Goal: Information Seeking & Learning: Learn about a topic

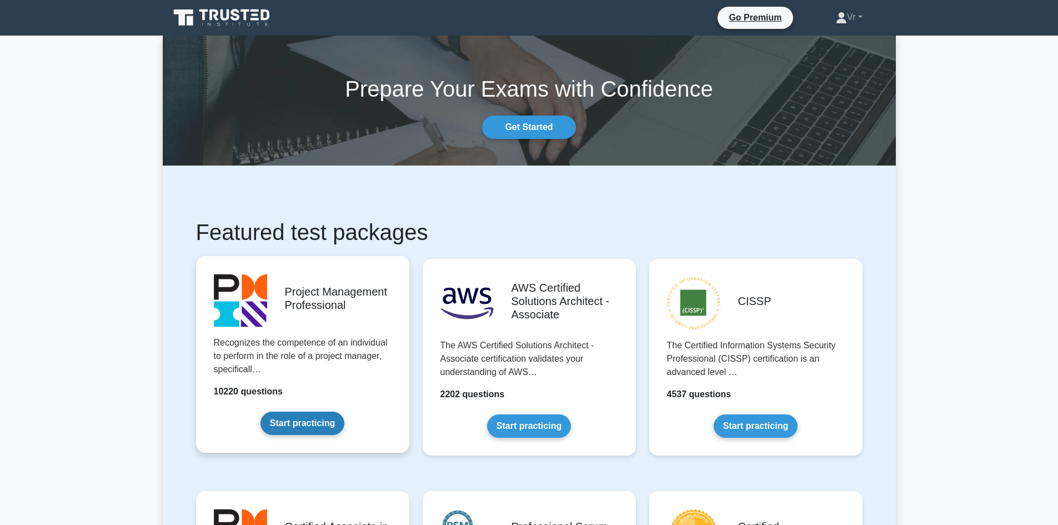
click at [313, 412] on link "Start practicing" at bounding box center [303, 423] width 84 height 23
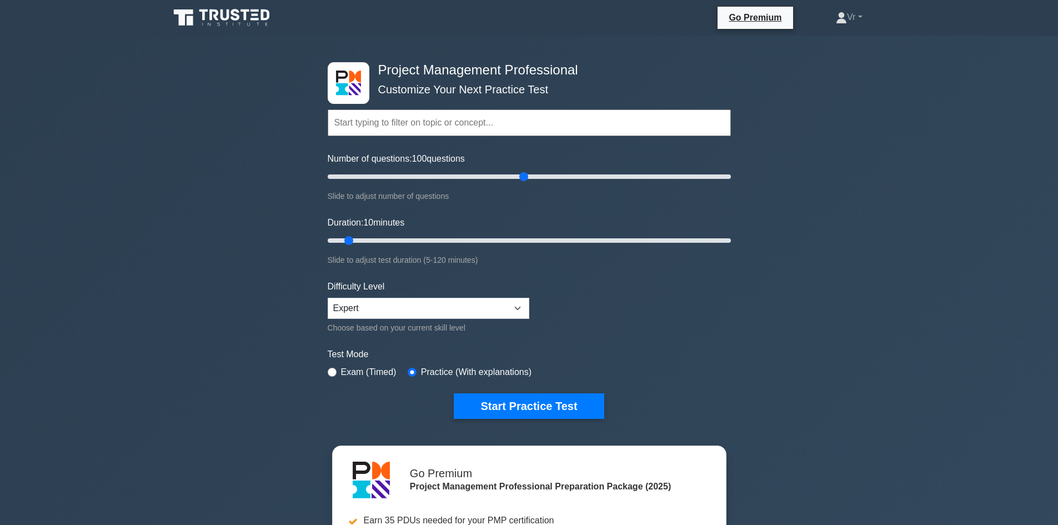
drag, startPoint x: 342, startPoint y: 175, endPoint x: 527, endPoint y: 165, distance: 184.7
type input "100"
click at [527, 170] on input "Number of questions: 100 questions" at bounding box center [529, 176] width 403 height 13
drag, startPoint x: 347, startPoint y: 242, endPoint x: 987, endPoint y: 217, distance: 640.6
type input "120"
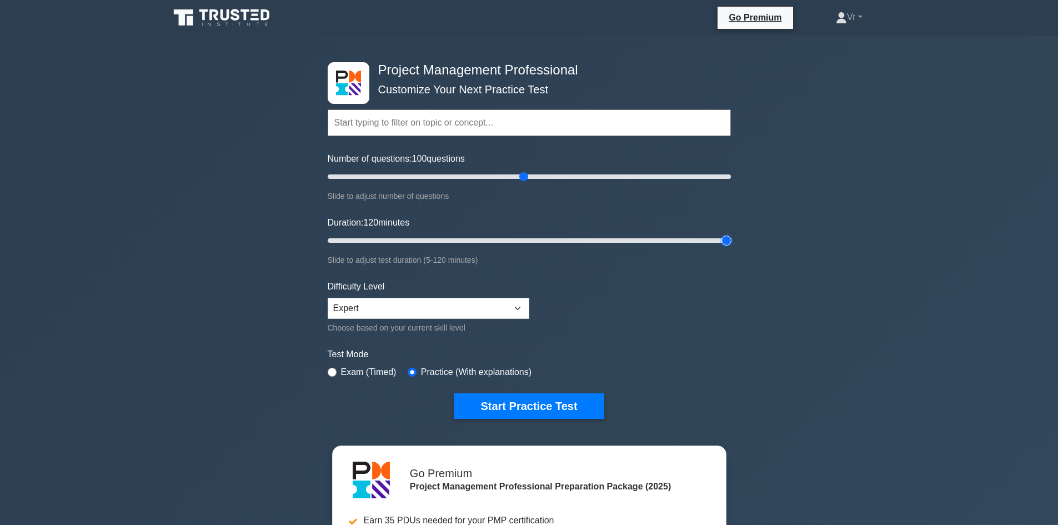
click at [731, 234] on input "Duration: 120 minutes" at bounding box center [529, 240] width 403 height 13
drag, startPoint x: 521, startPoint y: 174, endPoint x: 575, endPoint y: 176, distance: 53.9
type input "125"
click at [575, 176] on input "Number of questions: 125 questions" at bounding box center [529, 176] width 403 height 13
click at [547, 407] on button "Start Practice Test" at bounding box center [529, 406] width 150 height 26
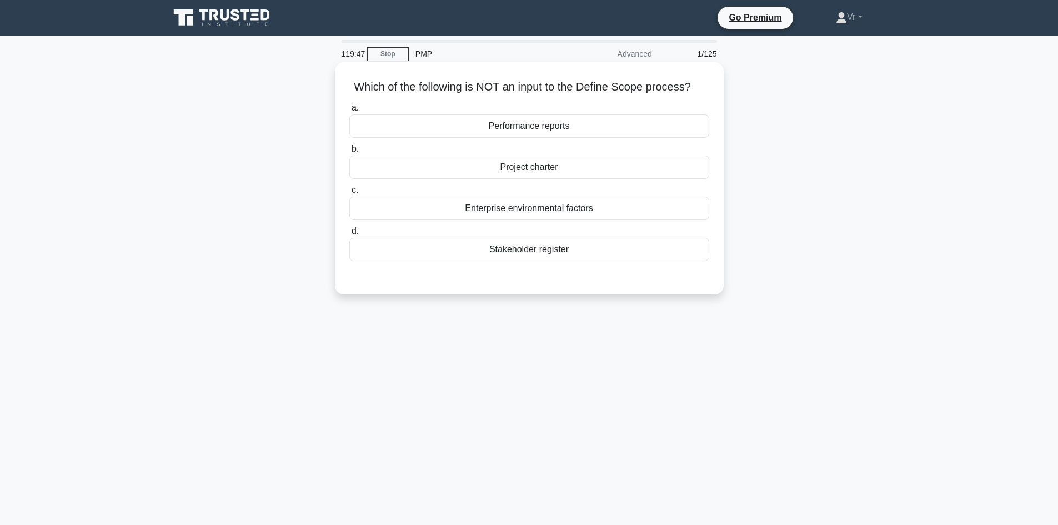
click at [602, 204] on div "Enterprise environmental factors" at bounding box center [529, 208] width 360 height 23
click at [349, 194] on input "c. Enterprise environmental factors" at bounding box center [349, 190] width 0 height 7
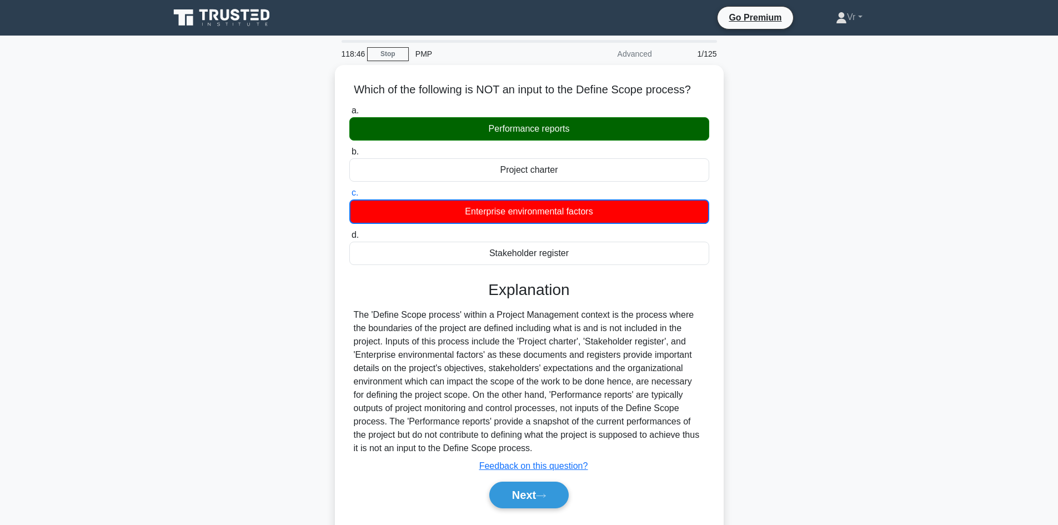
click at [742, 112] on div "Which of the following is NOT an input to the Define Scope process? .spinner_0X…" at bounding box center [529, 306] width 733 height 483
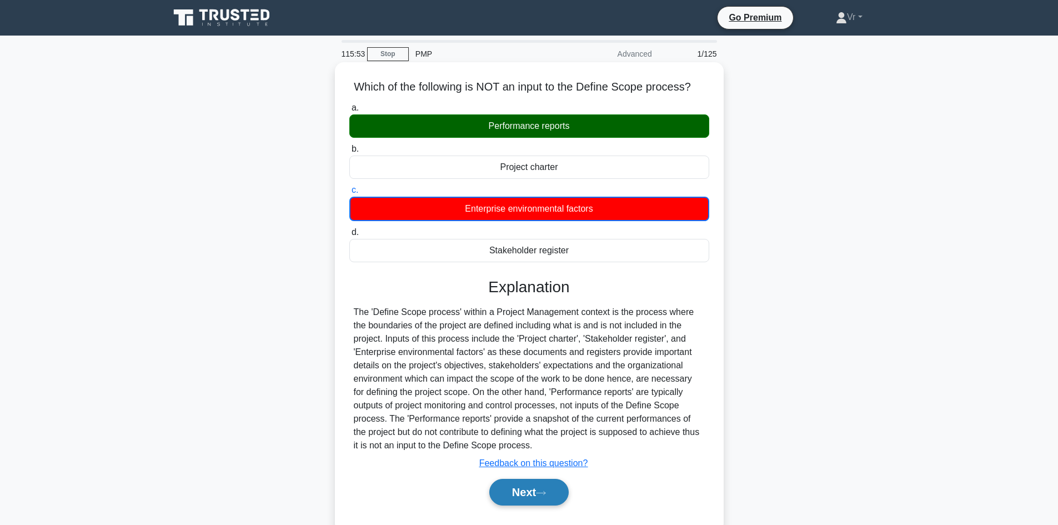
click at [534, 503] on button "Next" at bounding box center [528, 492] width 79 height 27
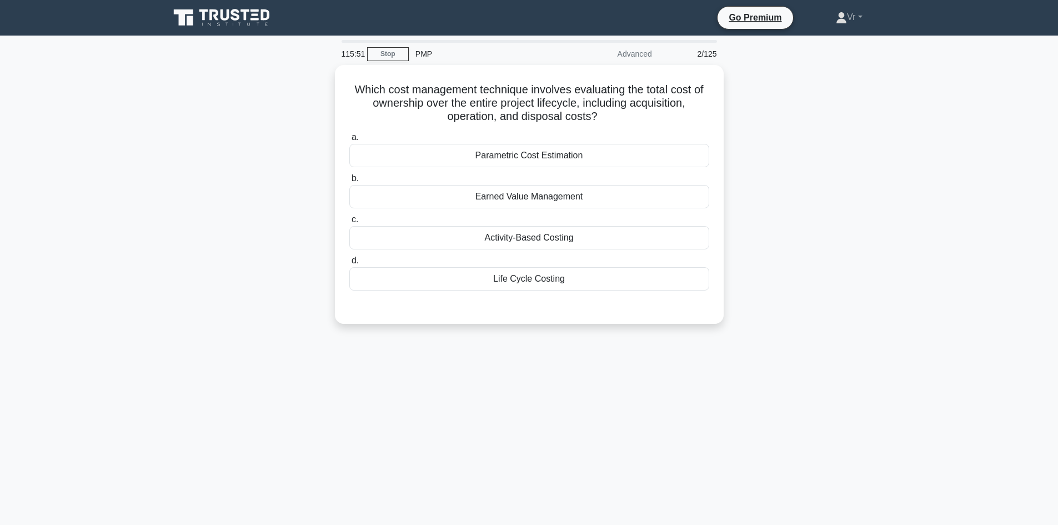
click at [554, 491] on div "115:51 Stop PMP Advanced 2/125 Which cost management technique involves evaluat…" at bounding box center [529, 318] width 733 height 556
drag, startPoint x: 409, startPoint y: 93, endPoint x: 601, endPoint y: 112, distance: 192.6
click at [601, 112] on h5 "Which cost management technique involves evaluating the total cost of ownership…" at bounding box center [529, 100] width 362 height 41
click at [557, 286] on div "Life Cycle Costing" at bounding box center [529, 275] width 360 height 23
click at [349, 262] on input "d. Life Cycle Costing" at bounding box center [349, 257] width 0 height 7
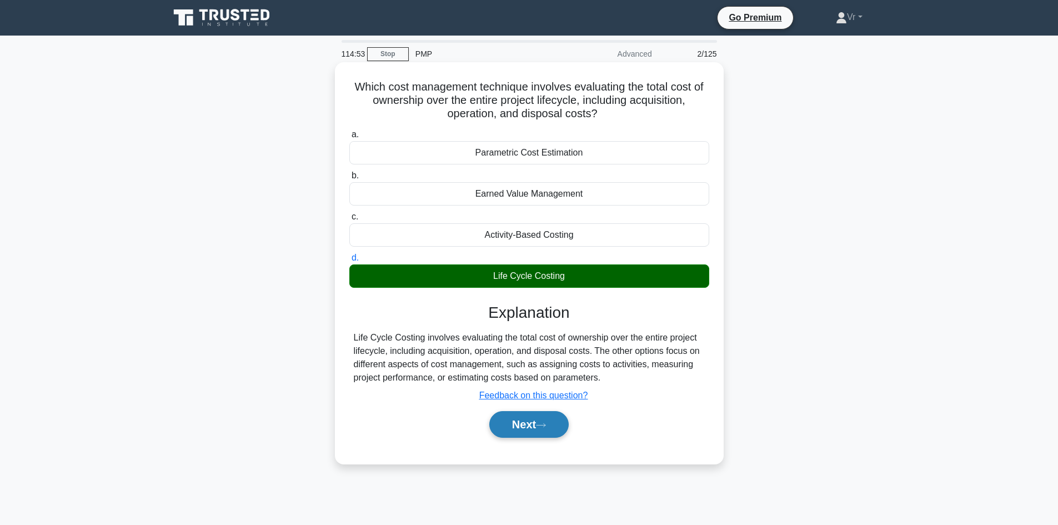
click at [530, 421] on button "Next" at bounding box center [528, 424] width 79 height 27
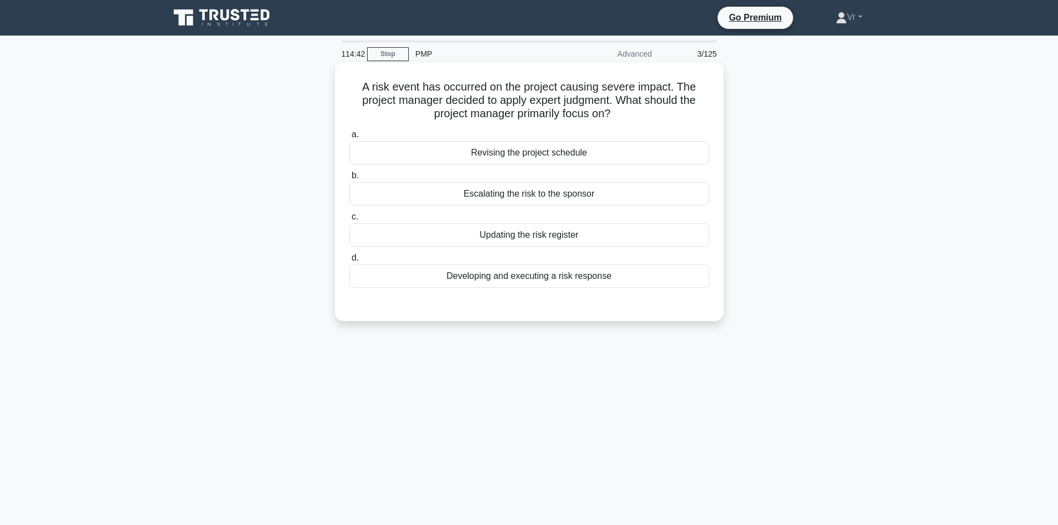
drag, startPoint x: 398, startPoint y: 90, endPoint x: 617, endPoint y: 123, distance: 221.9
click at [617, 123] on div "A risk event has occurred on the project causing severe impact. The project man…" at bounding box center [529, 192] width 380 height 250
click at [779, 196] on div "A risk event has occurred on the project causing severe impact. The project man…" at bounding box center [529, 201] width 733 height 272
click at [549, 279] on div "Developing and executing a risk response" at bounding box center [529, 275] width 360 height 23
click at [349, 262] on input "d. Developing and executing a risk response" at bounding box center [349, 257] width 0 height 7
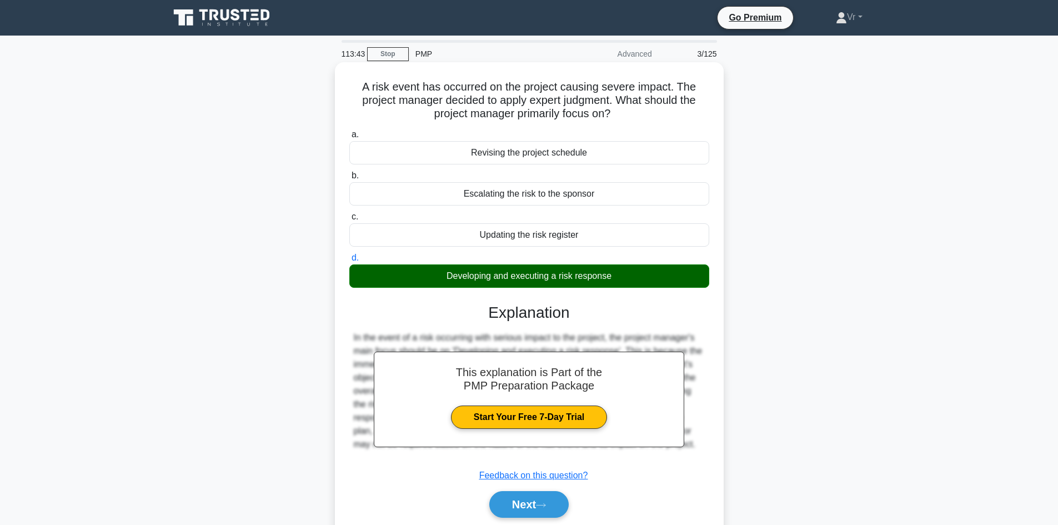
click at [513, 524] on div "a. Revising the project schedule b. Escalating the risk to the sponsor c. d." at bounding box center [529, 329] width 362 height 406
click at [535, 517] on button "Next" at bounding box center [528, 504] width 79 height 27
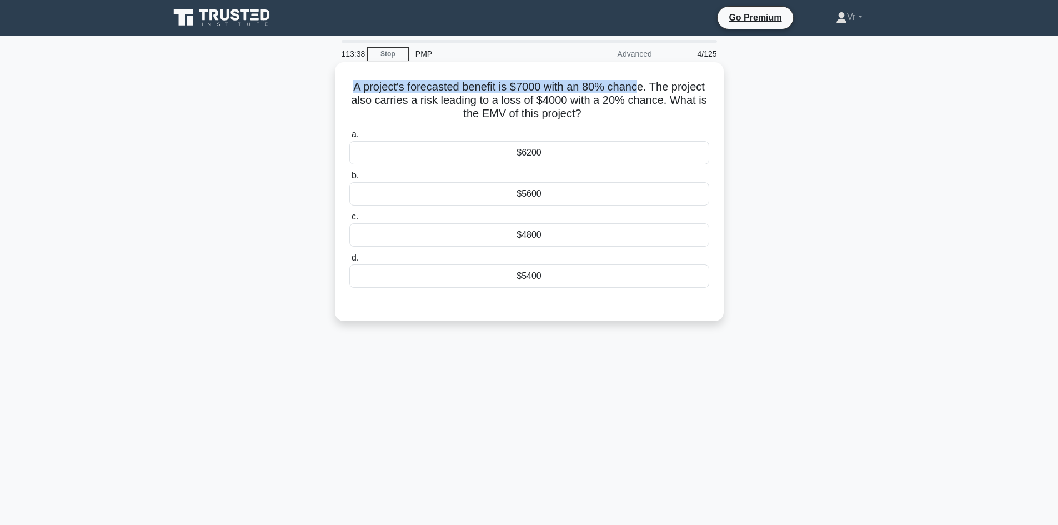
drag, startPoint x: 640, startPoint y: 88, endPoint x: 337, endPoint y: 86, distance: 303.4
click at [337, 86] on div "A project's forecasted benefit is $7000 with an 80% chance. The project also ca…" at bounding box center [529, 191] width 389 height 259
drag, startPoint x: 462, startPoint y: 101, endPoint x: 638, endPoint y: 106, distance: 176.8
click at [638, 106] on h5 "A project's forecasted benefit is $7000 with an 80% chance. The project also ca…" at bounding box center [529, 100] width 362 height 41
click at [659, 113] on h5 "A project's forecasted benefit is $7000 with an 80% chance. The project also ca…" at bounding box center [529, 100] width 362 height 41
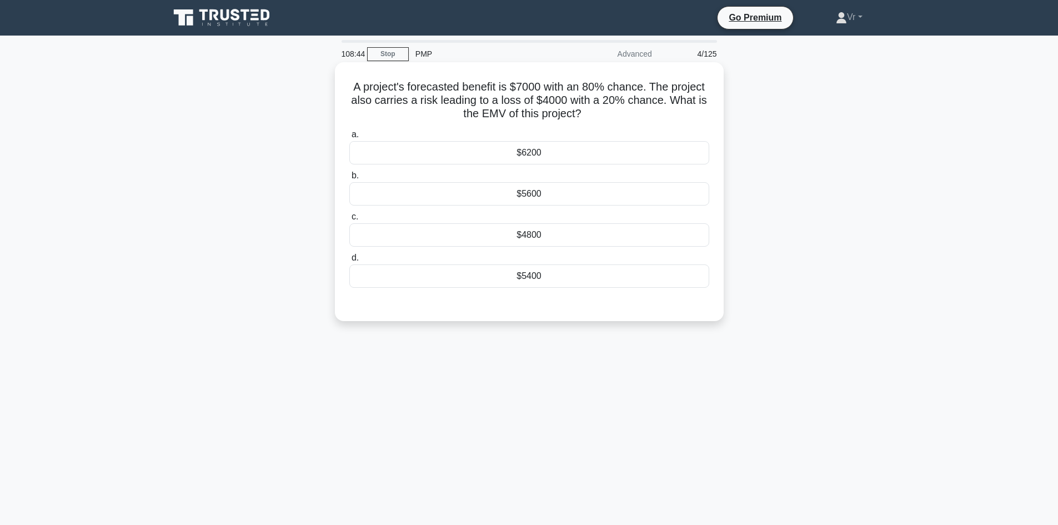
click at [571, 236] on div "$4800" at bounding box center [529, 234] width 360 height 23
click at [349, 221] on input "c. $4800" at bounding box center [349, 216] width 0 height 7
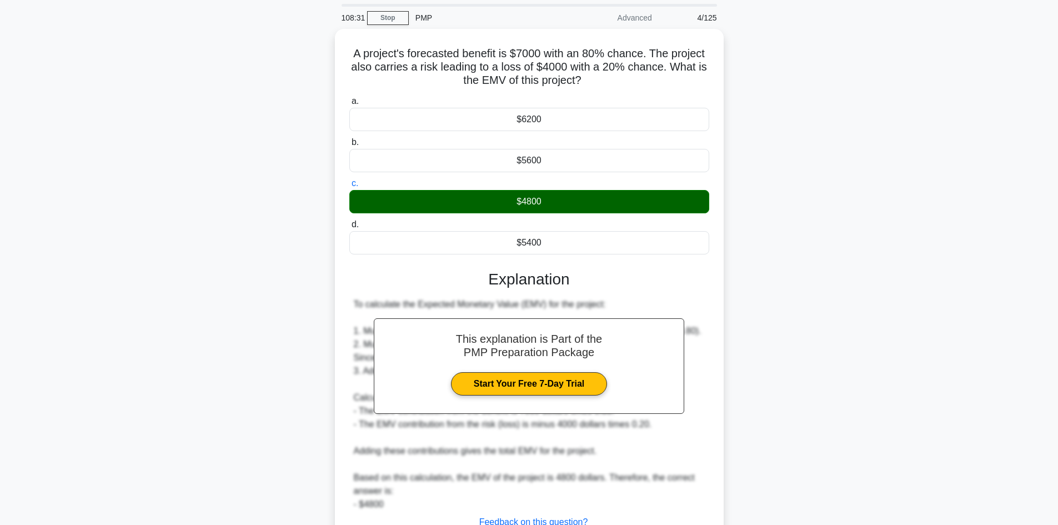
scroll to position [121, 0]
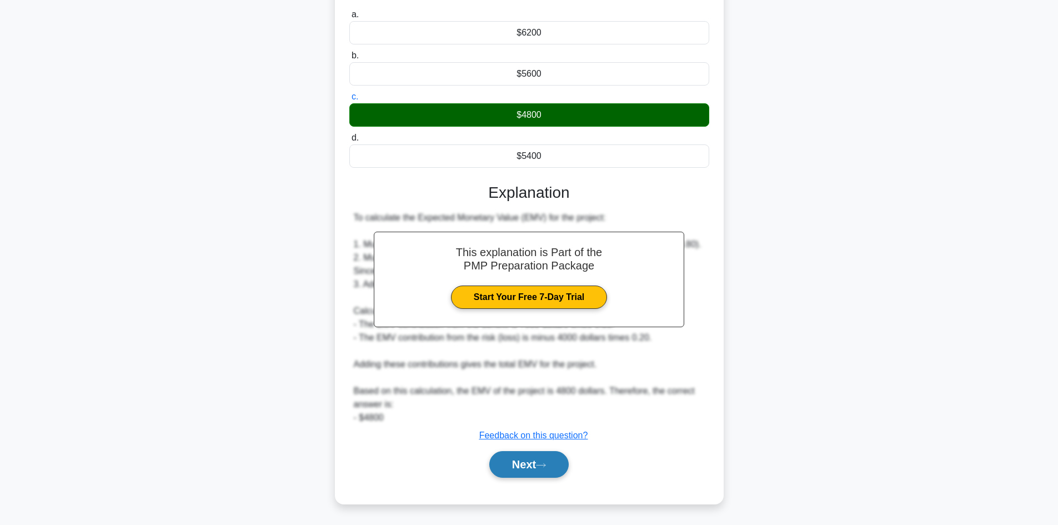
click at [562, 467] on button "Next" at bounding box center [528, 464] width 79 height 27
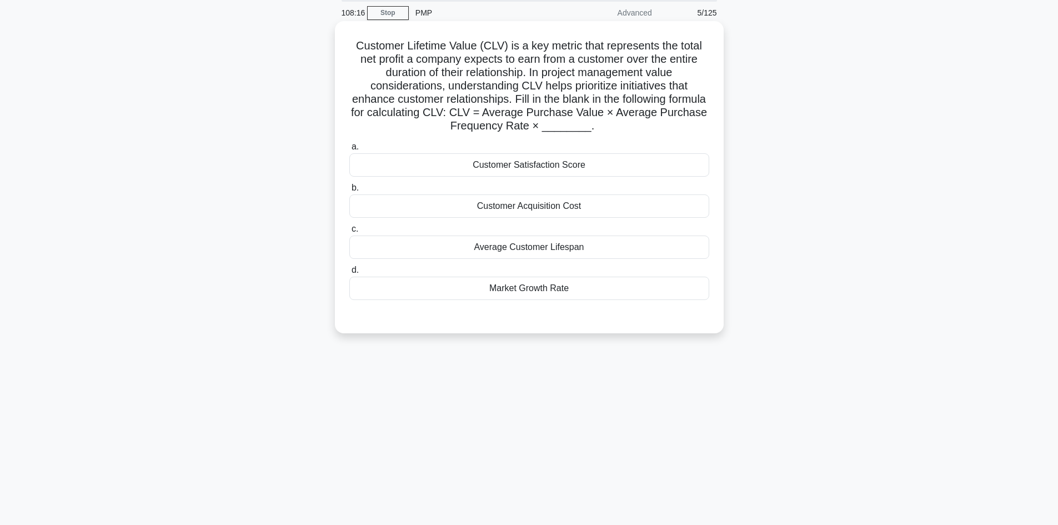
scroll to position [0, 0]
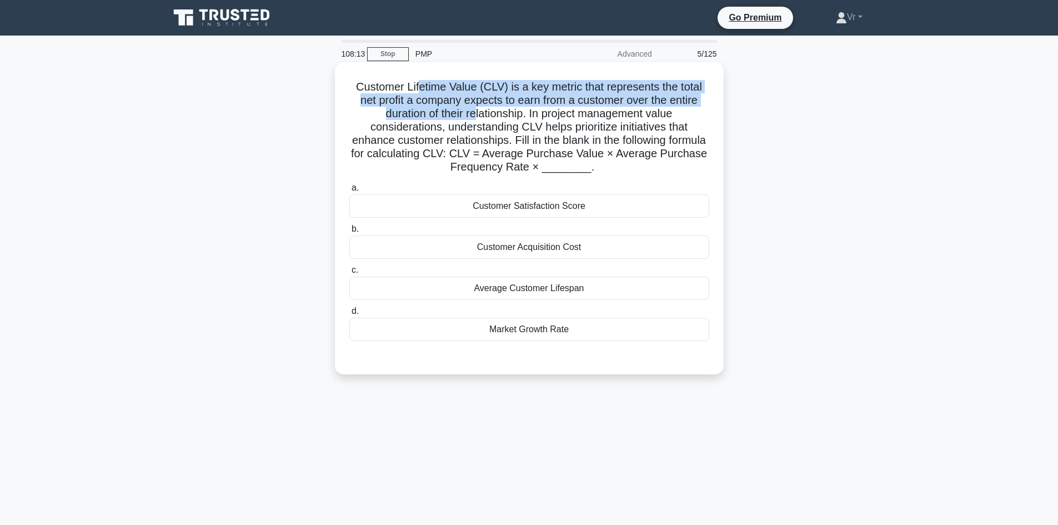
drag, startPoint x: 418, startPoint y: 83, endPoint x: 473, endPoint y: 116, distance: 63.6
click at [473, 116] on h5 "Customer Lifetime Value (CLV) is a key metric that represents the total net pro…" at bounding box center [529, 127] width 362 height 94
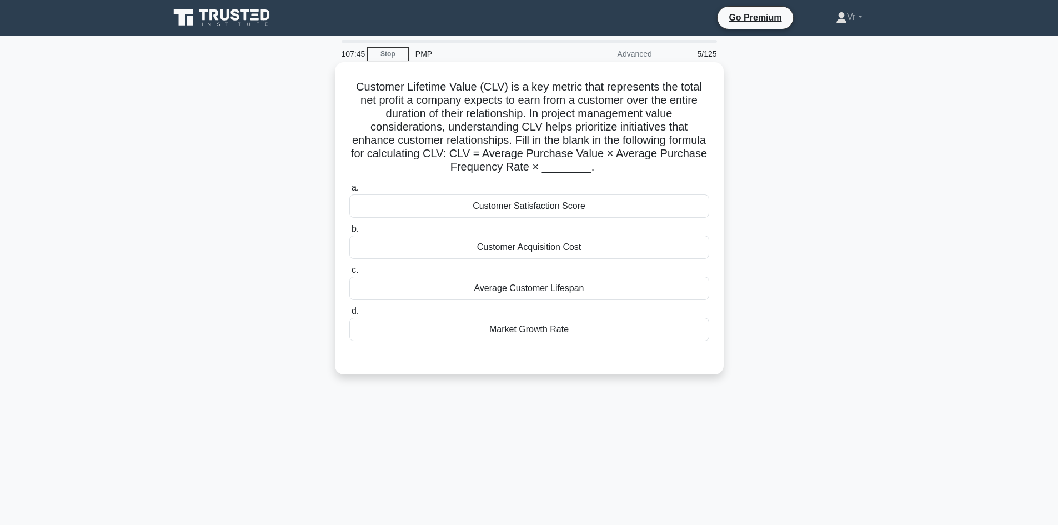
click at [584, 253] on div "Customer Acquisition Cost" at bounding box center [529, 247] width 360 height 23
click at [349, 233] on input "b. Customer Acquisition Cost" at bounding box center [349, 229] width 0 height 7
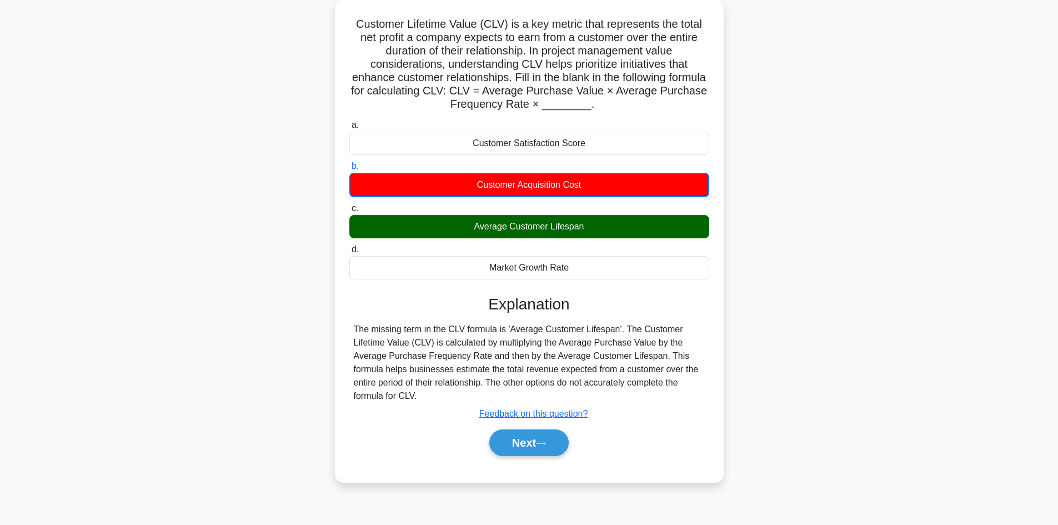
scroll to position [75, 0]
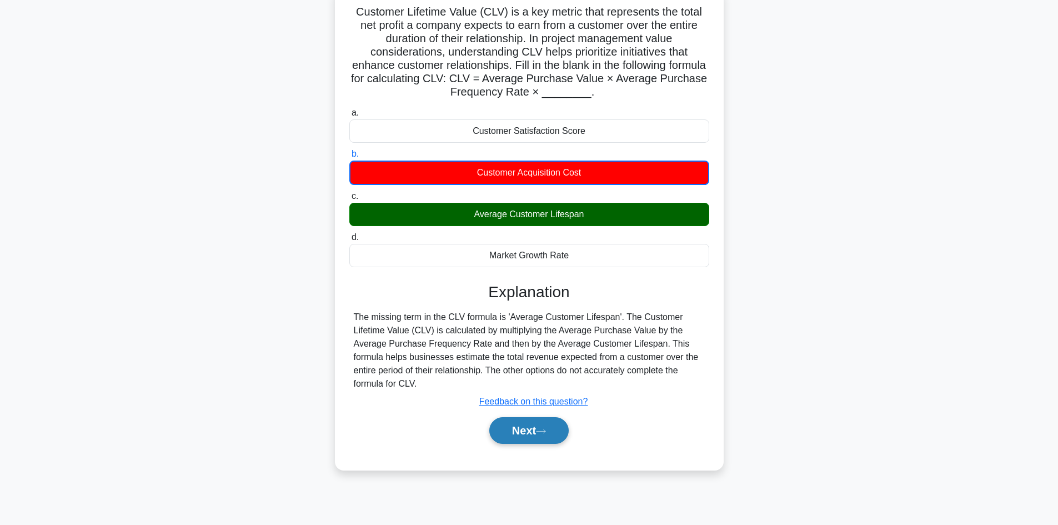
click at [542, 434] on icon at bounding box center [541, 431] width 10 height 6
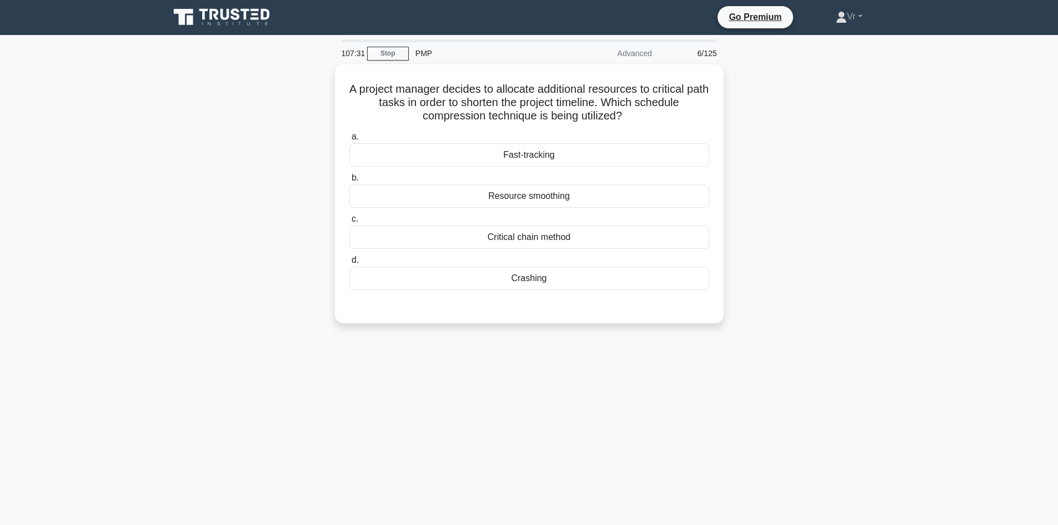
scroll to position [0, 0]
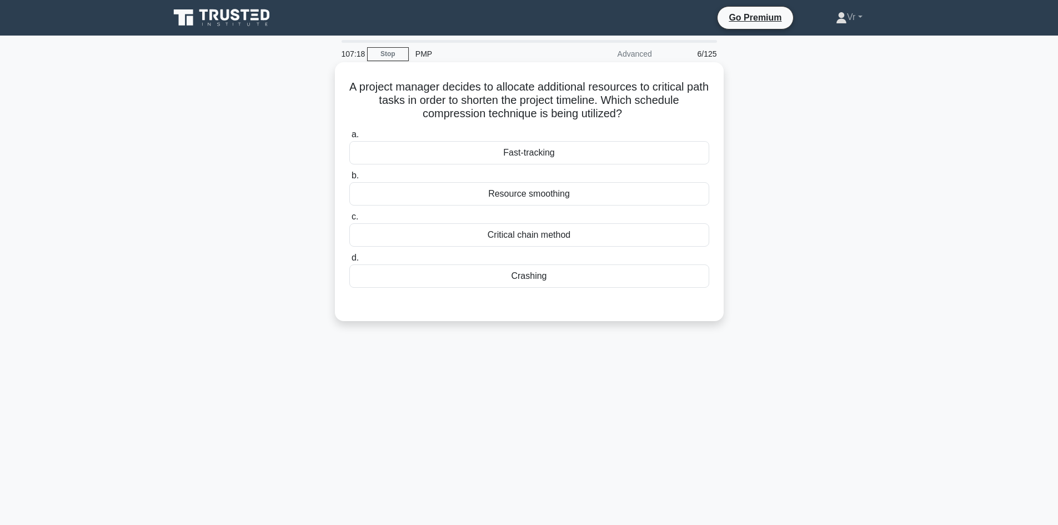
click at [531, 163] on div "Fast-tracking" at bounding box center [529, 152] width 360 height 23
click at [349, 138] on input "a. Fast-tracking" at bounding box center [349, 134] width 0 height 7
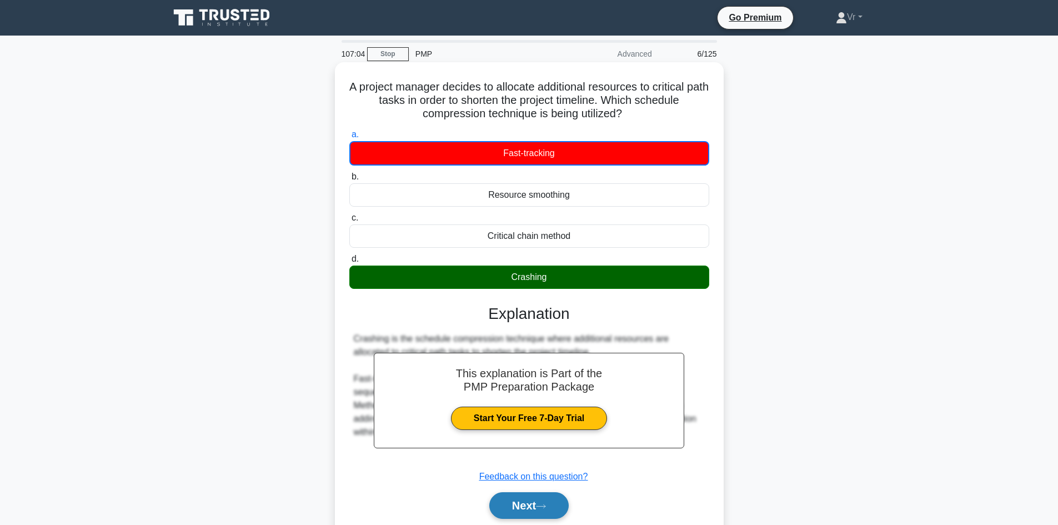
click at [523, 508] on button "Next" at bounding box center [528, 505] width 79 height 27
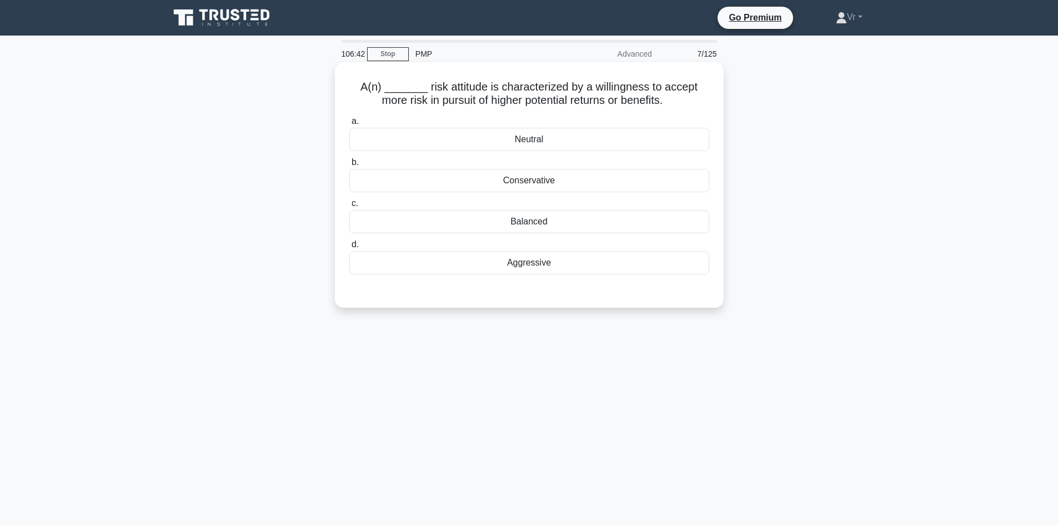
click at [546, 138] on div "Neutral" at bounding box center [529, 139] width 360 height 23
click at [349, 125] on input "a. Neutral" at bounding box center [349, 121] width 0 height 7
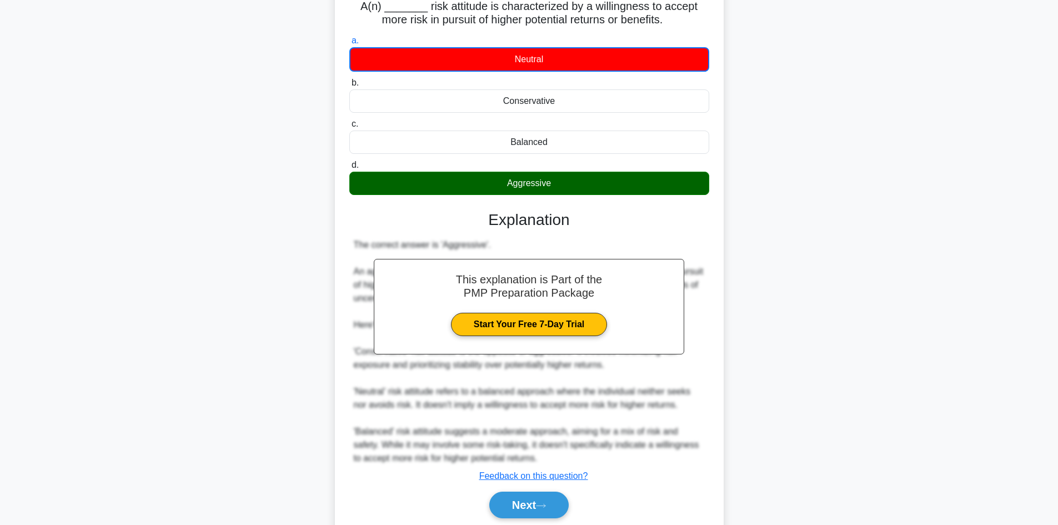
scroll to position [122, 0]
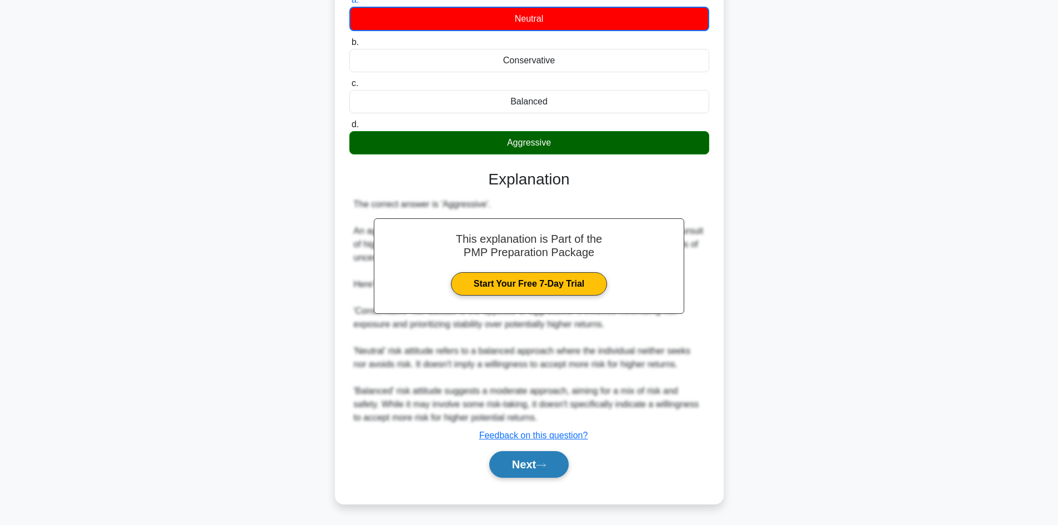
click at [562, 466] on button "Next" at bounding box center [528, 464] width 79 height 27
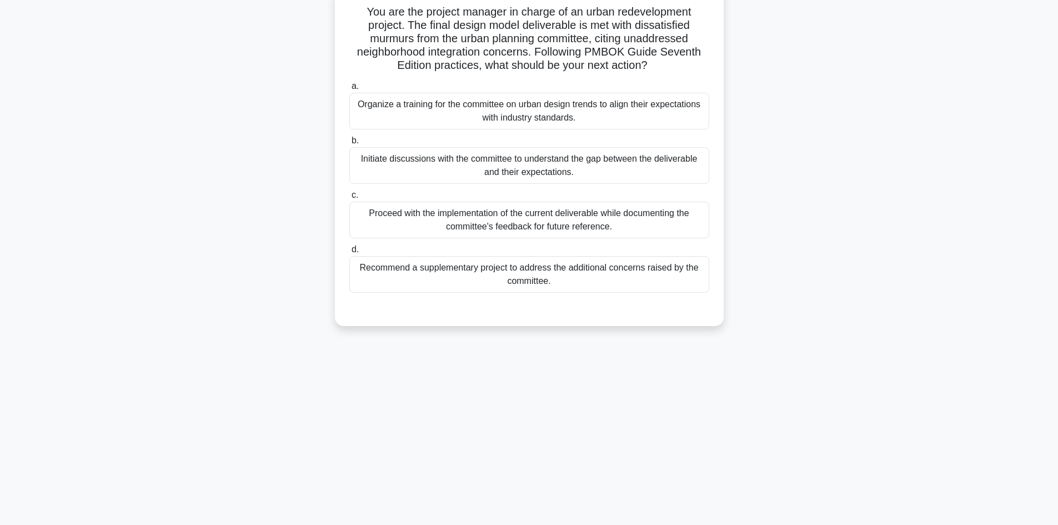
scroll to position [19, 0]
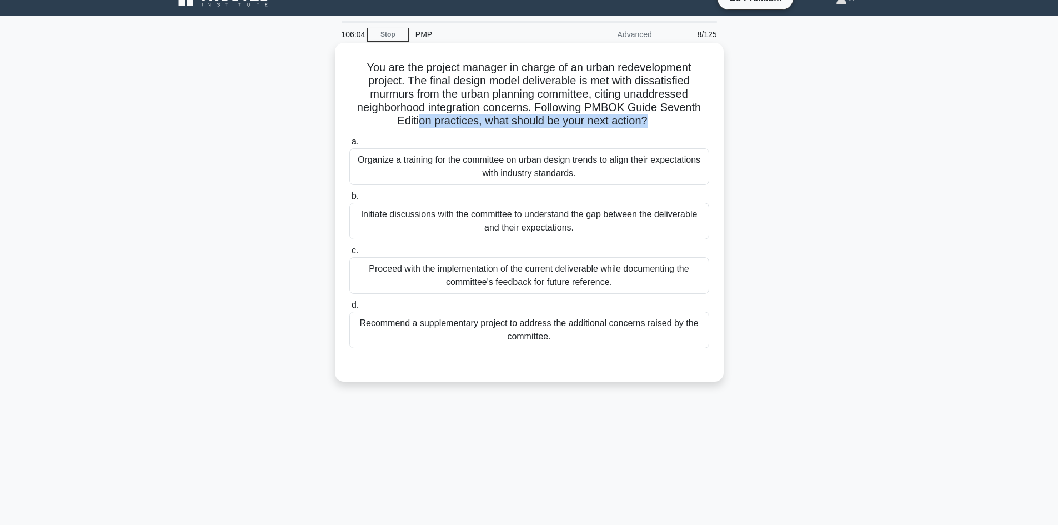
drag, startPoint x: 414, startPoint y: 122, endPoint x: 647, endPoint y: 126, distance: 232.8
click at [647, 126] on h5 "You are the project manager in charge of an urban redevelopment project. The fi…" at bounding box center [529, 95] width 362 height 68
click at [544, 223] on div "Initiate discussions with the committee to understand the gap between the deliv…" at bounding box center [529, 221] width 360 height 37
click at [349, 200] on input "b. Initiate discussions with the committee to understand the gap between the de…" at bounding box center [349, 196] width 0 height 7
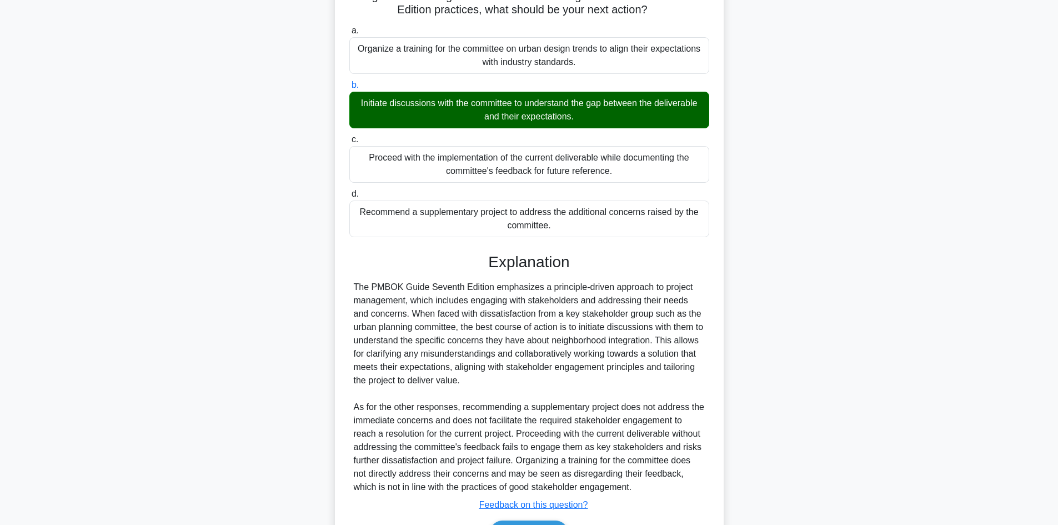
scroll to position [201, 0]
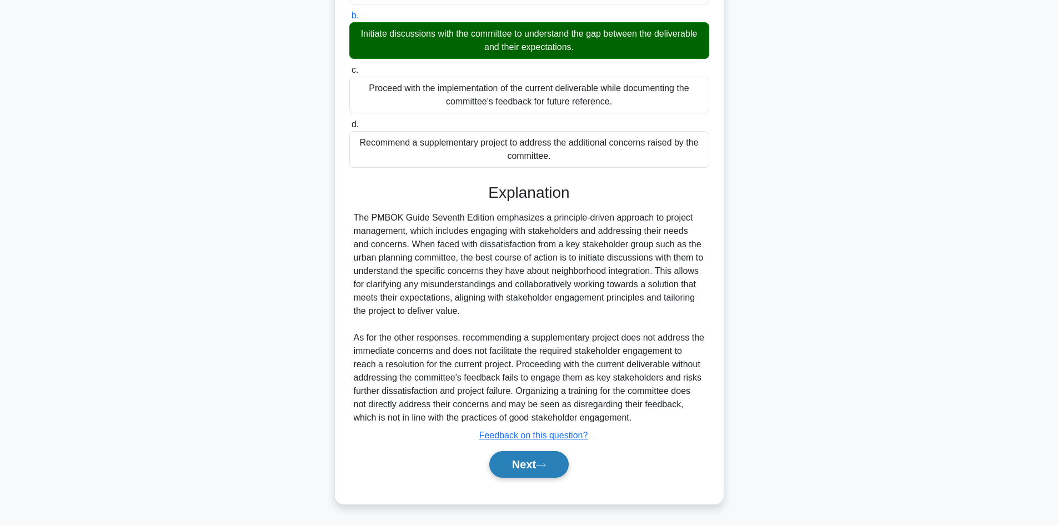
click at [518, 463] on button "Next" at bounding box center [528, 464] width 79 height 27
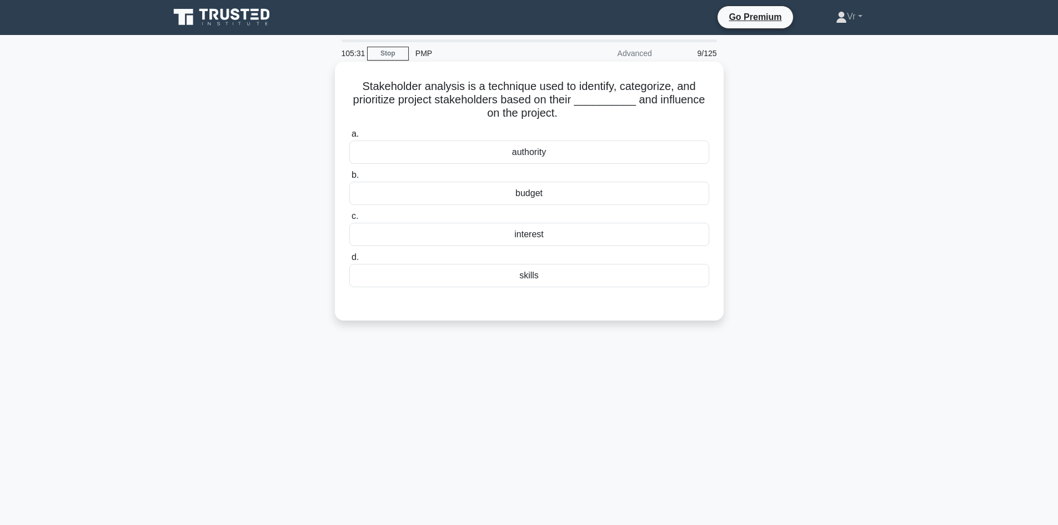
scroll to position [0, 0]
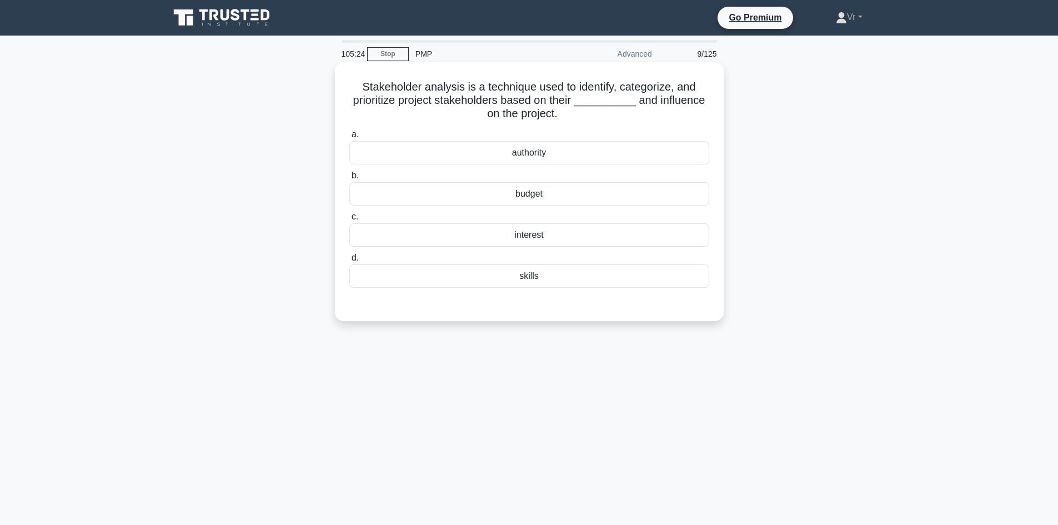
click at [544, 239] on div "interest" at bounding box center [529, 234] width 360 height 23
click at [349, 221] on input "c. interest" at bounding box center [349, 216] width 0 height 7
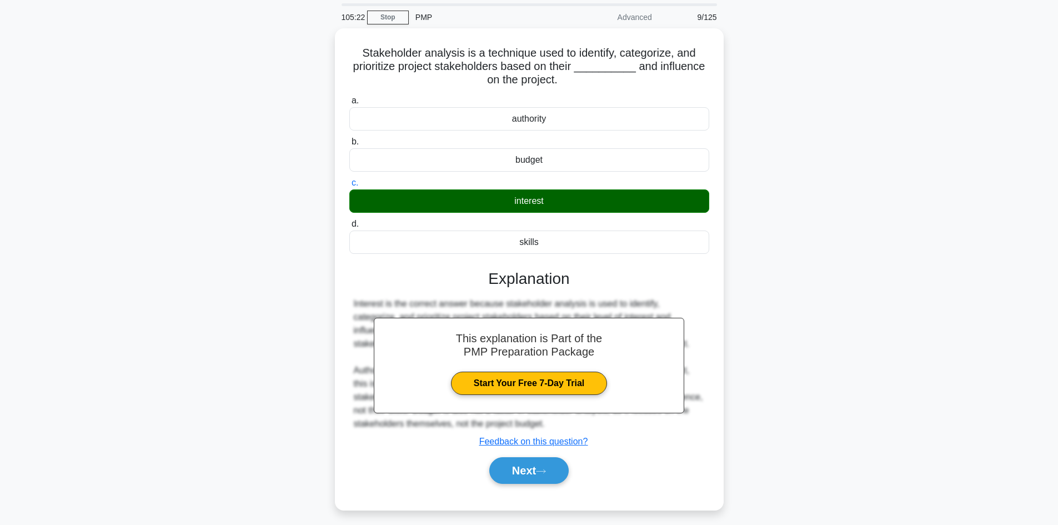
scroll to position [75, 0]
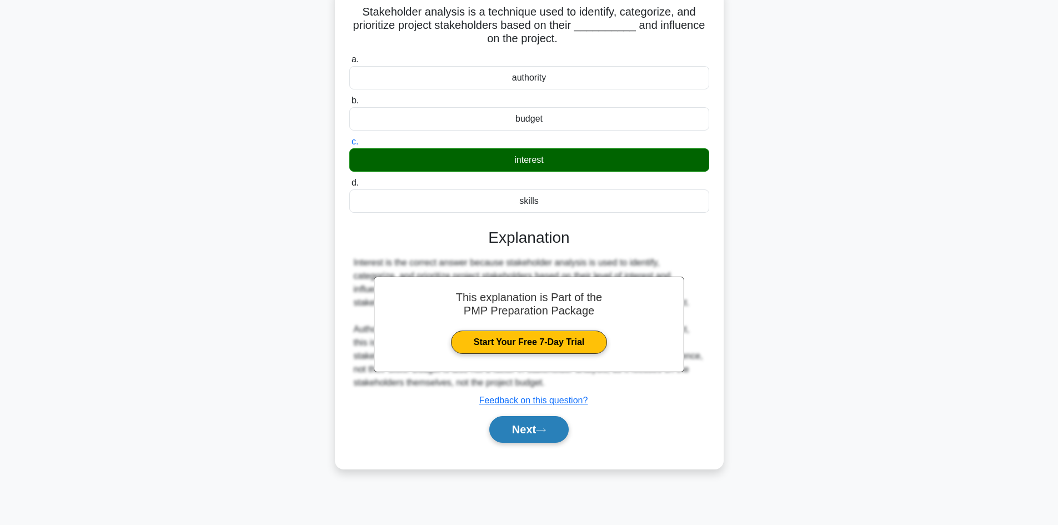
click at [544, 427] on button "Next" at bounding box center [528, 429] width 79 height 27
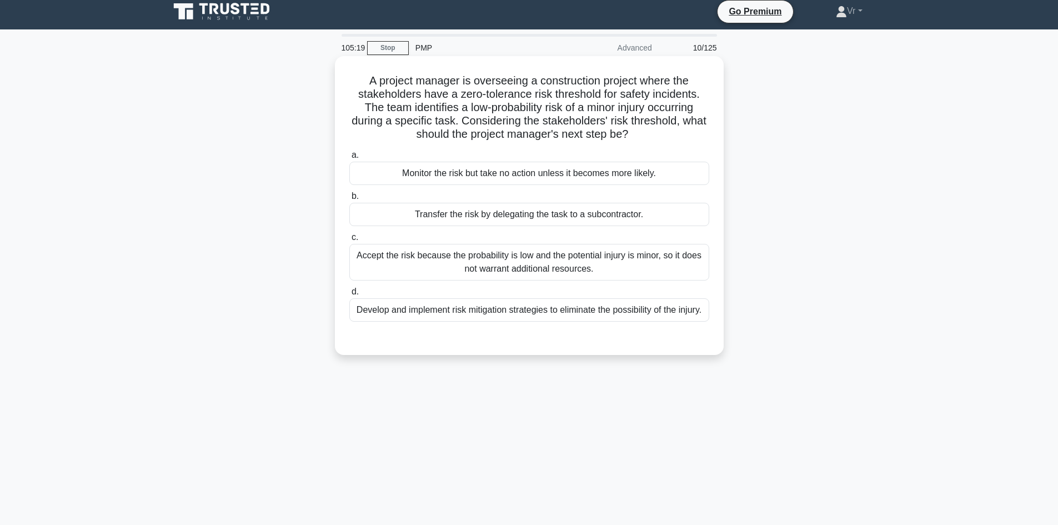
scroll to position [0, 0]
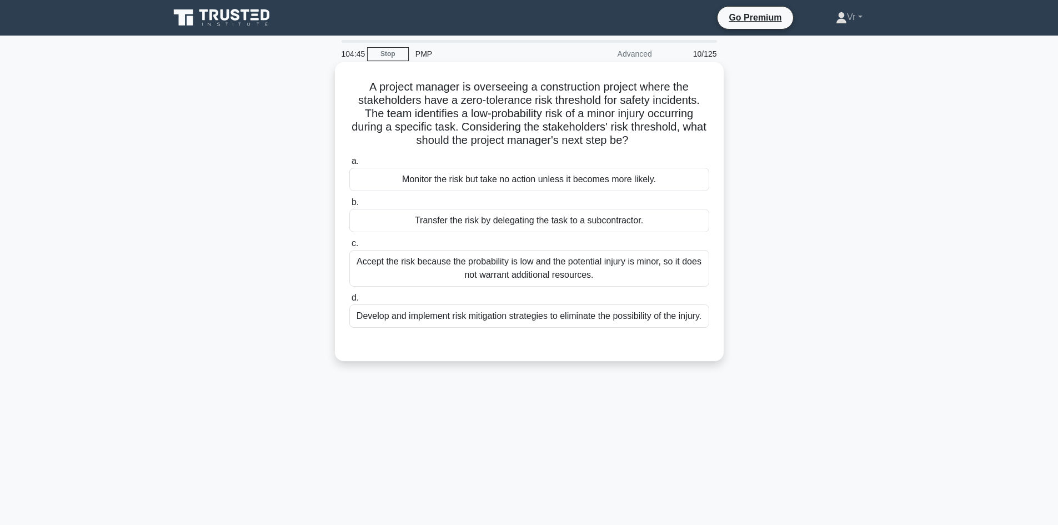
click at [518, 324] on div "Develop and implement risk mitigation strategies to eliminate the possibility o…" at bounding box center [529, 315] width 360 height 23
click at [349, 302] on input "d. Develop and implement risk mitigation strategies to eliminate the possibilit…" at bounding box center [349, 297] width 0 height 7
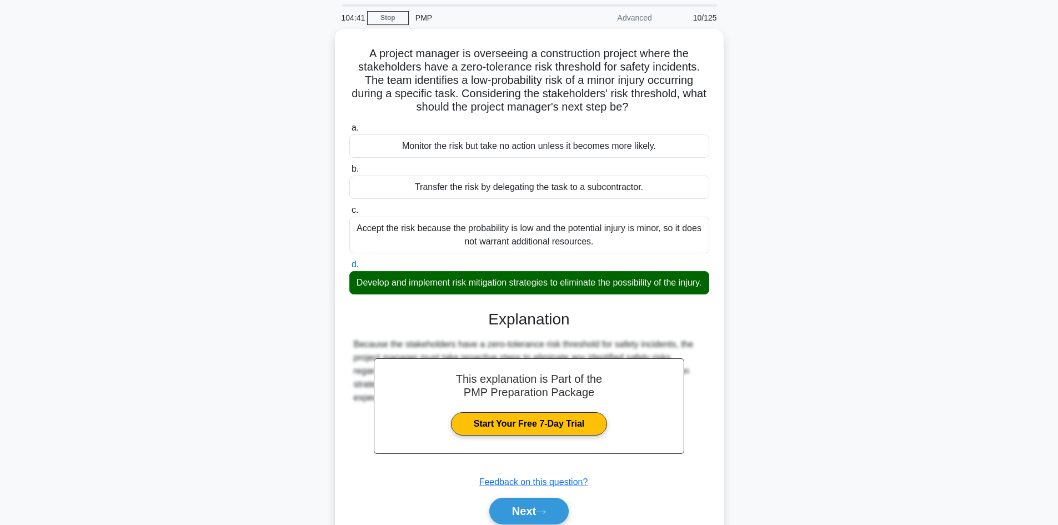
scroll to position [94, 0]
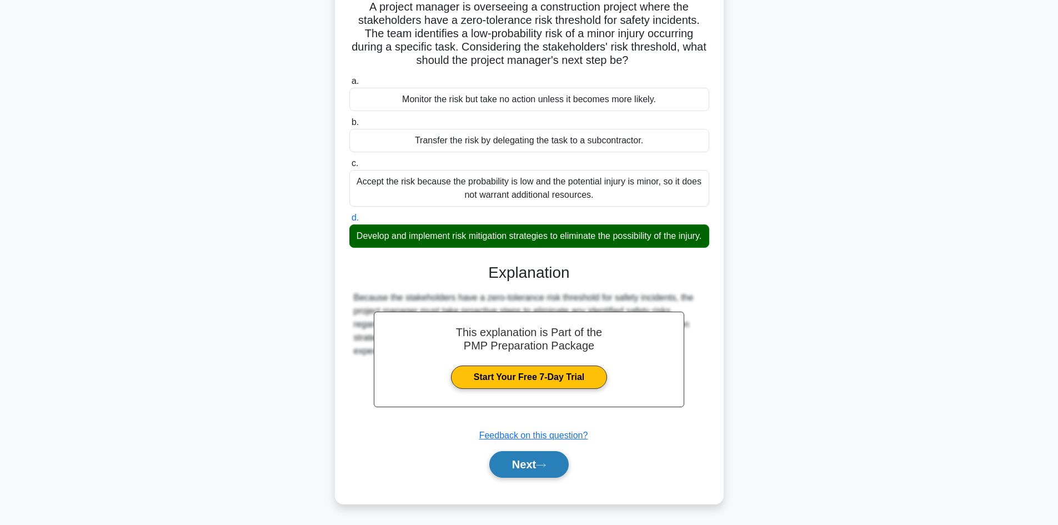
click at [546, 465] on icon at bounding box center [541, 465] width 10 height 6
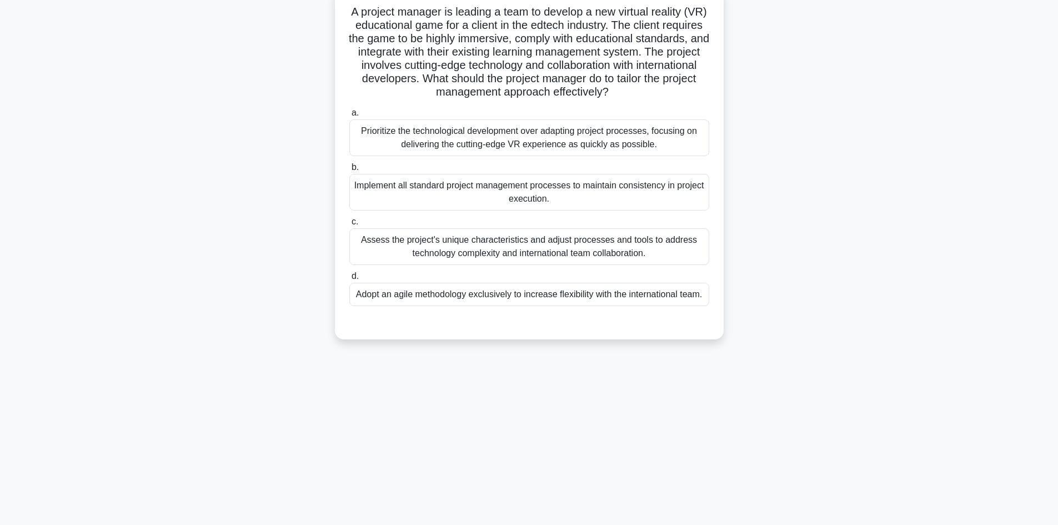
scroll to position [0, 0]
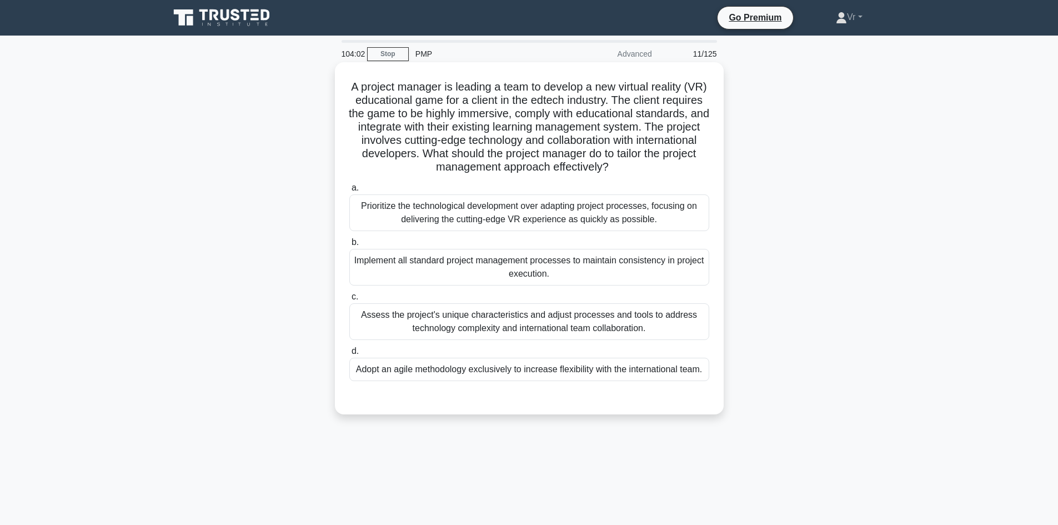
drag, startPoint x: 385, startPoint y: 215, endPoint x: 399, endPoint y: 233, distance: 23.3
click at [386, 219] on div "Prioritize the technological development over adapting project processes, focus…" at bounding box center [529, 212] width 360 height 37
click at [349, 192] on input "a. Prioritize the technological development over adapting project processes, fo…" at bounding box center [349, 187] width 0 height 7
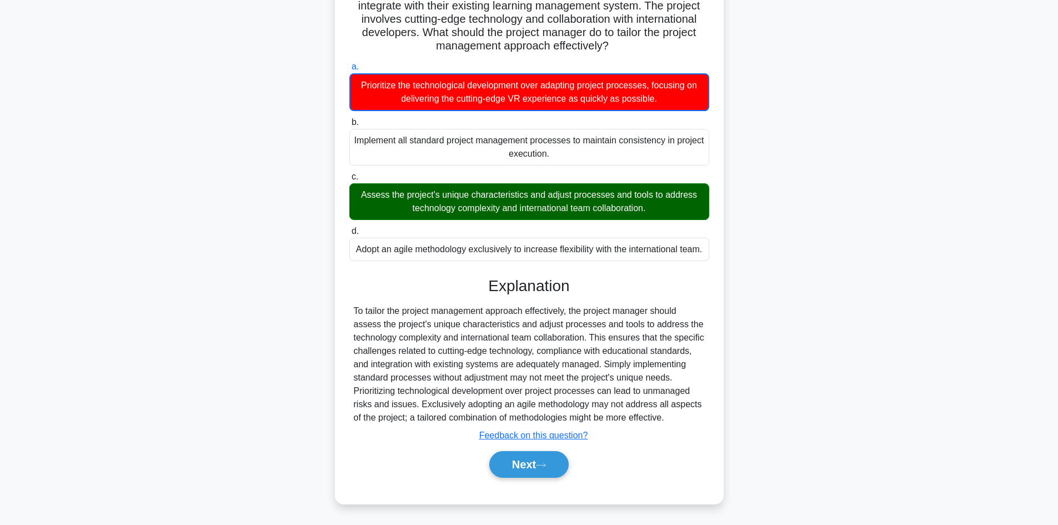
scroll to position [135, 0]
click at [527, 474] on button "Next" at bounding box center [528, 464] width 79 height 27
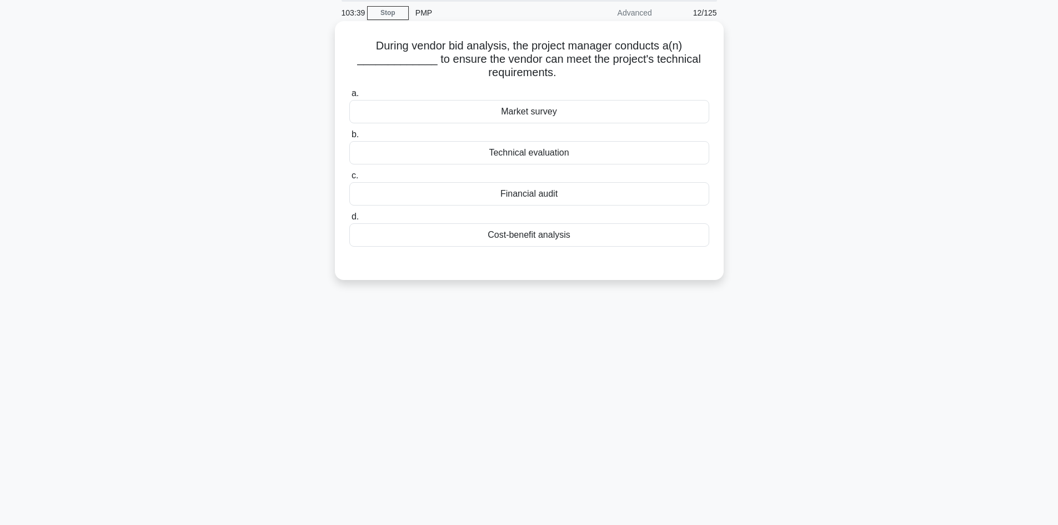
scroll to position [0, 0]
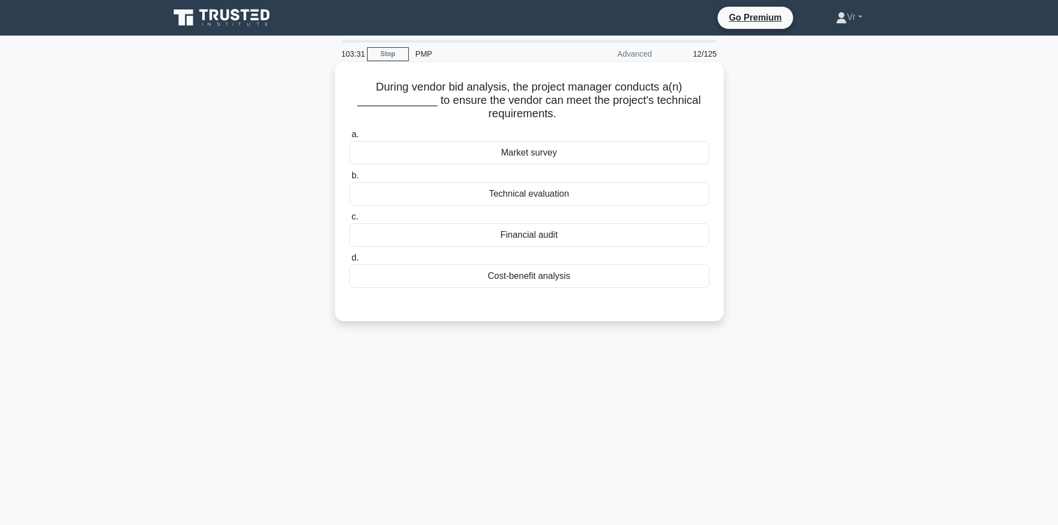
click at [557, 155] on div "Market survey" at bounding box center [529, 152] width 360 height 23
click at [349, 138] on input "a. Market survey" at bounding box center [349, 134] width 0 height 7
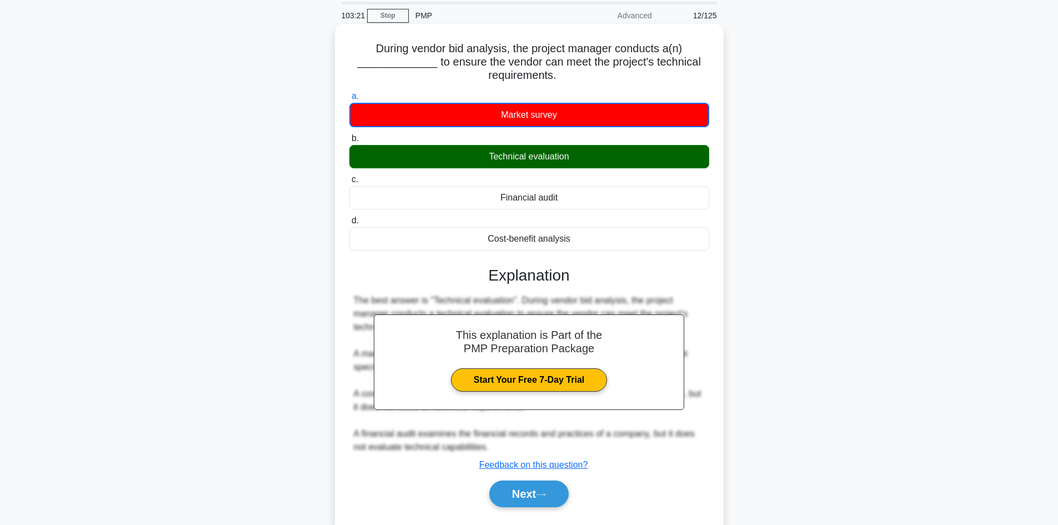
scroll to position [75, 0]
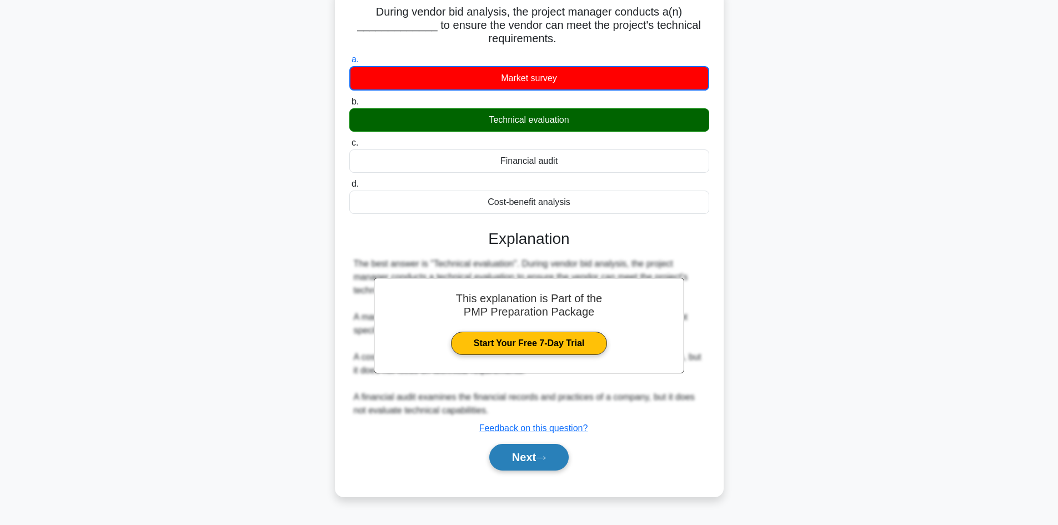
click at [531, 467] on button "Next" at bounding box center [528, 457] width 79 height 27
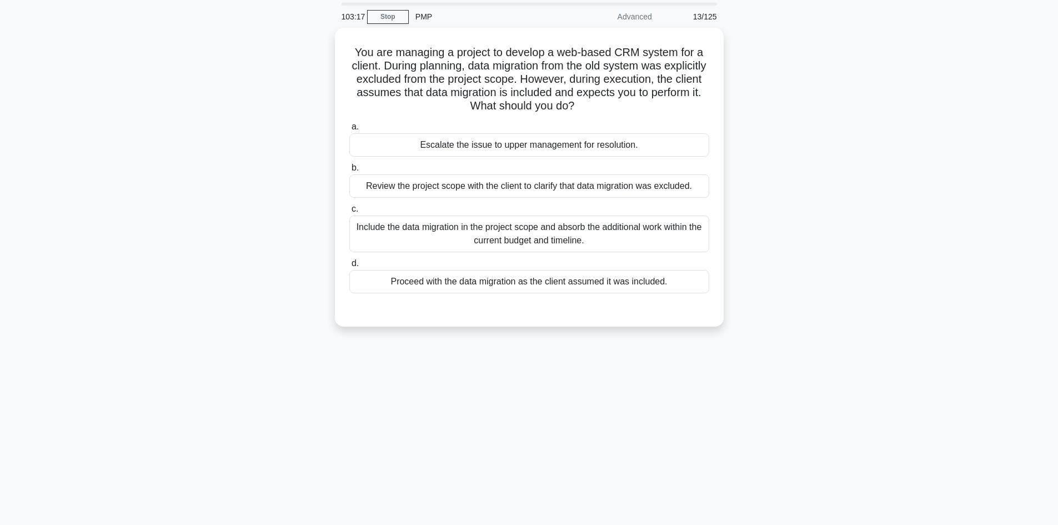
scroll to position [0, 0]
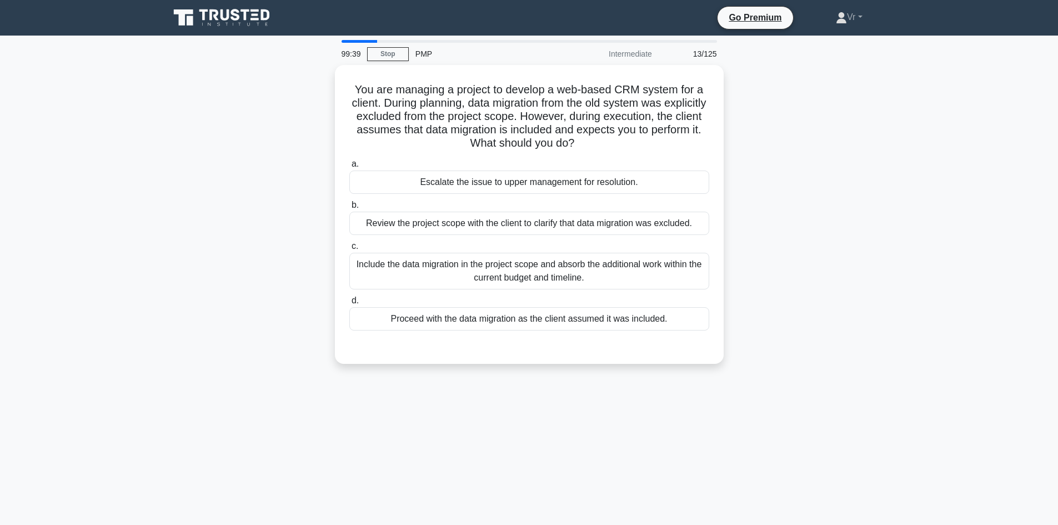
click at [227, 17] on icon at bounding box center [222, 17] width 107 height 21
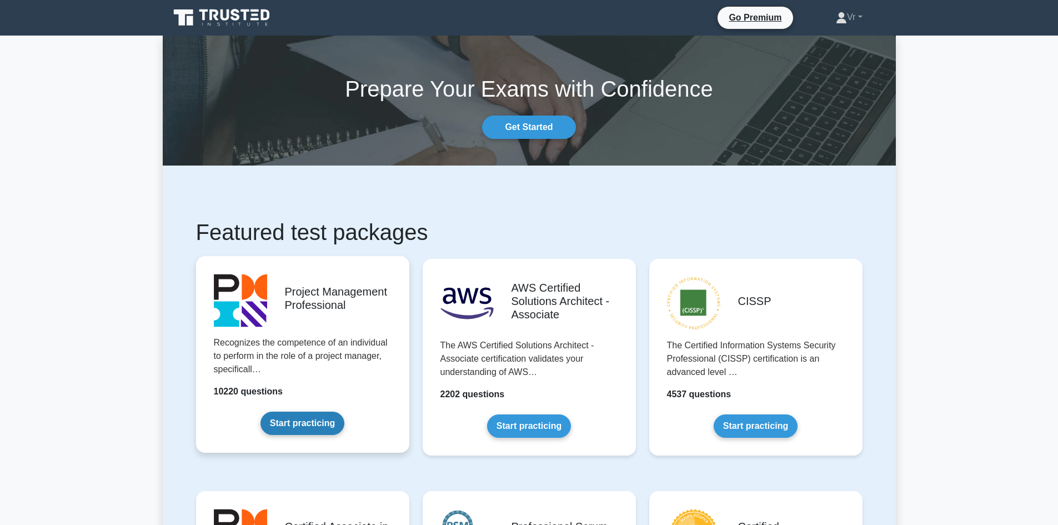
click at [309, 434] on link "Start practicing" at bounding box center [303, 423] width 84 height 23
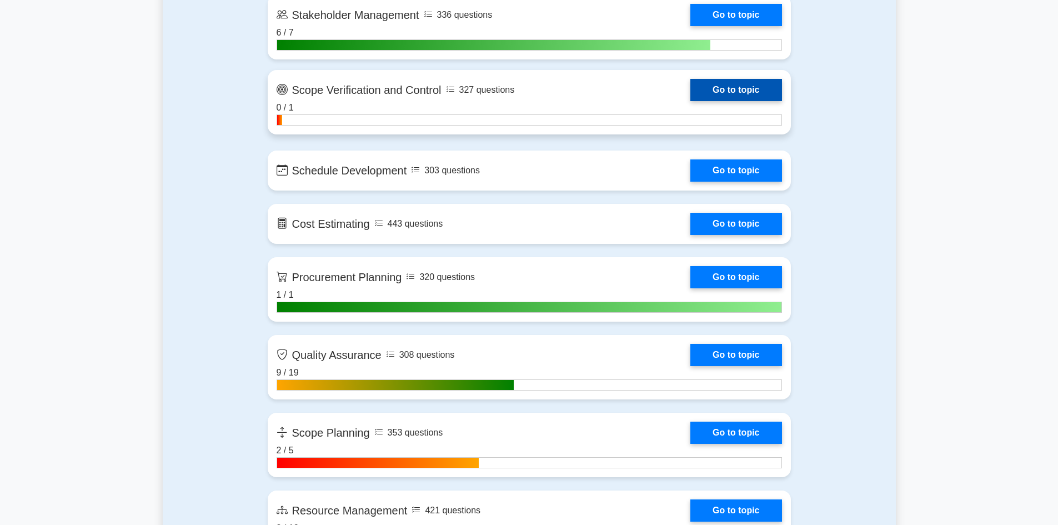
scroll to position [1556, 0]
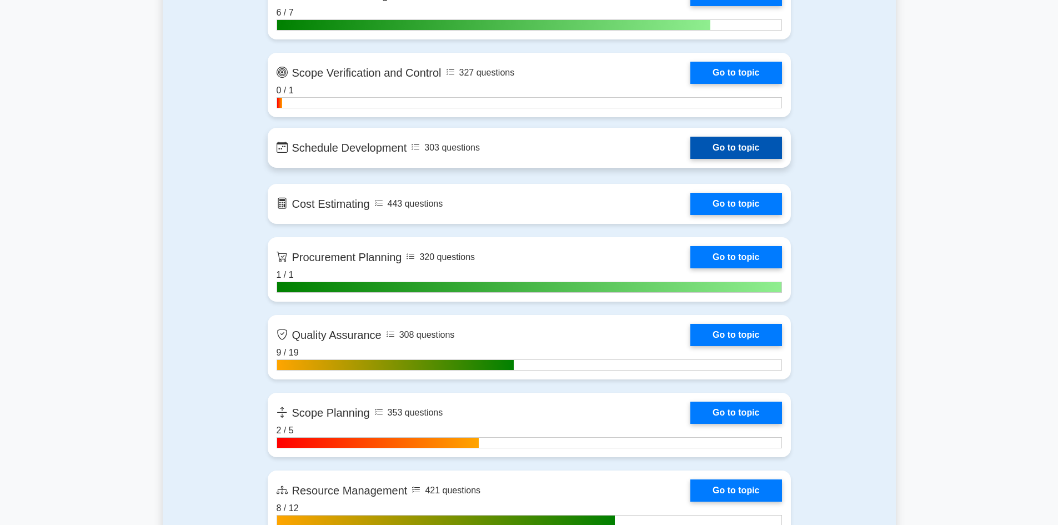
click at [691, 150] on link "Go to topic" at bounding box center [736, 148] width 91 height 22
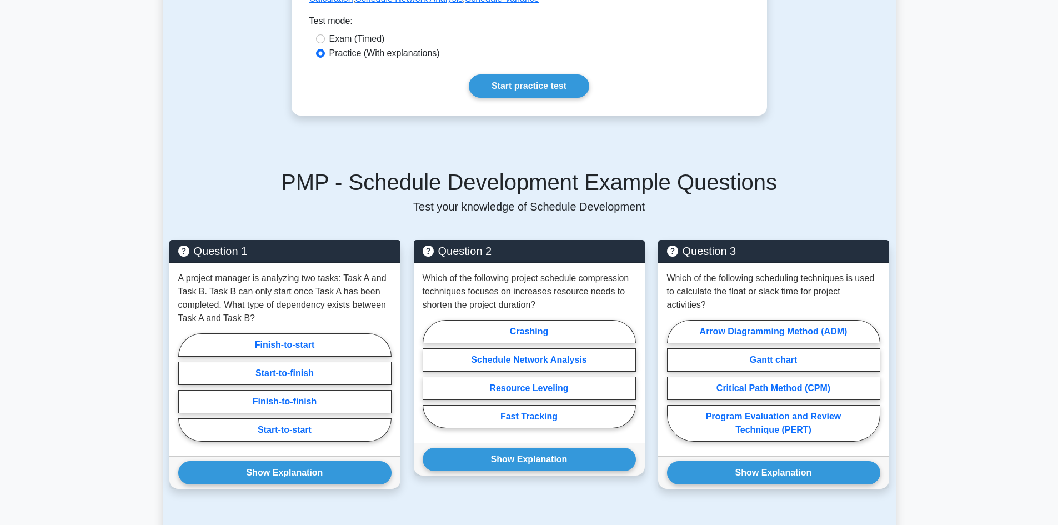
scroll to position [667, 0]
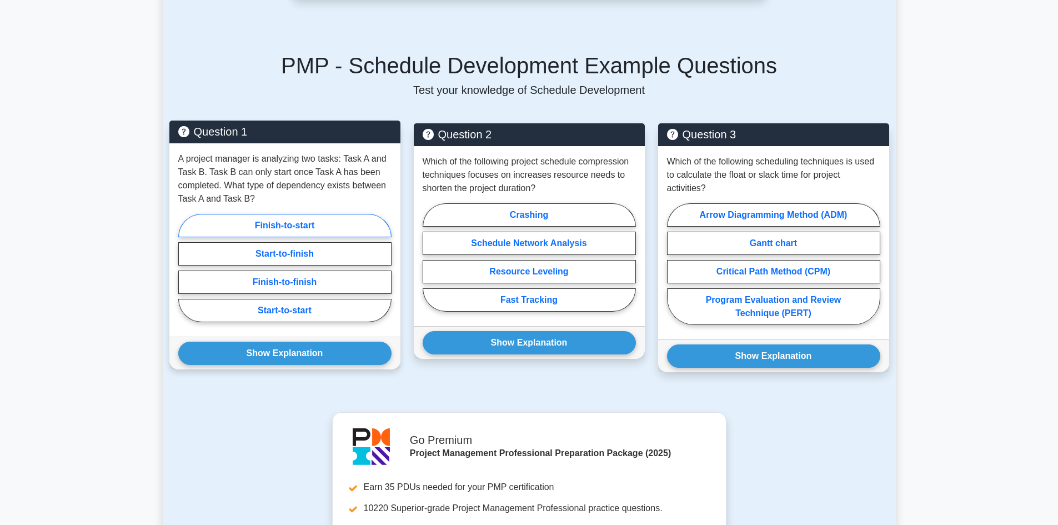
click at [295, 214] on label "Finish-to-start" at bounding box center [284, 225] width 213 height 23
click at [186, 268] on input "Finish-to-start" at bounding box center [181, 271] width 7 height 7
radio input "true"
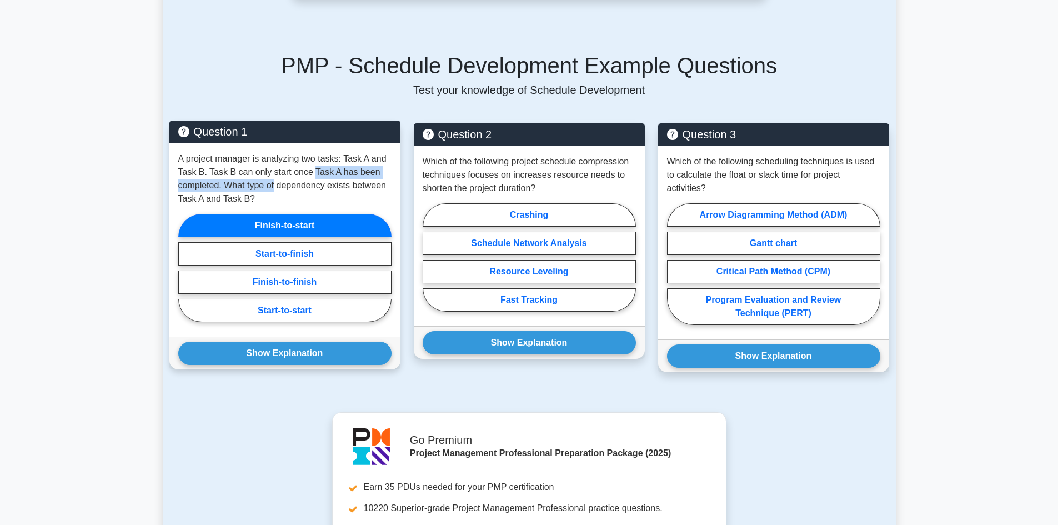
drag, startPoint x: 309, startPoint y: 157, endPoint x: 276, endPoint y: 167, distance: 34.3
click at [276, 167] on p "A project manager is analyzing two tasks: Task A and Task B. Task B can only st…" at bounding box center [284, 178] width 213 height 53
click at [291, 244] on label "Start-to-finish" at bounding box center [284, 253] width 213 height 23
click at [186, 268] on input "Start-to-finish" at bounding box center [181, 271] width 7 height 7
radio input "true"
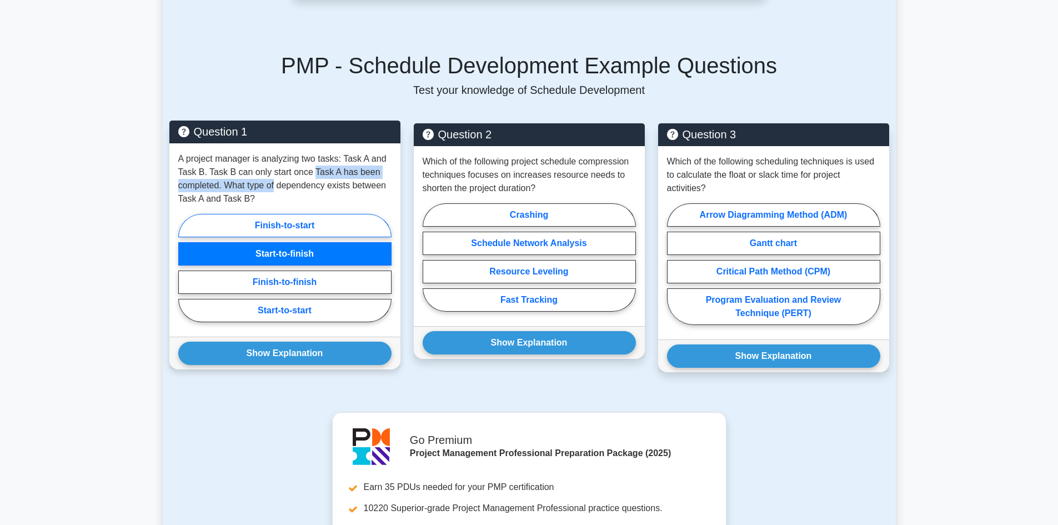
click at [302, 214] on label "Finish-to-start" at bounding box center [284, 225] width 213 height 23
click at [186, 268] on input "Finish-to-start" at bounding box center [181, 271] width 7 height 7
radio input "true"
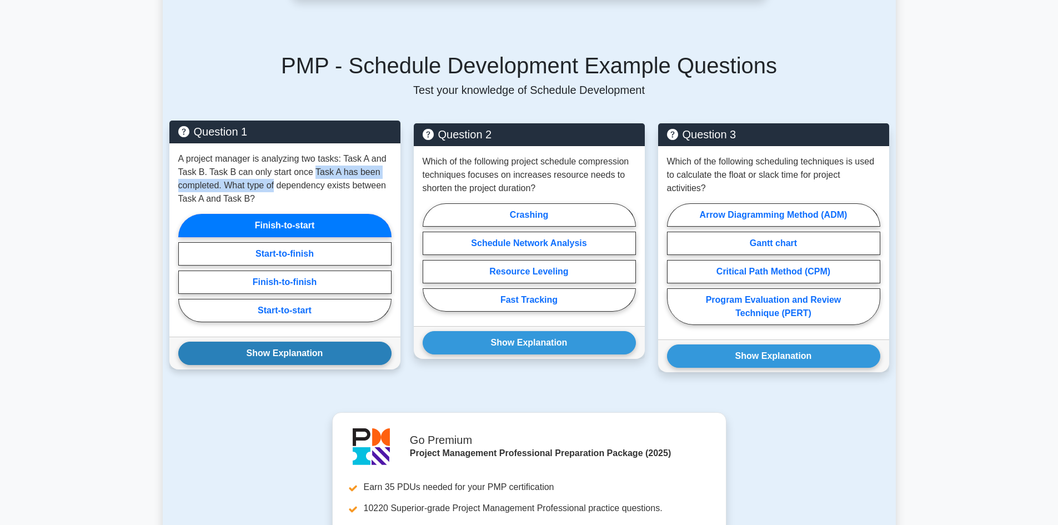
click at [325, 346] on button "Show Explanation" at bounding box center [284, 353] width 213 height 23
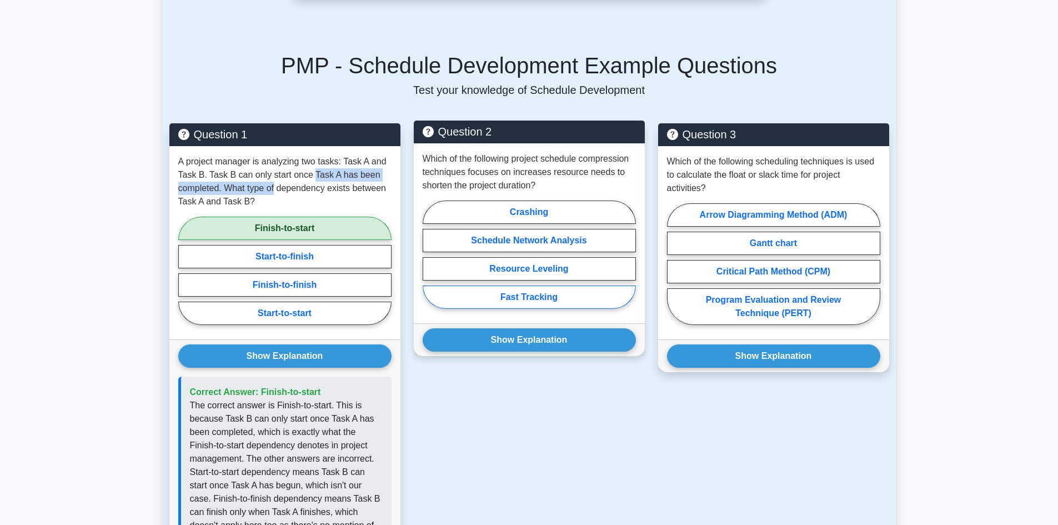
click at [537, 287] on label "Fast Tracking" at bounding box center [529, 297] width 213 height 23
click at [430, 262] on input "Fast Tracking" at bounding box center [426, 257] width 7 height 7
radio input "true"
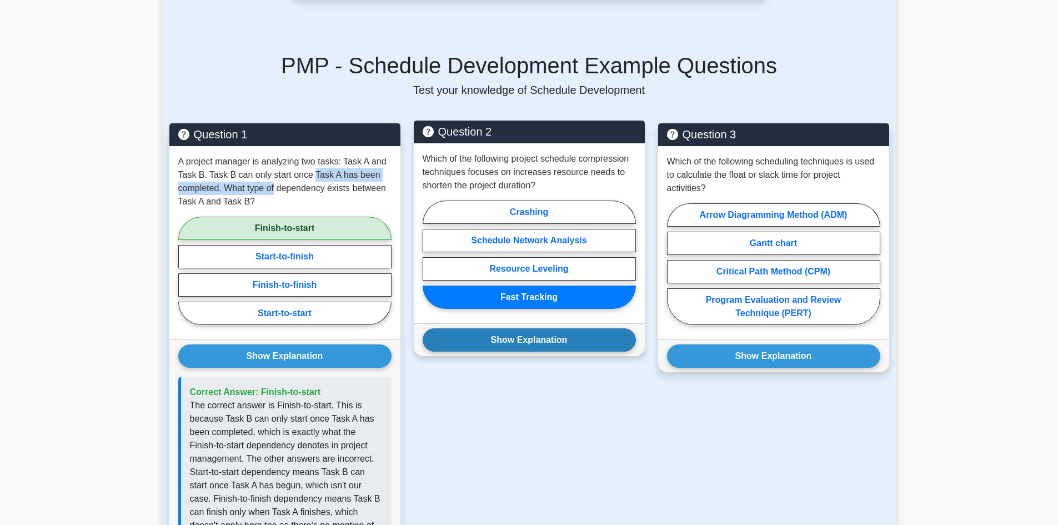
click at [572, 331] on button "Show Explanation" at bounding box center [529, 339] width 213 height 23
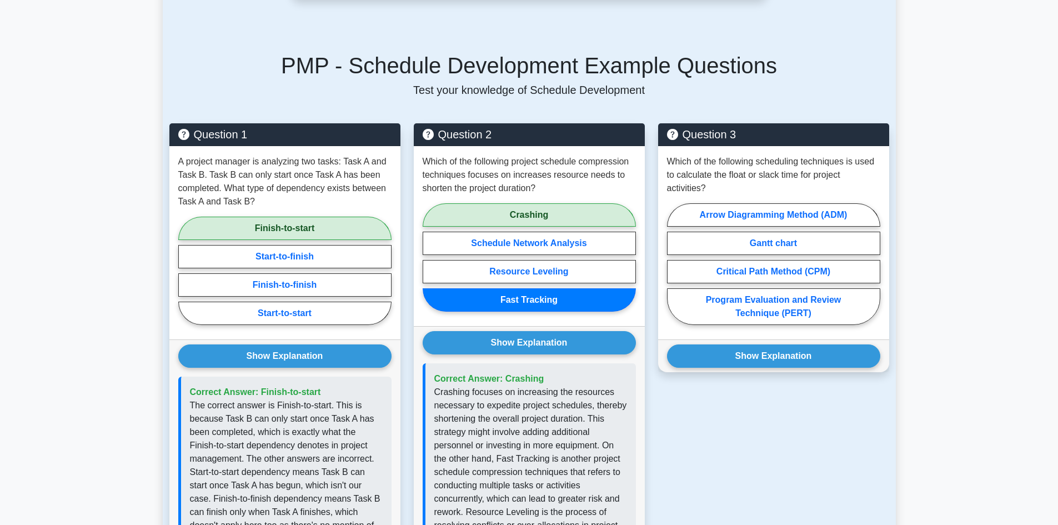
click at [673, 411] on div "Question 3 Which of the following scheduling techniques is used to calculate th…" at bounding box center [774, 387] width 244 height 529
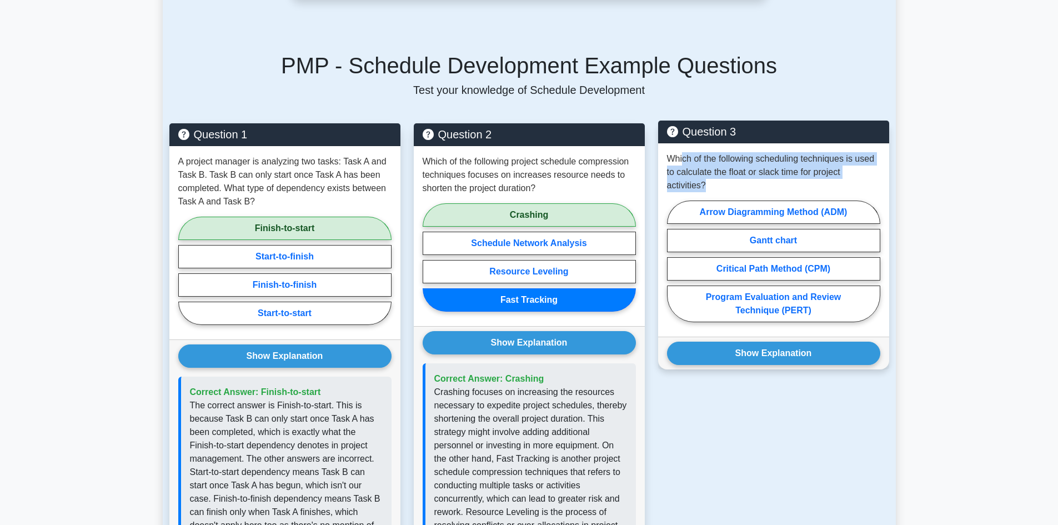
drag, startPoint x: 682, startPoint y: 144, endPoint x: 845, endPoint y: 166, distance: 164.2
click at [845, 166] on p "Which of the following scheduling techniques is used to calculate the float or …" at bounding box center [773, 172] width 213 height 40
click at [806, 258] on label "Critical Path Method (CPM)" at bounding box center [773, 268] width 213 height 23
click at [674, 261] on input "Critical Path Method (CPM)" at bounding box center [670, 264] width 7 height 7
radio input "true"
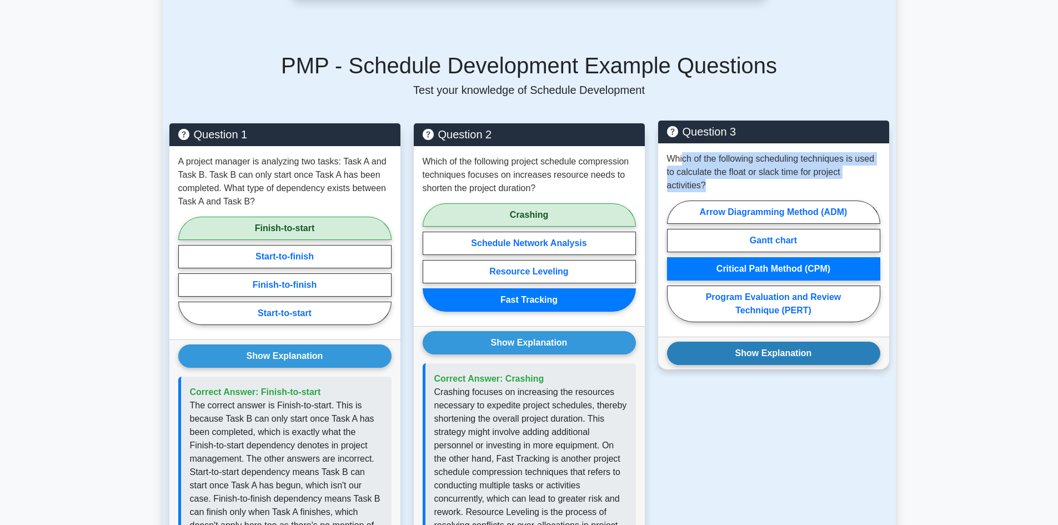
click at [803, 342] on button "Show Explanation" at bounding box center [773, 353] width 213 height 23
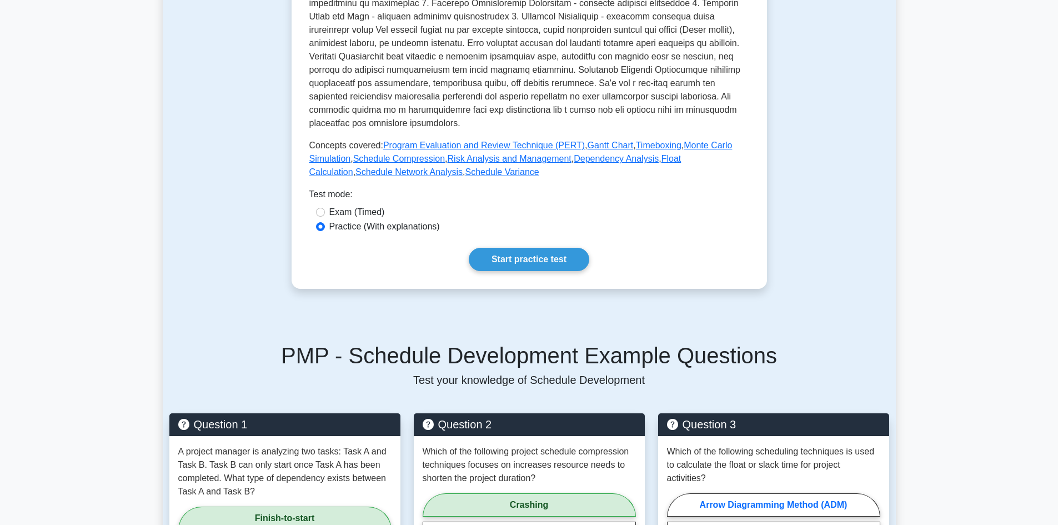
scroll to position [253, 0]
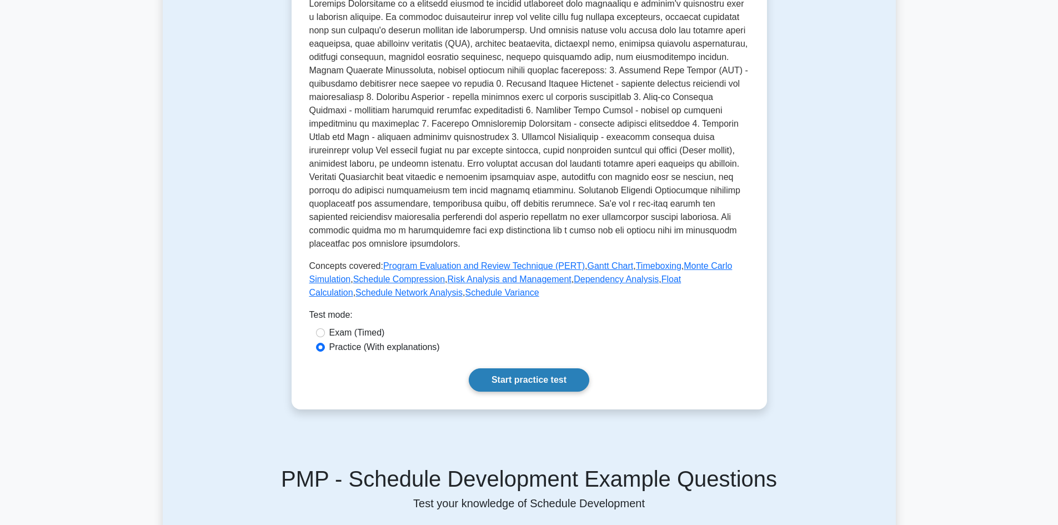
click at [528, 371] on link "Start practice test" at bounding box center [529, 379] width 121 height 23
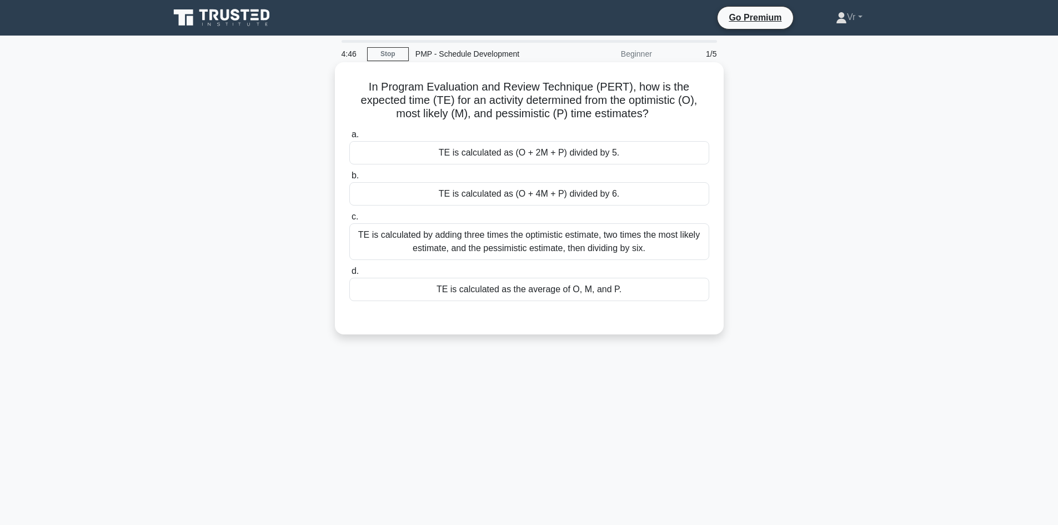
click at [552, 198] on div "TE is calculated as (O + 4M + P) divided by 6." at bounding box center [529, 193] width 360 height 23
click at [349, 179] on input "b. TE is calculated as (O + 4M + P) divided by 6." at bounding box center [349, 175] width 0 height 7
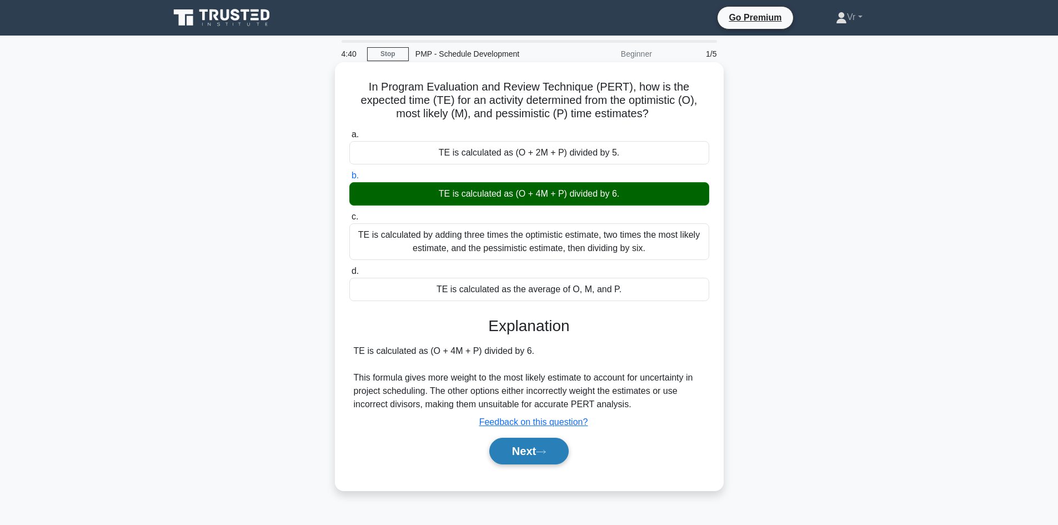
click at [559, 454] on button "Next" at bounding box center [528, 451] width 79 height 27
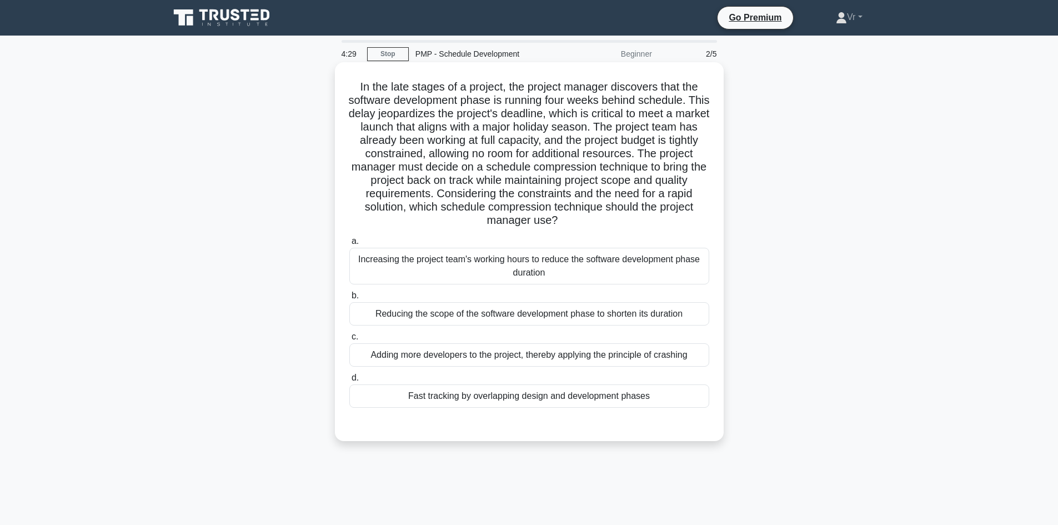
click at [604, 396] on div "Fast tracking by overlapping design and development phases" at bounding box center [529, 395] width 360 height 23
click at [349, 382] on input "d. Fast tracking by overlapping design and development phases" at bounding box center [349, 377] width 0 height 7
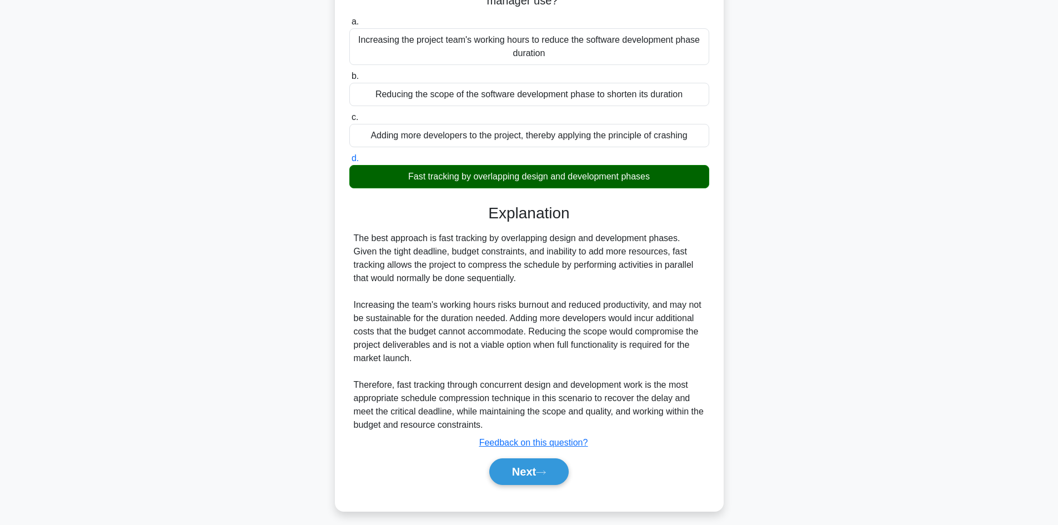
scroll to position [227, 0]
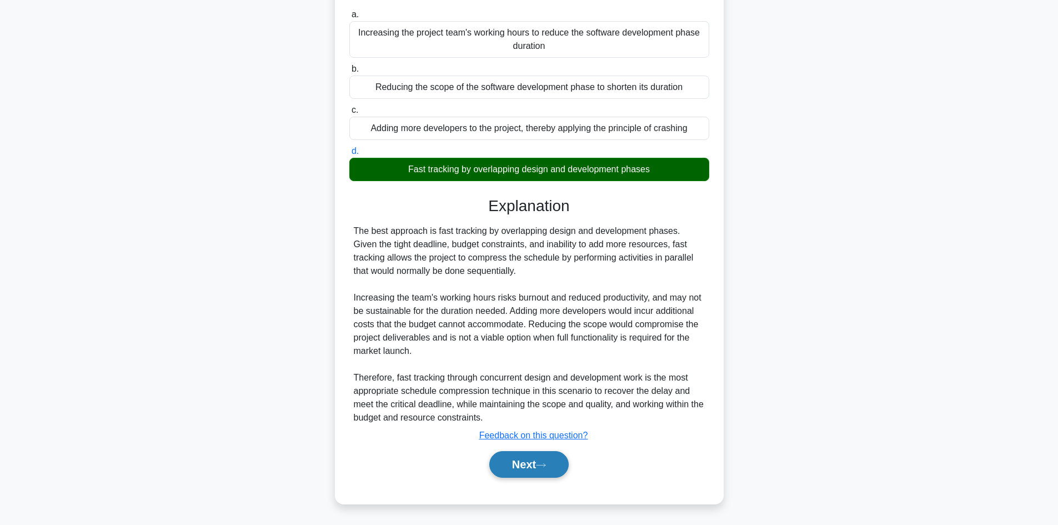
click at [540, 466] on button "Next" at bounding box center [528, 464] width 79 height 27
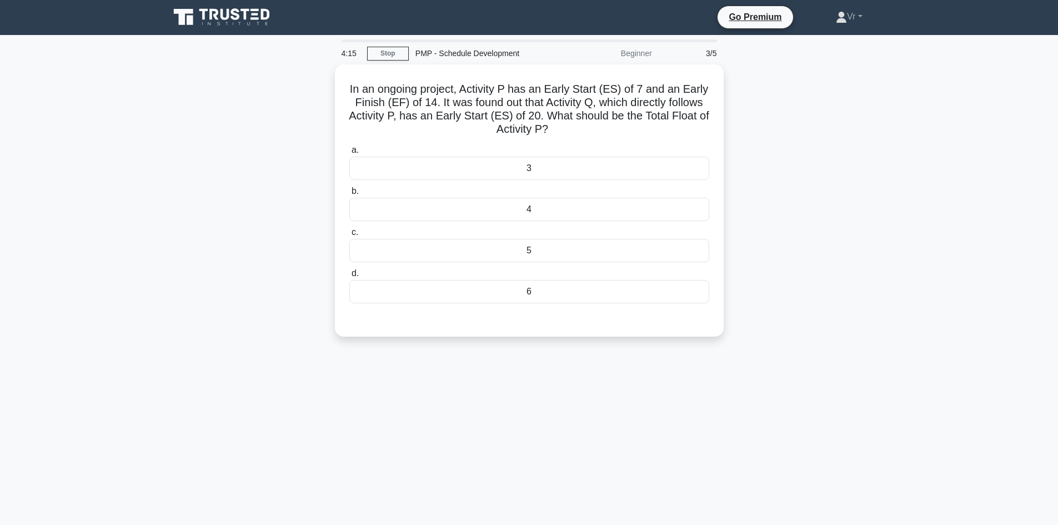
scroll to position [0, 0]
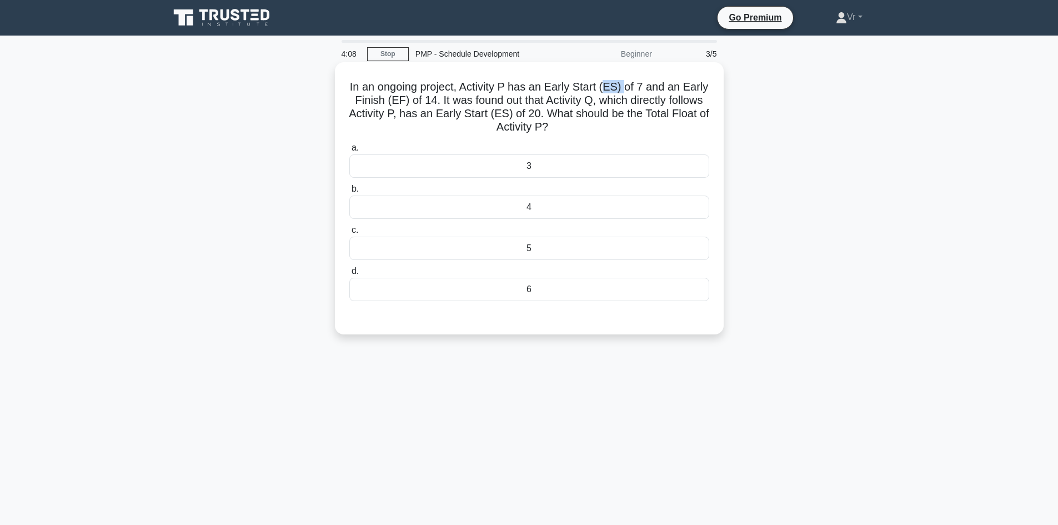
drag, startPoint x: 612, startPoint y: 82, endPoint x: 628, endPoint y: 82, distance: 16.7
click at [628, 82] on h5 "In an ongoing project, Activity P has an Early Start (ES) of 7 and an Early Fin…" at bounding box center [529, 107] width 362 height 54
drag, startPoint x: 419, startPoint y: 104, endPoint x: 431, endPoint y: 104, distance: 12.2
click at [431, 104] on h5 "In an ongoing project, Activity P has an Early Start (ES) of 7 and an Early Fin…" at bounding box center [529, 107] width 362 height 54
drag, startPoint x: 454, startPoint y: 99, endPoint x: 594, endPoint y: 104, distance: 140.6
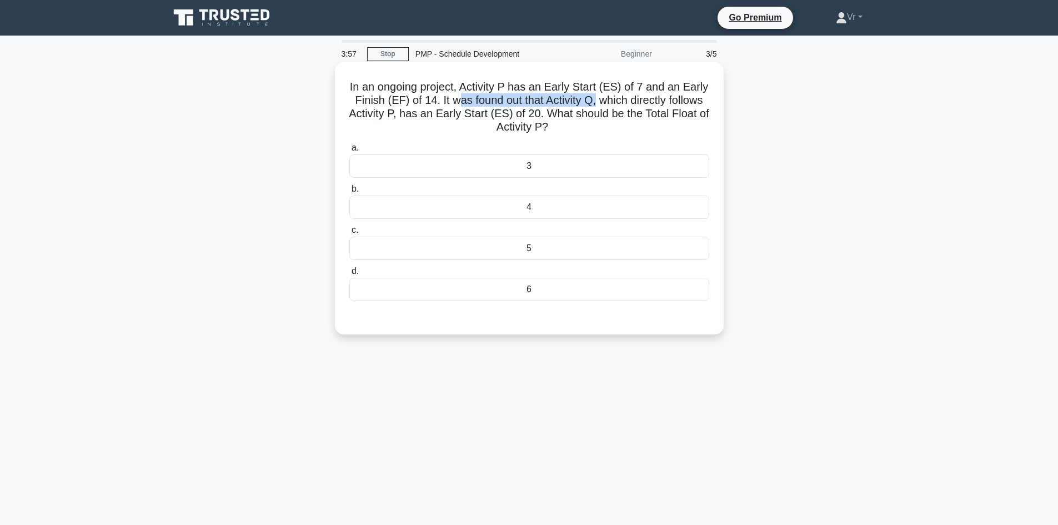
click at [594, 104] on h5 "In an ongoing project, Activity P has an Early Start (ES) of 7 and an Early Fin…" at bounding box center [529, 107] width 362 height 54
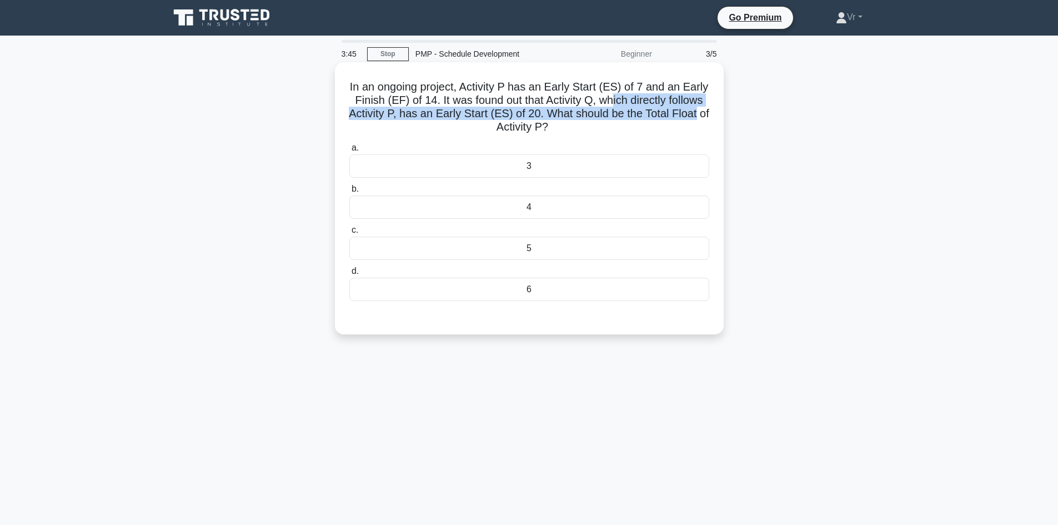
drag, startPoint x: 612, startPoint y: 100, endPoint x: 705, endPoint y: 114, distance: 94.4
click at [705, 114] on h5 "In an ongoing project, Activity P has an Early Start (ES) of 7 and an Early Fin…" at bounding box center [529, 107] width 362 height 54
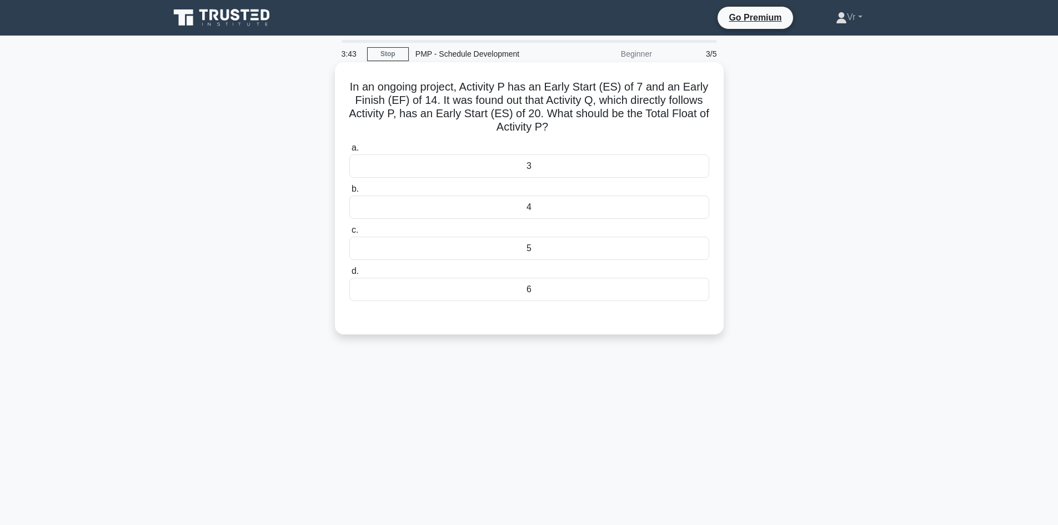
click at [695, 130] on h5 "In an ongoing project, Activity P has an Early Start (ES) of 7 and an Early Fin…" at bounding box center [529, 107] width 362 height 54
click at [598, 292] on div "6" at bounding box center [529, 289] width 360 height 23
click at [349, 275] on input "d. 6" at bounding box center [349, 271] width 0 height 7
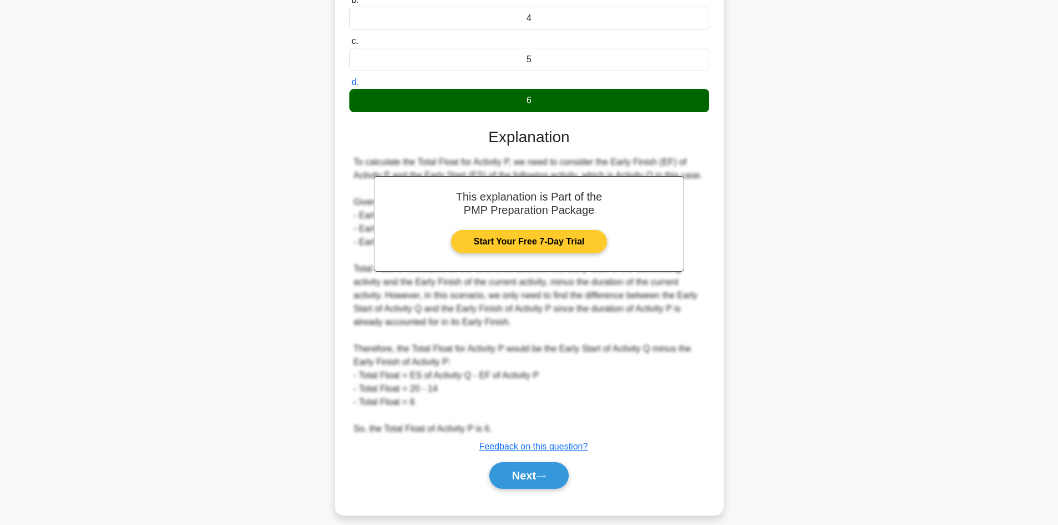
scroll to position [201, 0]
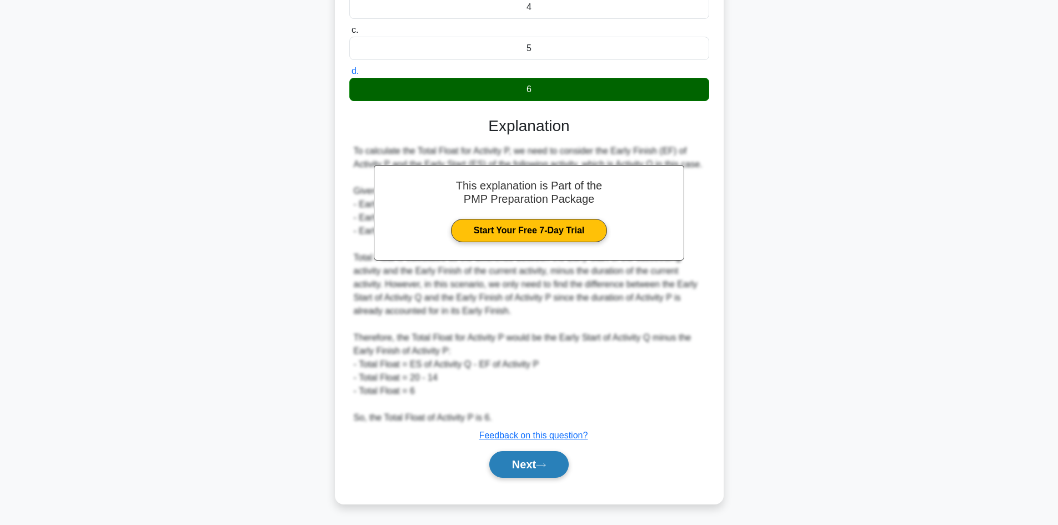
click at [541, 467] on icon at bounding box center [541, 465] width 10 height 6
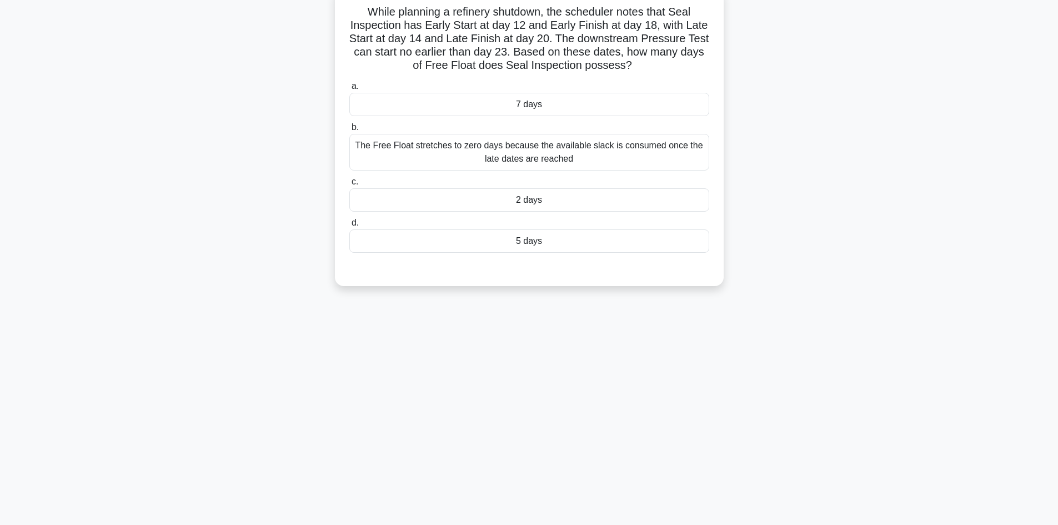
click at [545, 242] on div "5 days" at bounding box center [529, 240] width 360 height 23
click at [349, 227] on input "d. 5 days" at bounding box center [349, 222] width 0 height 7
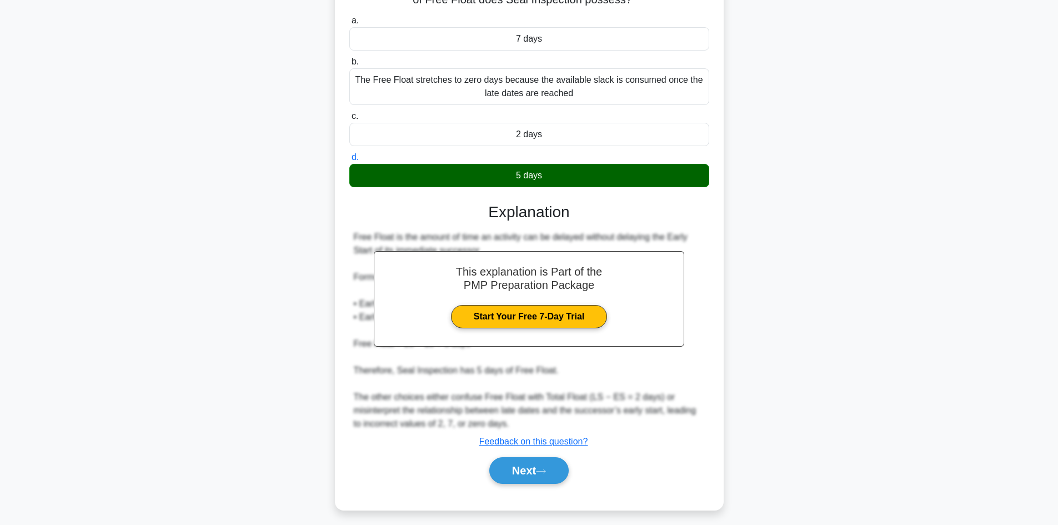
scroll to position [147, 0]
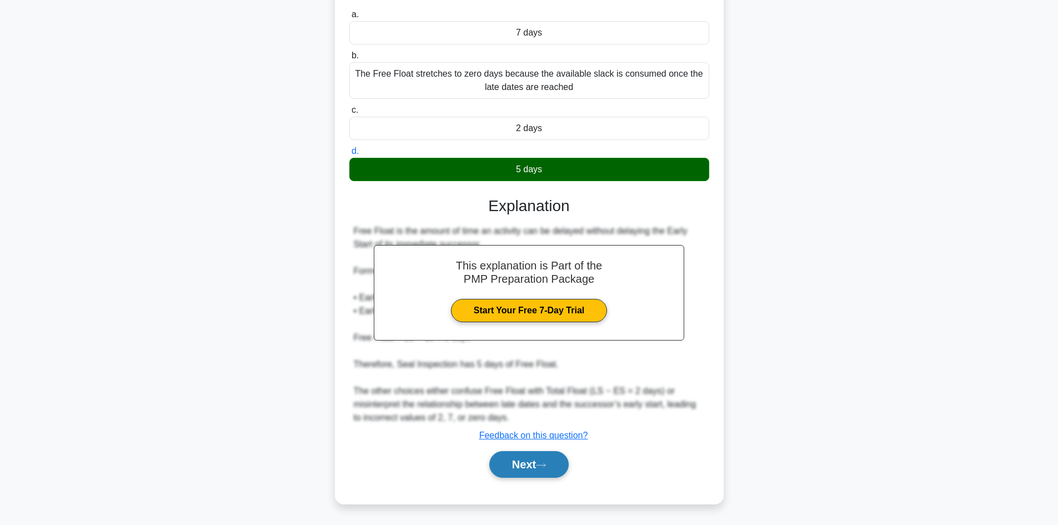
click at [518, 476] on button "Next" at bounding box center [528, 464] width 79 height 27
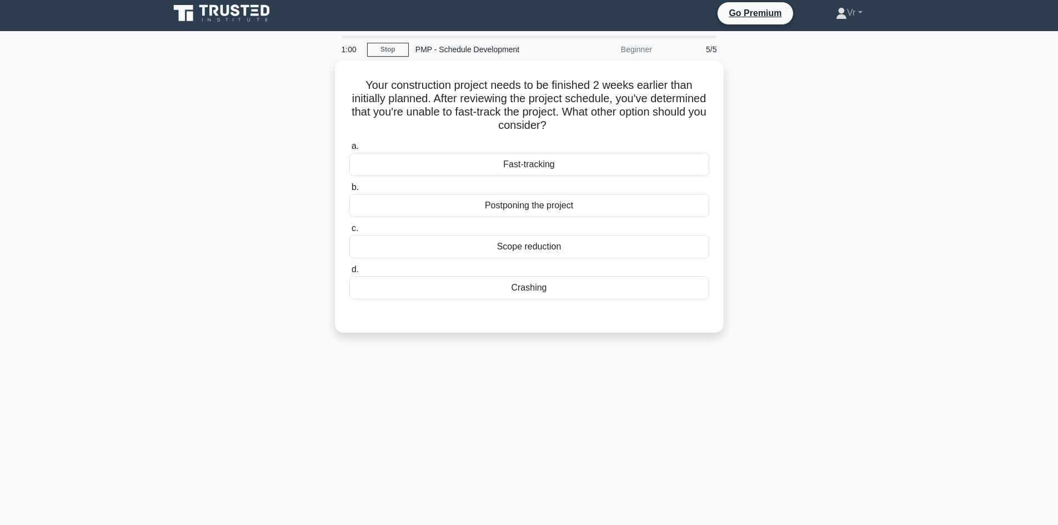
scroll to position [0, 0]
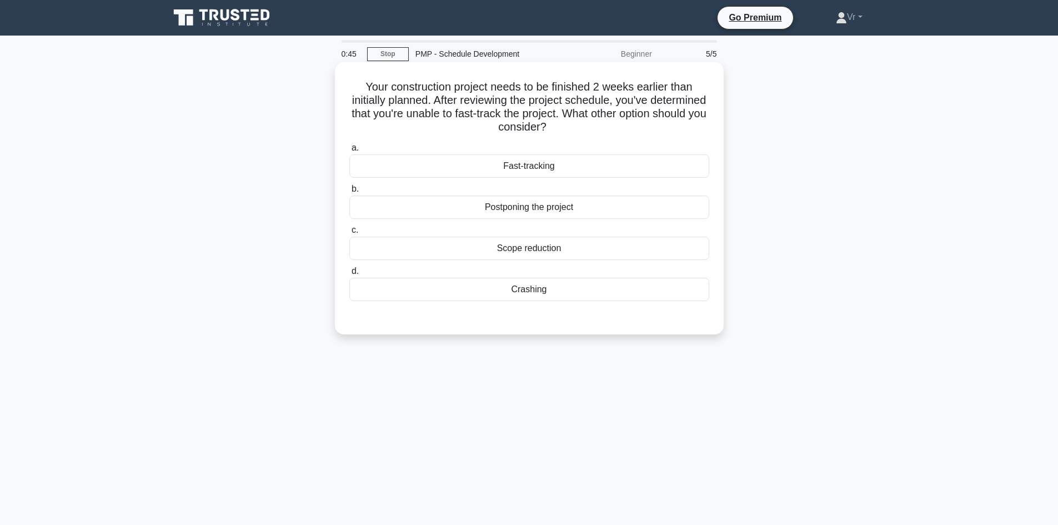
click at [536, 291] on div "Crashing" at bounding box center [529, 289] width 360 height 23
click at [349, 275] on input "d. Crashing" at bounding box center [349, 271] width 0 height 7
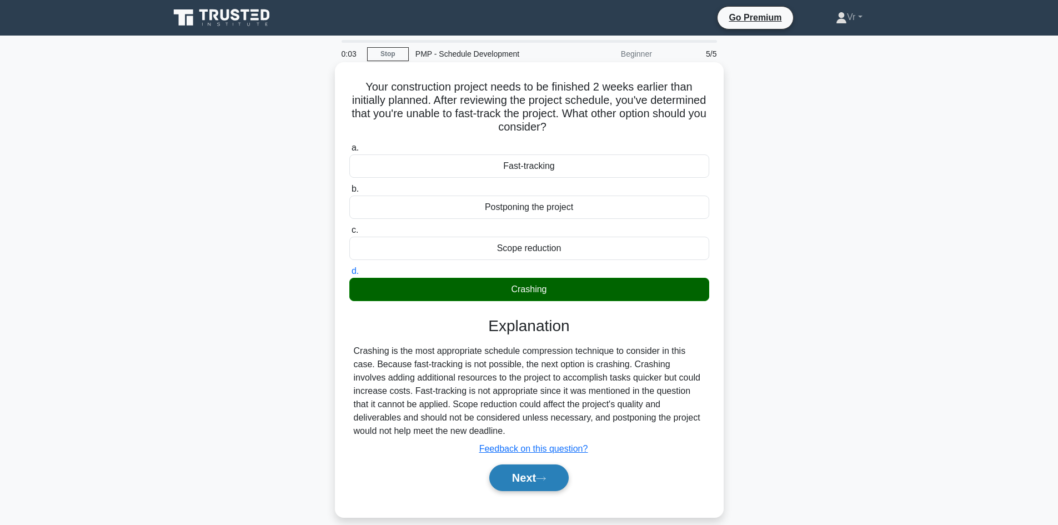
click at [522, 477] on button "Next" at bounding box center [528, 477] width 79 height 27
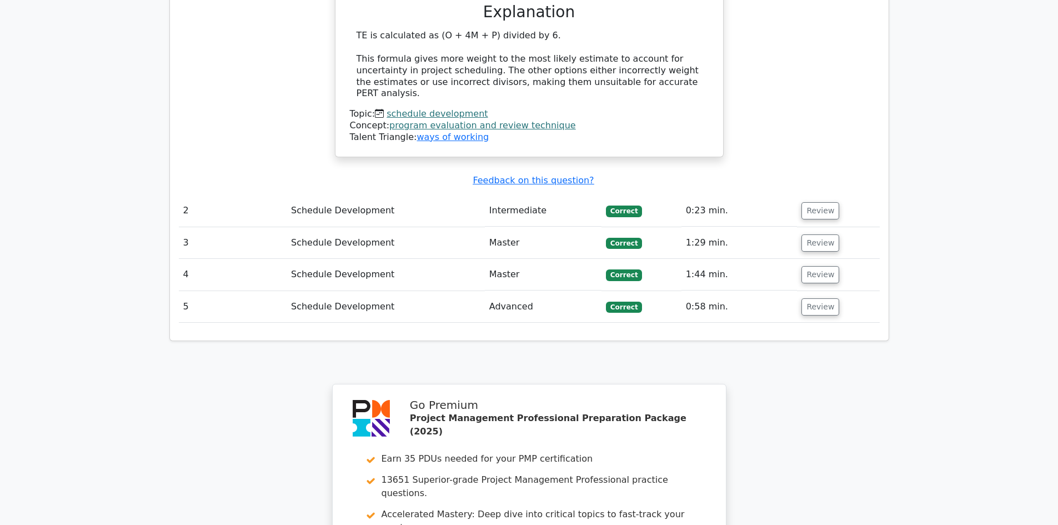
scroll to position [1111, 0]
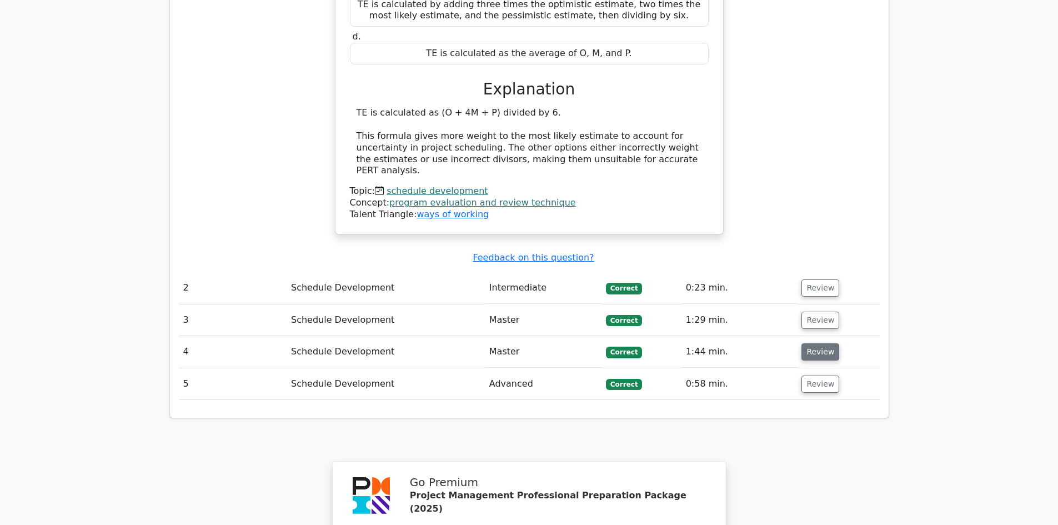
click at [808, 343] on button "Review" at bounding box center [821, 351] width 38 height 17
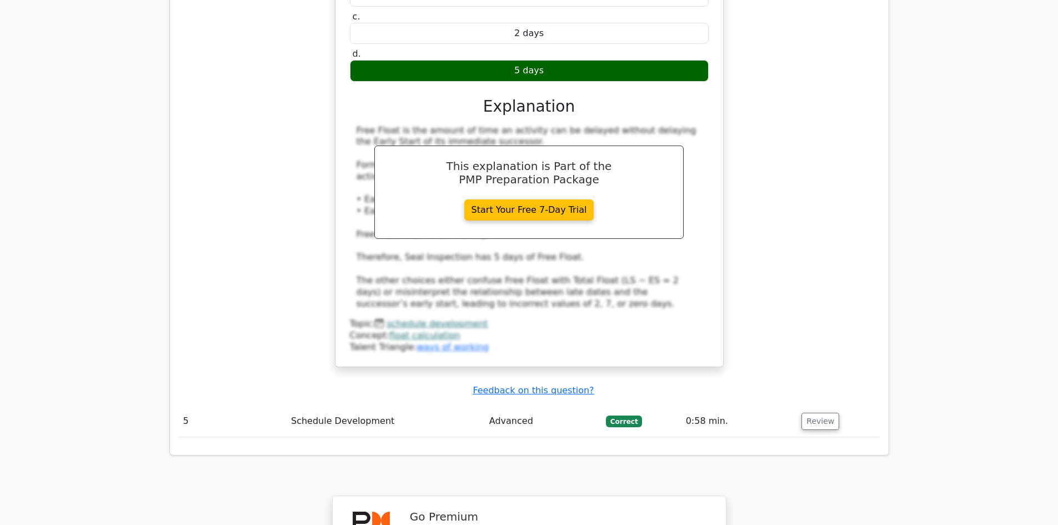
scroll to position [1667, 0]
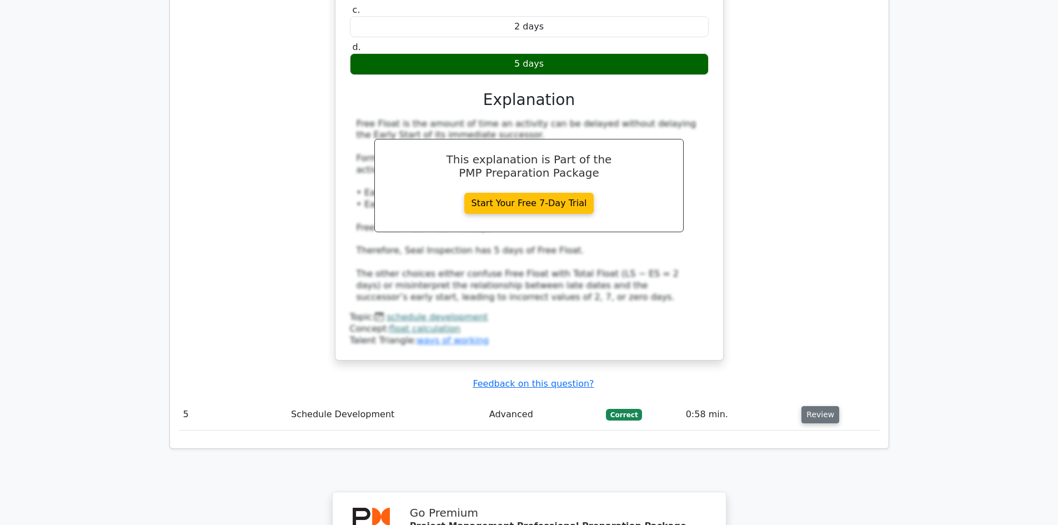
click at [815, 406] on button "Review" at bounding box center [821, 414] width 38 height 17
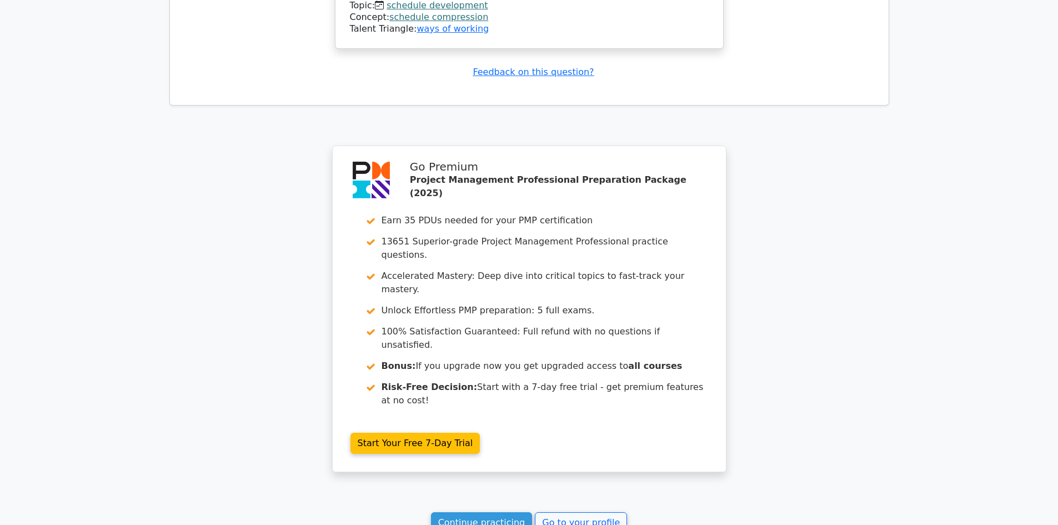
scroll to position [2475, 0]
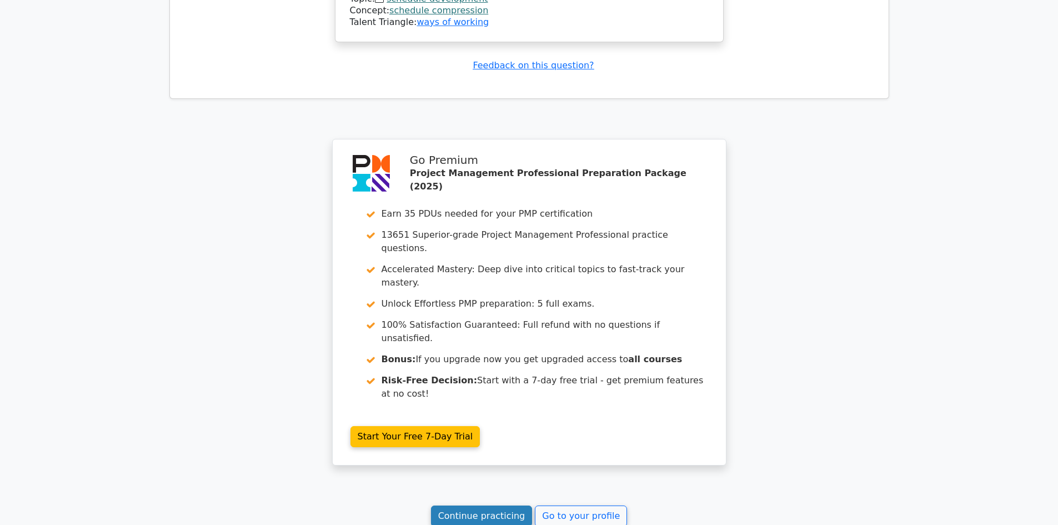
click at [511, 506] on link "Continue practicing" at bounding box center [482, 516] width 102 height 21
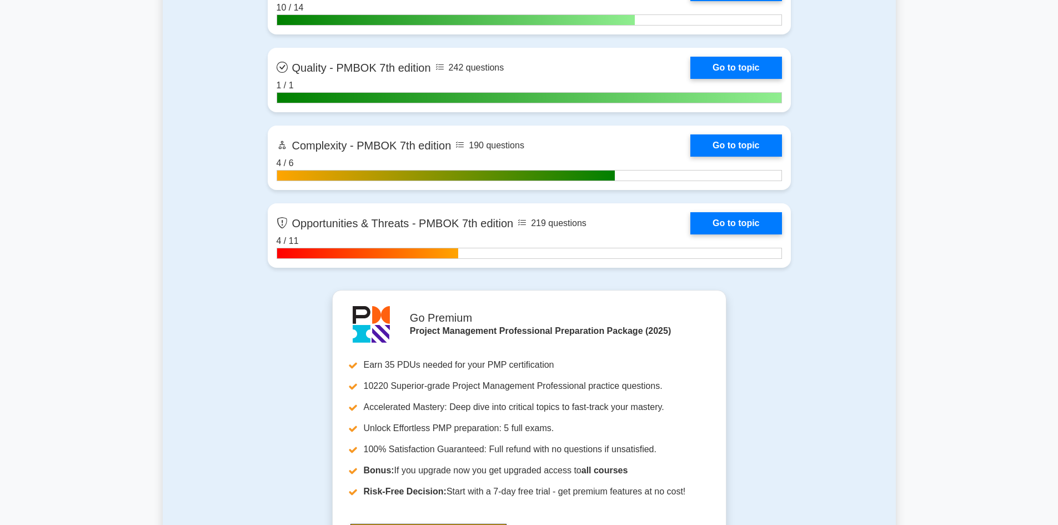
scroll to position [3605, 0]
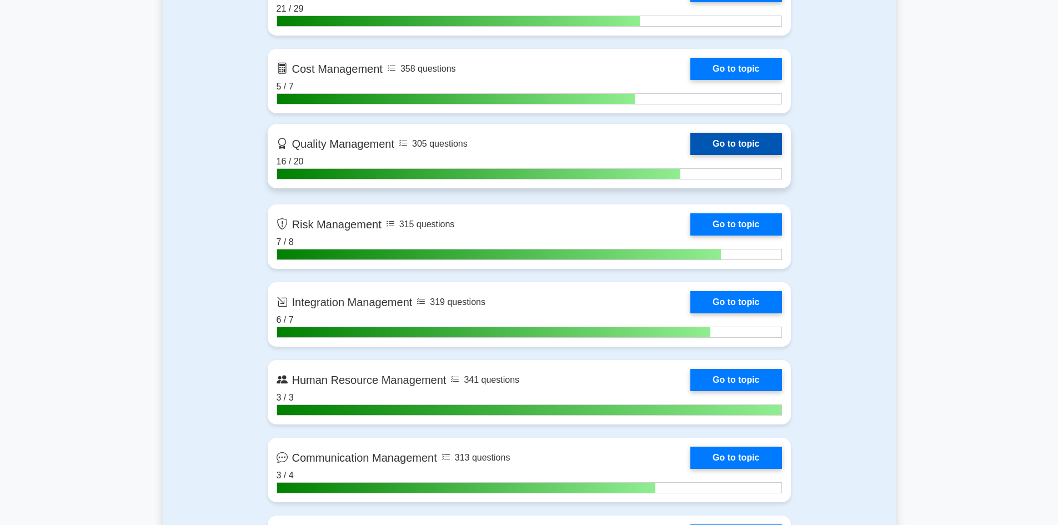
drag, startPoint x: 356, startPoint y: 183, endPoint x: 368, endPoint y: 176, distance: 14.2
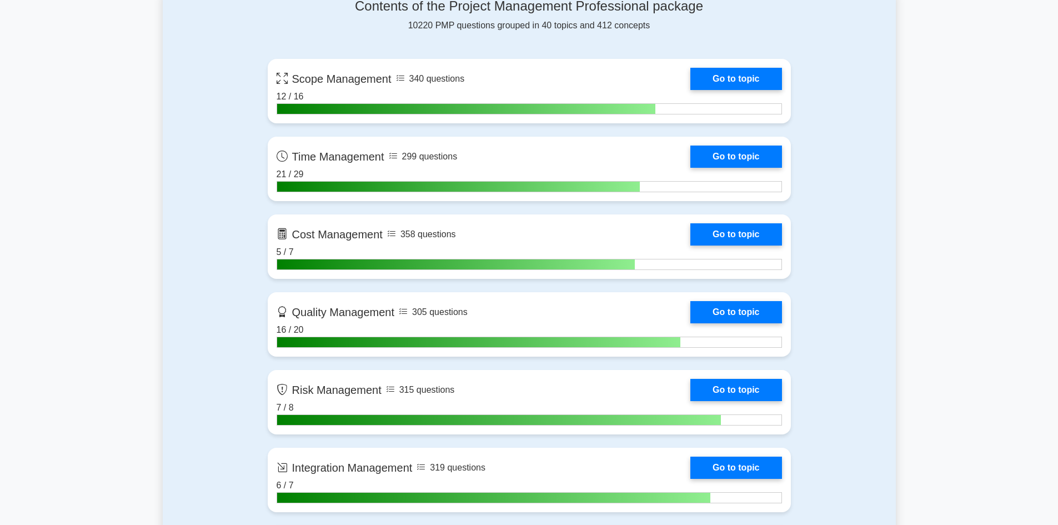
drag, startPoint x: 368, startPoint y: 176, endPoint x: 386, endPoint y: 171, distance: 19.0
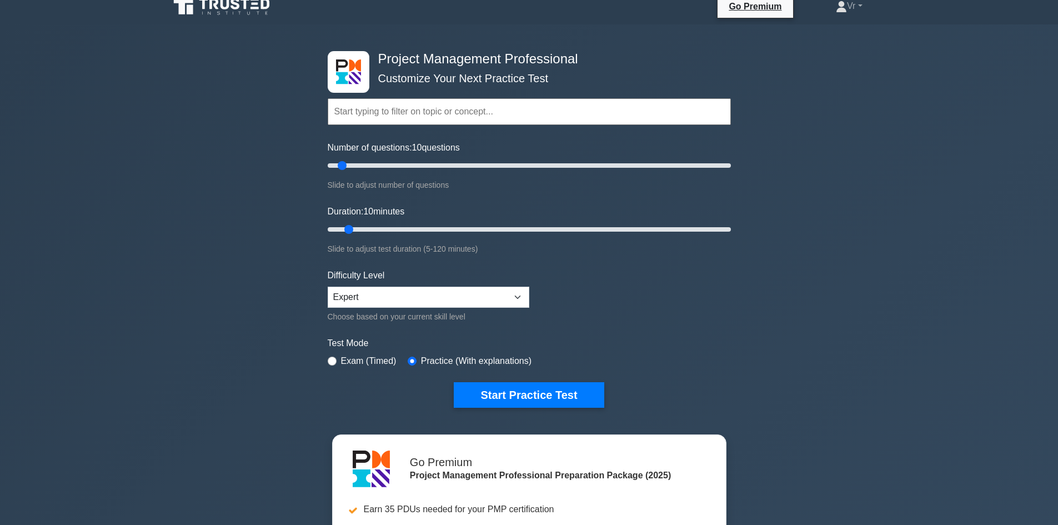
scroll to position [0, 0]
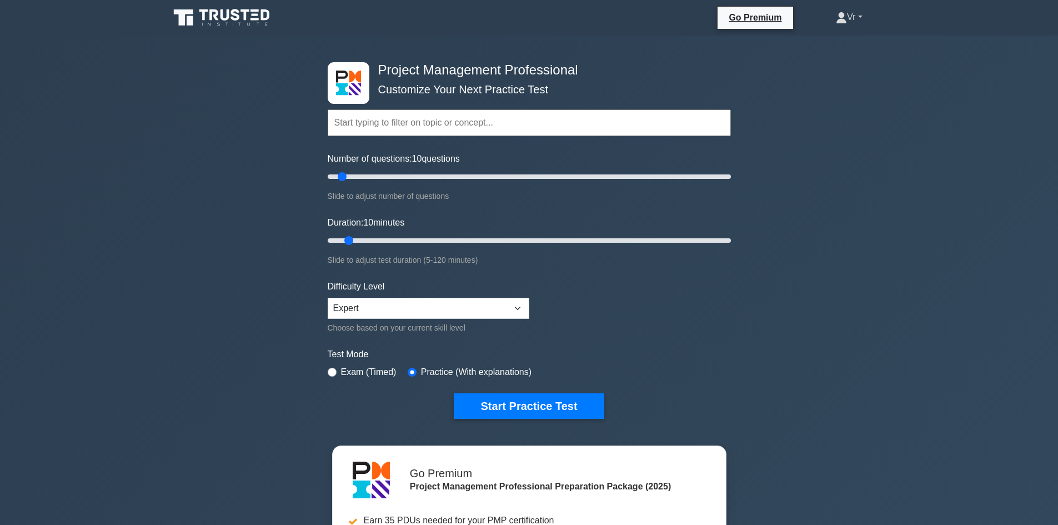
click at [866, 10] on link "Vr" at bounding box center [849, 17] width 79 height 22
click at [849, 46] on link "Profile" at bounding box center [854, 43] width 88 height 18
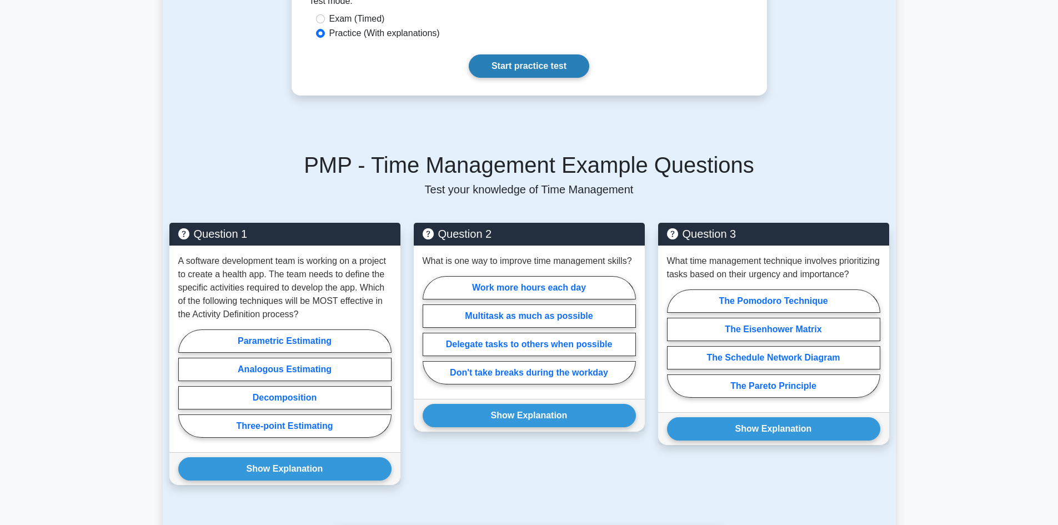
scroll to position [722, 0]
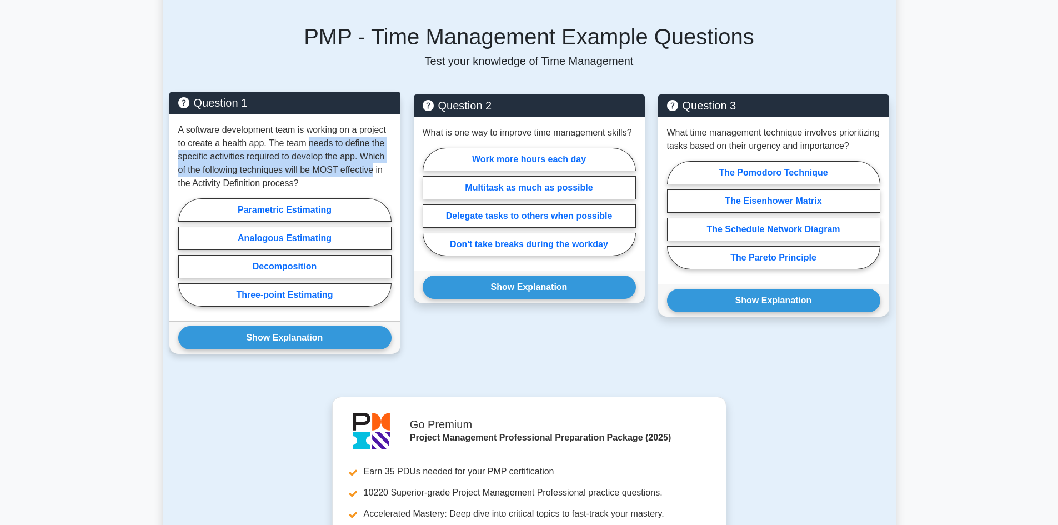
drag, startPoint x: 307, startPoint y: 138, endPoint x: 374, endPoint y: 164, distance: 72.3
click at [374, 164] on p "A software development team is working on a project to create a health app. The…" at bounding box center [284, 156] width 213 height 67
drag, startPoint x: 217, startPoint y: 156, endPoint x: 383, endPoint y: 171, distance: 166.9
click at [383, 171] on p "A software development team is working on a project to create a health app. The…" at bounding box center [284, 156] width 213 height 67
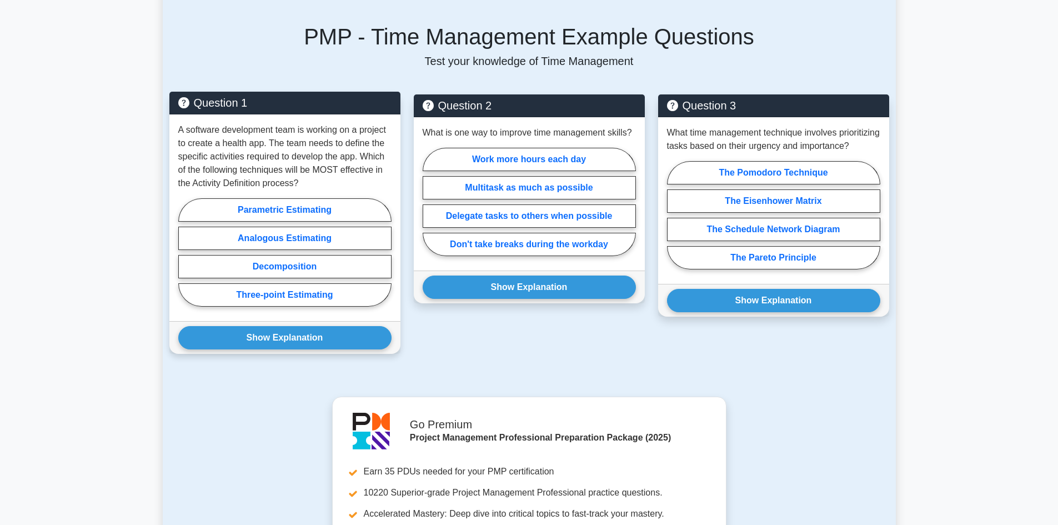
click at [366, 182] on p "A software development team is working on a project to create a health app. The…" at bounding box center [284, 156] width 213 height 67
click at [324, 209] on label "Parametric Estimating" at bounding box center [284, 209] width 213 height 23
click at [186, 252] on input "Parametric Estimating" at bounding box center [181, 255] width 7 height 7
radio input "true"
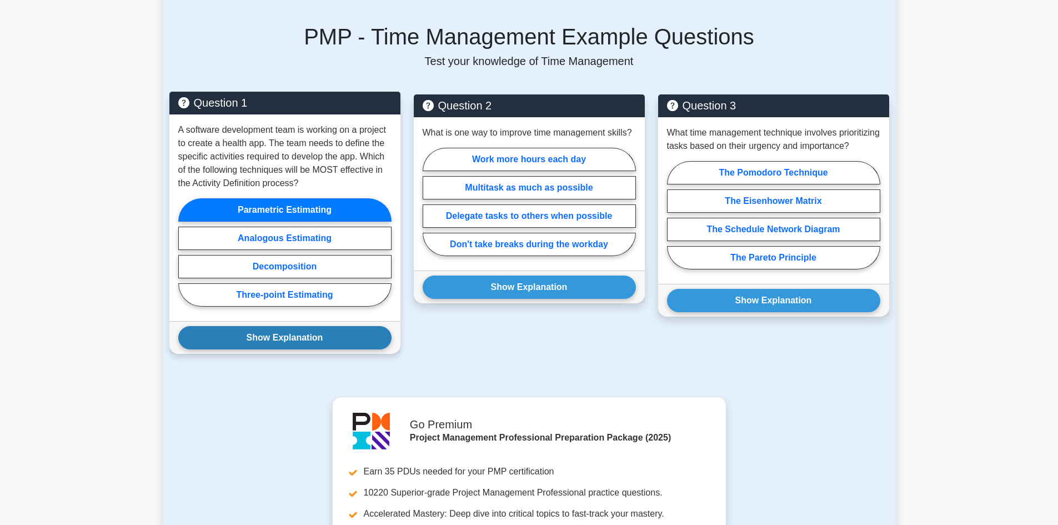
click at [352, 333] on button "Show Explanation" at bounding box center [284, 337] width 213 height 23
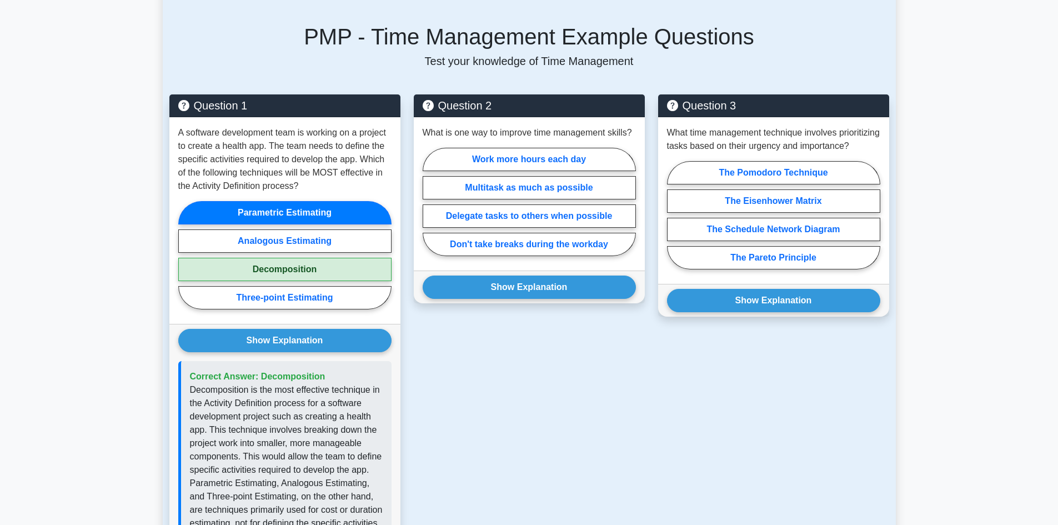
click at [501, 343] on div "Question 2 What is one way to improve time management skills? Work more hours e…" at bounding box center [529, 345] width 244 height 502
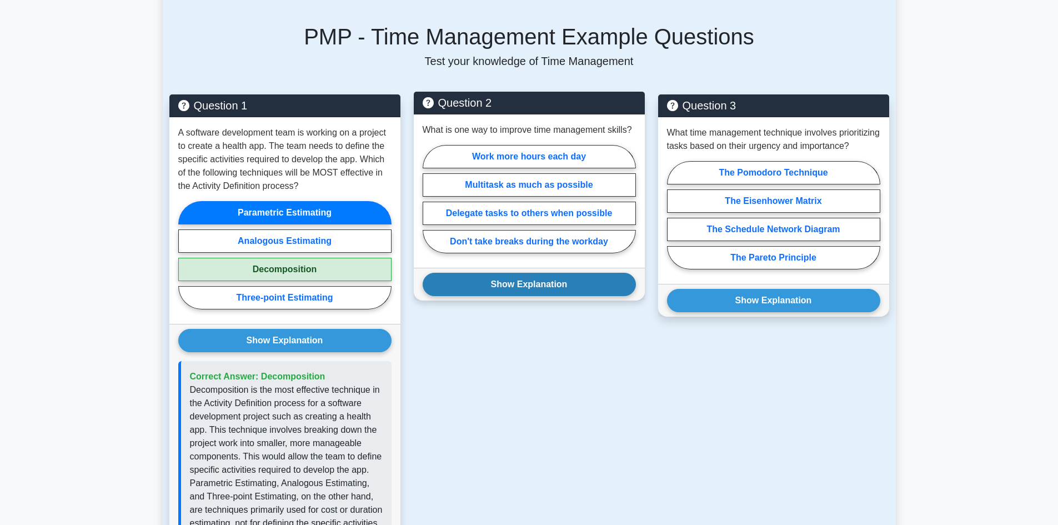
click at [507, 281] on button "Show Explanation" at bounding box center [529, 284] width 213 height 23
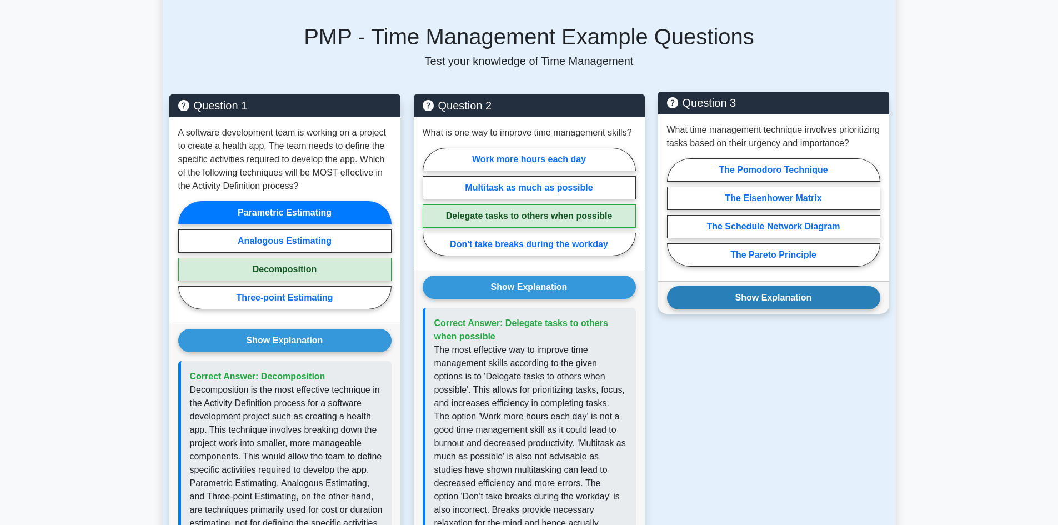
click at [793, 309] on button "Show Explanation" at bounding box center [773, 297] width 213 height 23
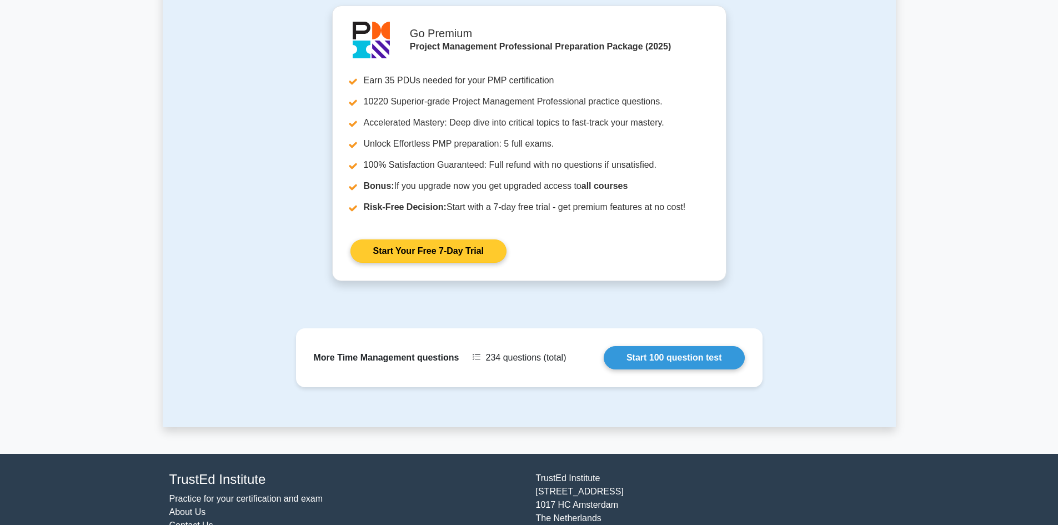
scroll to position [1445, 0]
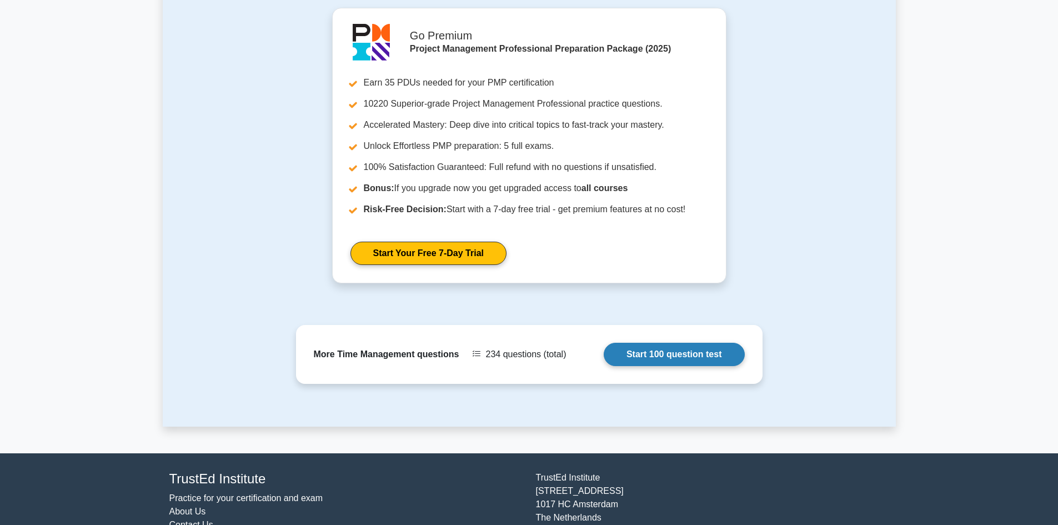
click at [658, 343] on link "Start 100 question test" at bounding box center [674, 354] width 141 height 23
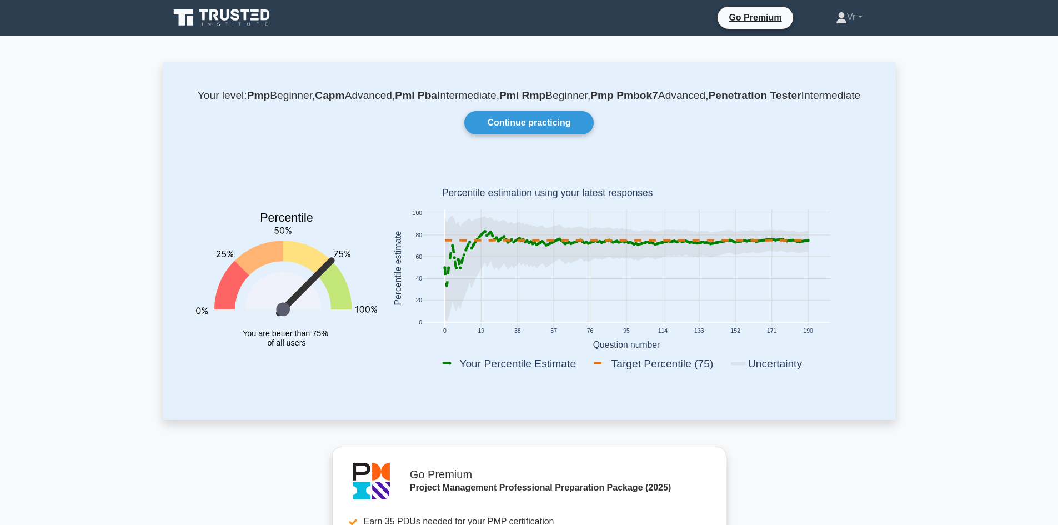
click at [201, 18] on icon at bounding box center [222, 17] width 107 height 21
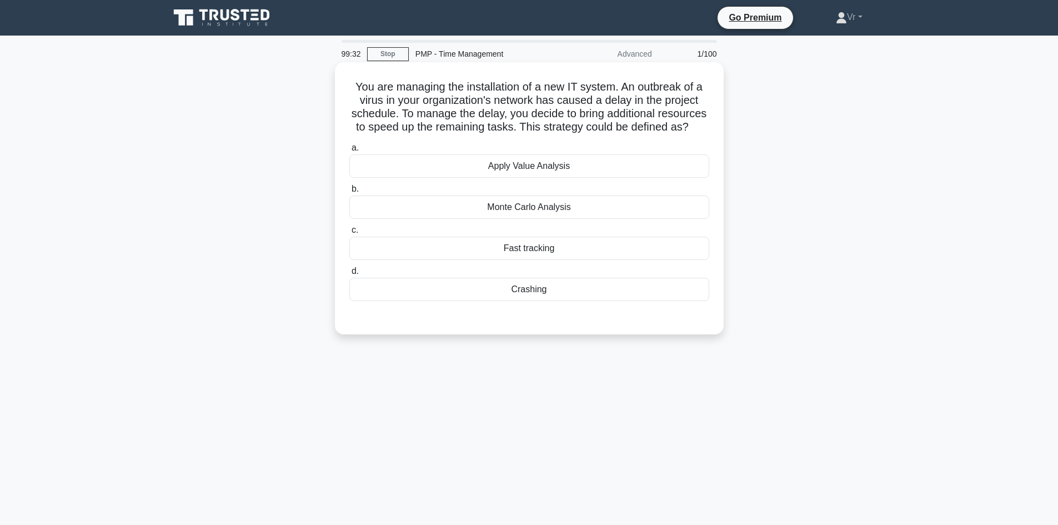
click at [592, 301] on div "Crashing" at bounding box center [529, 289] width 360 height 23
click at [349, 275] on input "d. Crashing" at bounding box center [349, 271] width 0 height 7
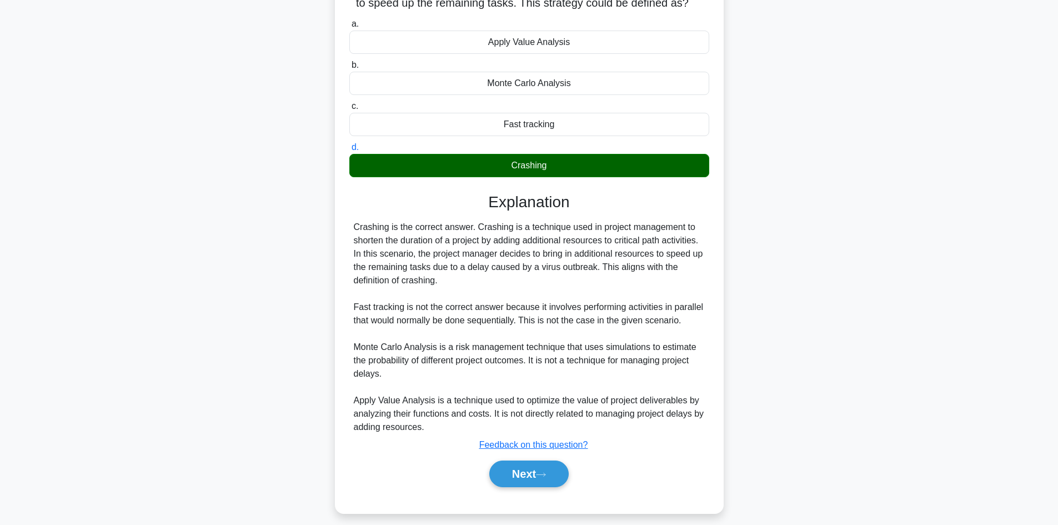
scroll to position [147, 0]
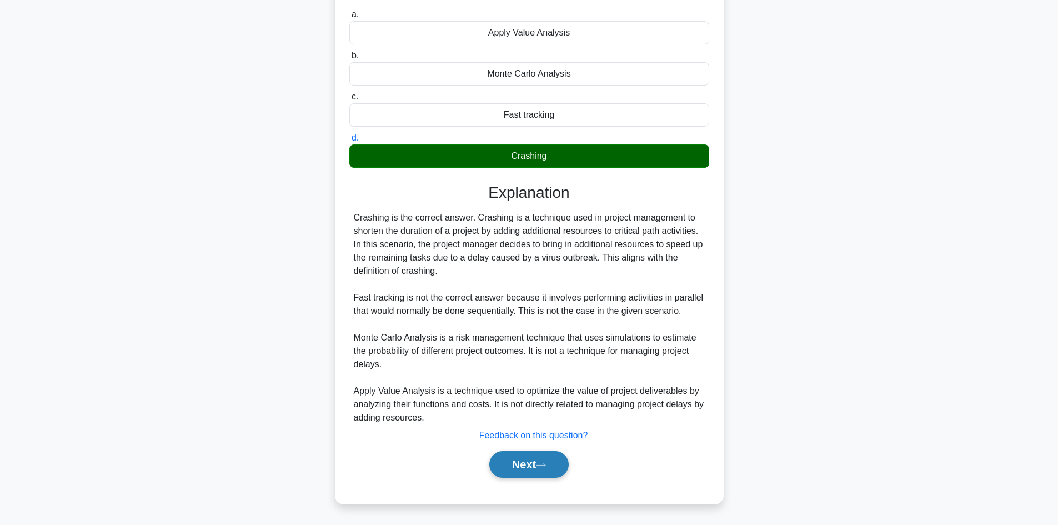
click at [506, 470] on button "Next" at bounding box center [528, 464] width 79 height 27
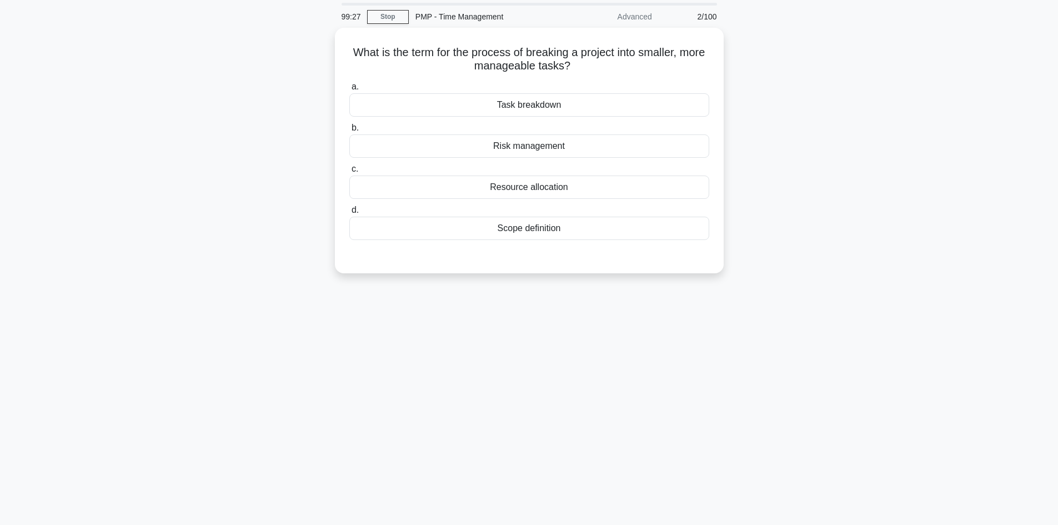
scroll to position [0, 0]
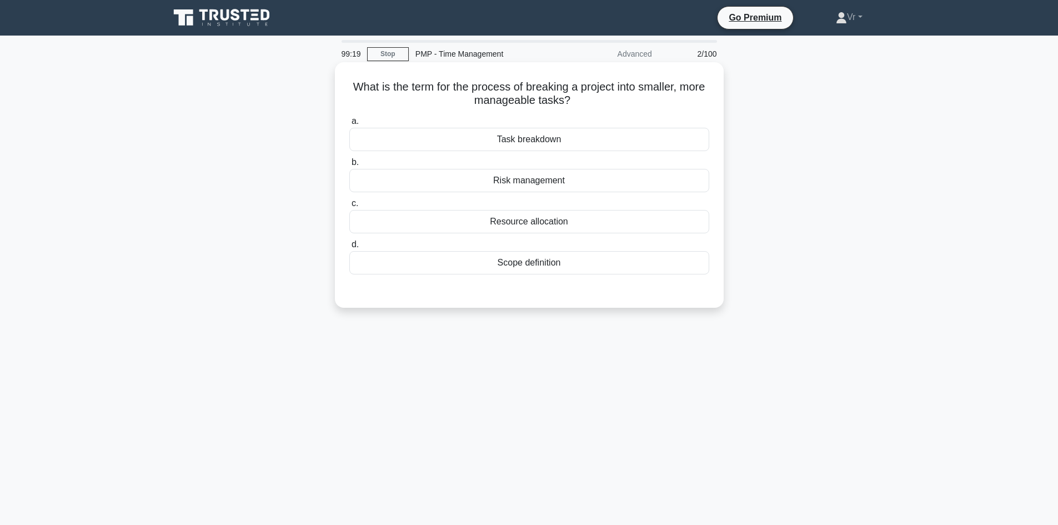
click at [574, 262] on div "Scope definition" at bounding box center [529, 262] width 360 height 23
click at [349, 248] on input "d. Scope definition" at bounding box center [349, 244] width 0 height 7
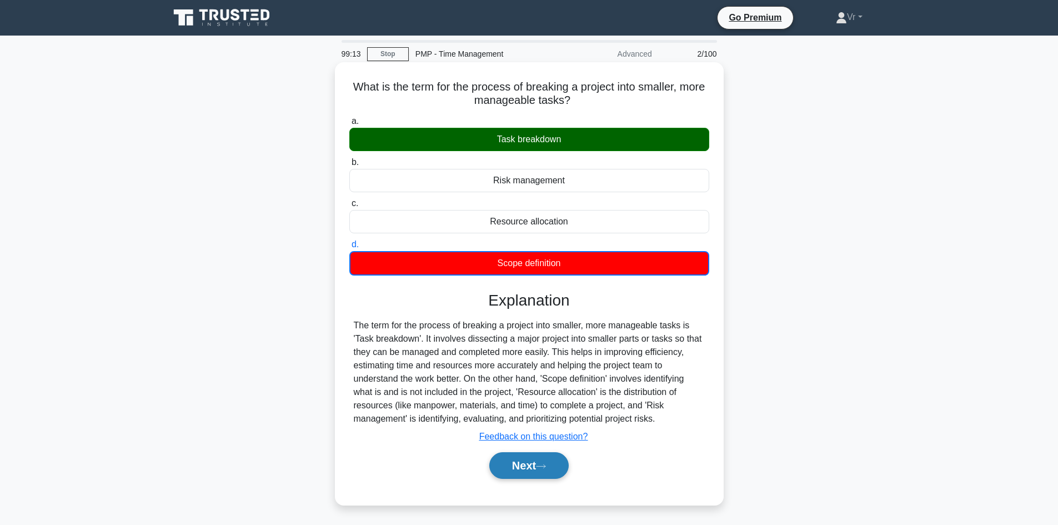
click at [533, 478] on button "Next" at bounding box center [528, 465] width 79 height 27
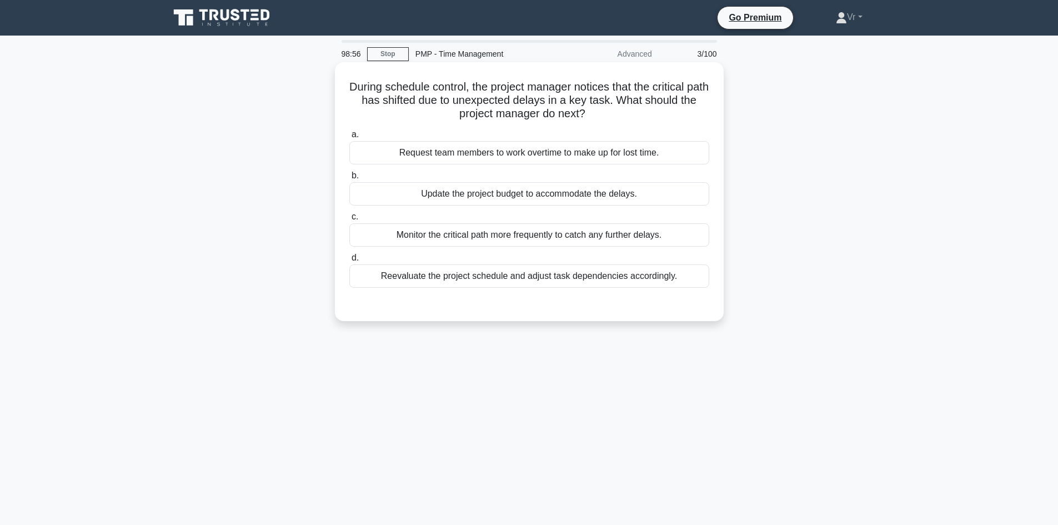
click at [644, 270] on div "Reevaluate the project schedule and adjust task dependencies accordingly." at bounding box center [529, 275] width 360 height 23
click at [349, 262] on input "d. Reevaluate the project schedule and adjust task dependencies accordingly." at bounding box center [349, 257] width 0 height 7
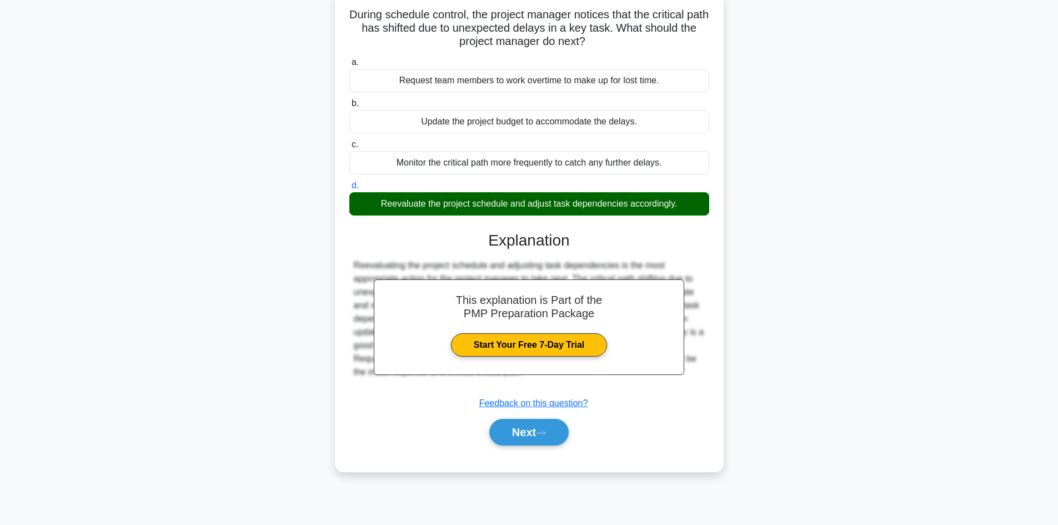
scroll to position [75, 0]
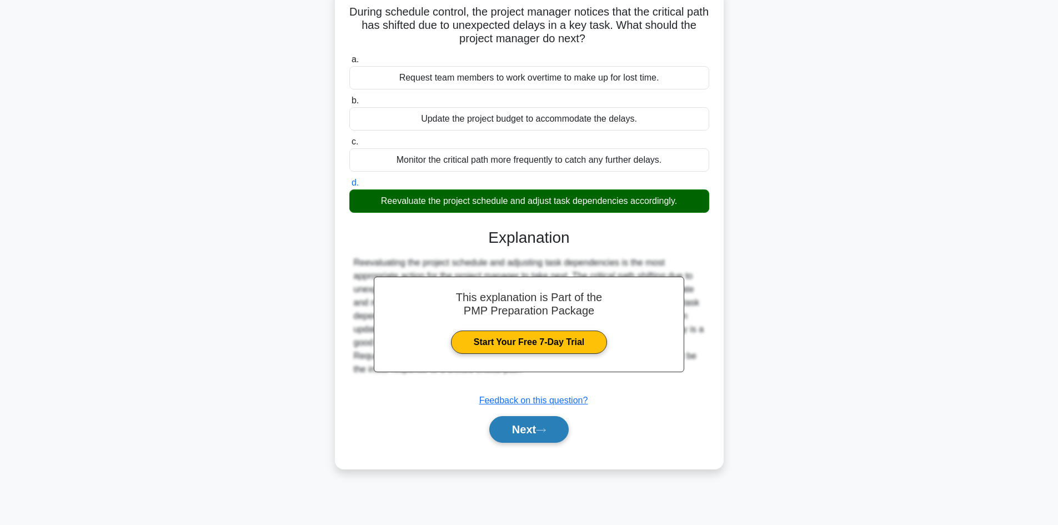
click at [554, 439] on button "Next" at bounding box center [528, 429] width 79 height 27
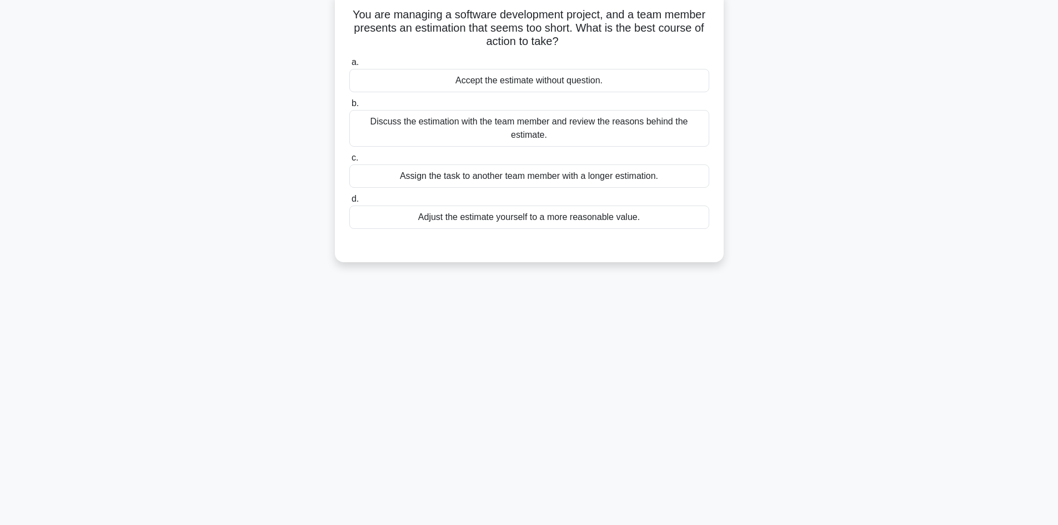
scroll to position [0, 0]
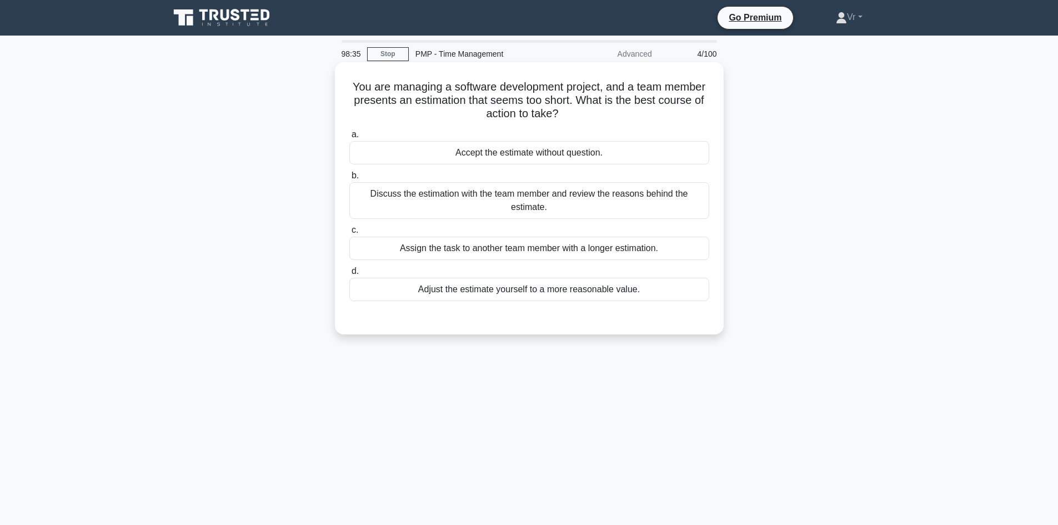
click at [509, 201] on div "Discuss the estimation with the team member and review the reasons behind the e…" at bounding box center [529, 200] width 360 height 37
click at [349, 179] on input "b. Discuss the estimation with the team member and review the reasons behind th…" at bounding box center [349, 175] width 0 height 7
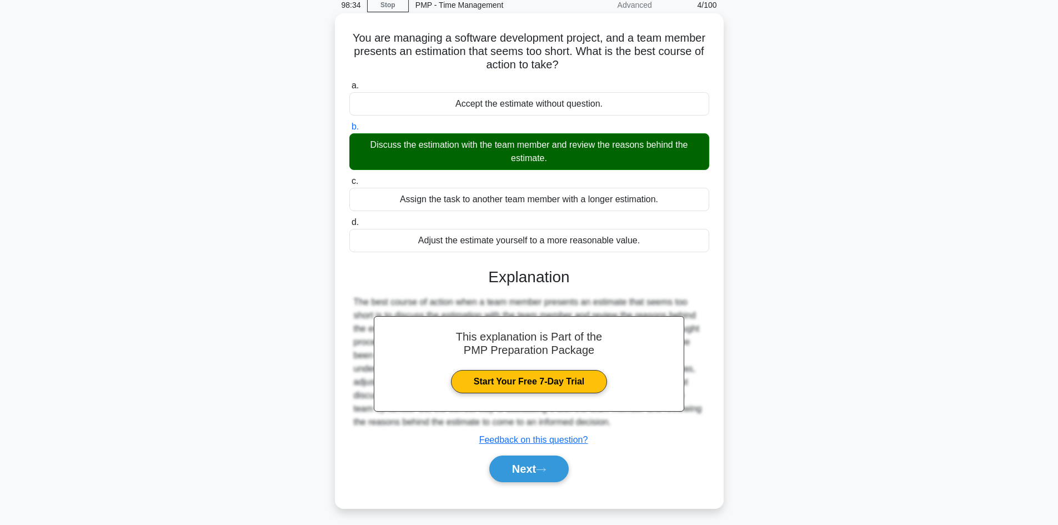
scroll to position [75, 0]
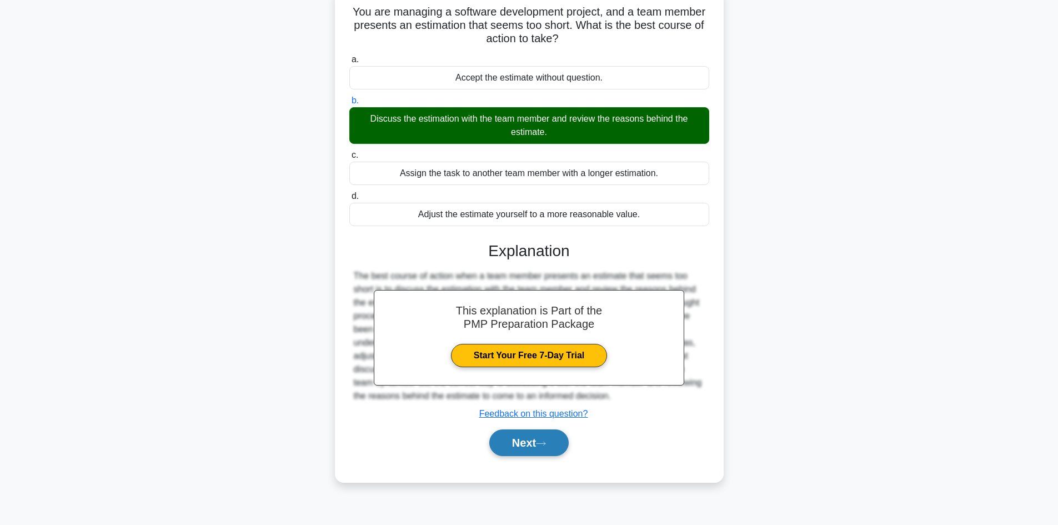
click at [546, 444] on icon at bounding box center [541, 444] width 10 height 6
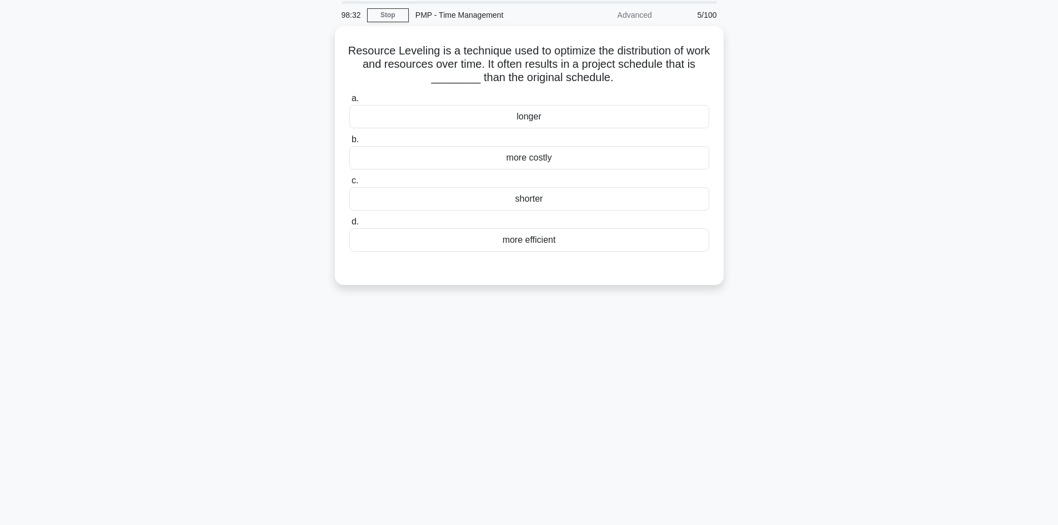
scroll to position [0, 0]
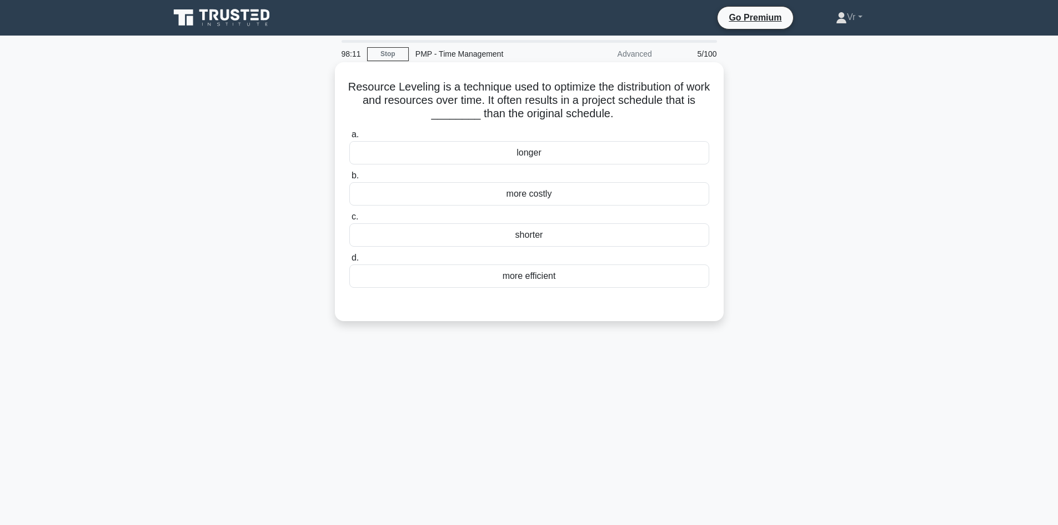
click at [558, 198] on div "more costly" at bounding box center [529, 193] width 360 height 23
click at [349, 179] on input "b. more costly" at bounding box center [349, 175] width 0 height 7
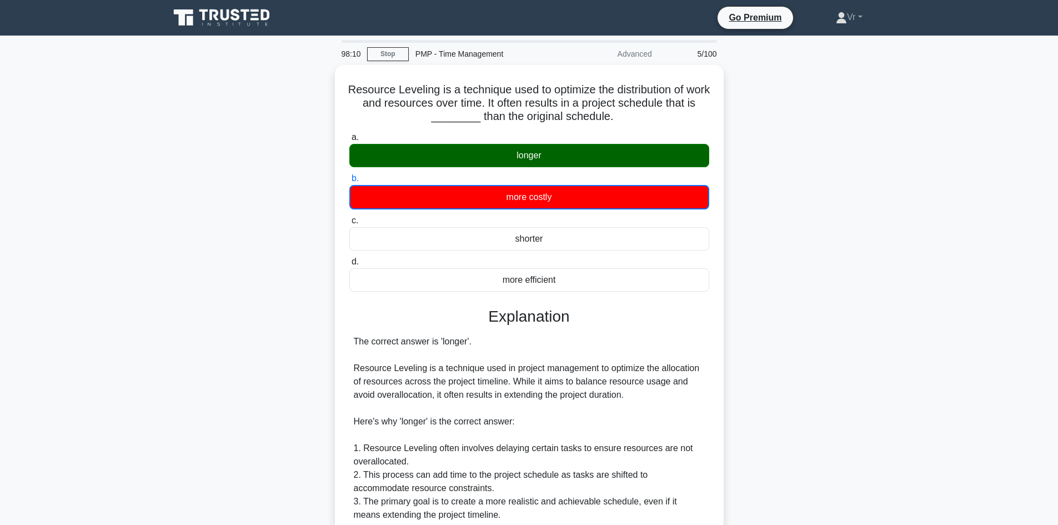
click at [832, 309] on div "Resource Leveling is a technique used to optimize the distribution of work and …" at bounding box center [529, 419] width 733 height 709
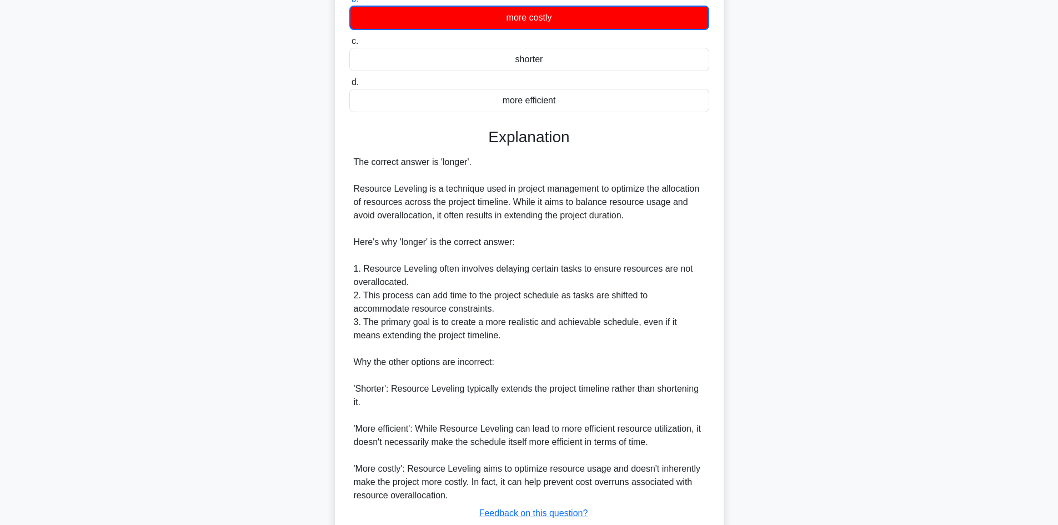
scroll to position [222, 0]
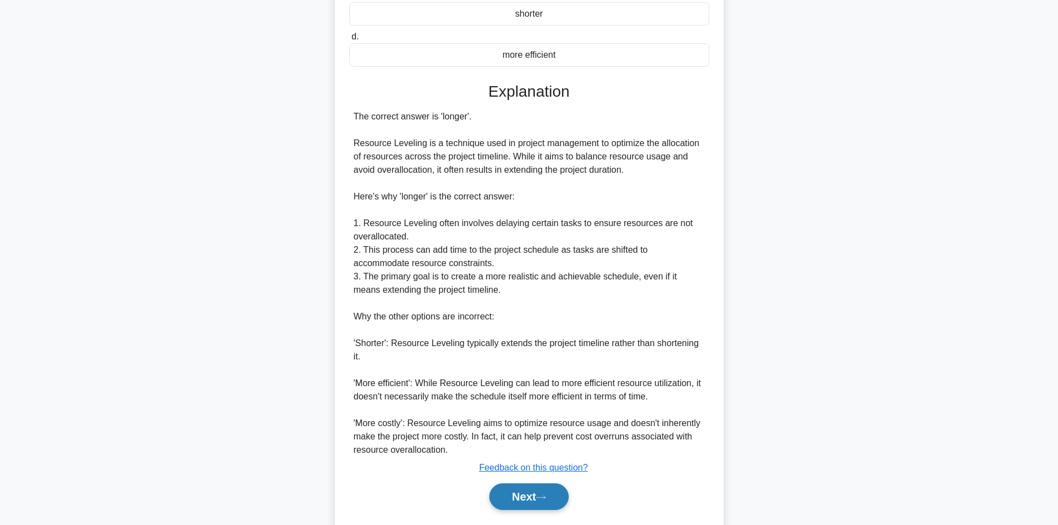
click at [554, 498] on button "Next" at bounding box center [528, 496] width 79 height 27
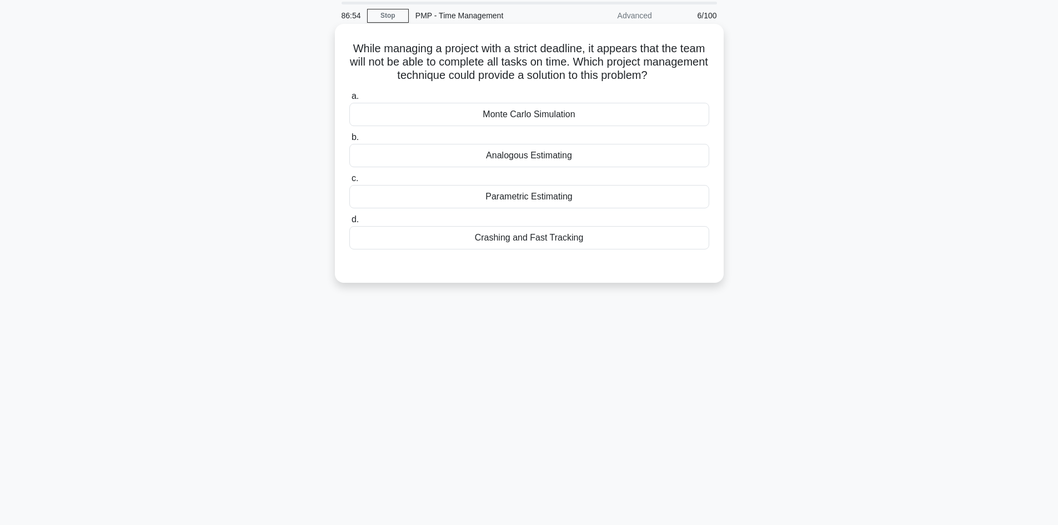
scroll to position [0, 0]
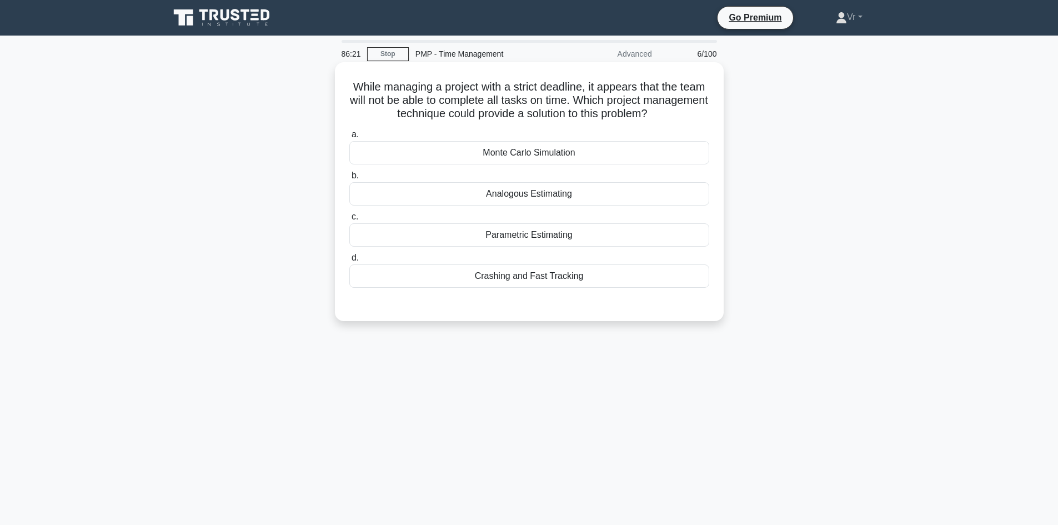
click at [551, 278] on div "Crashing and Fast Tracking" at bounding box center [529, 275] width 360 height 23
click at [349, 262] on input "d. Crashing and Fast Tracking" at bounding box center [349, 257] width 0 height 7
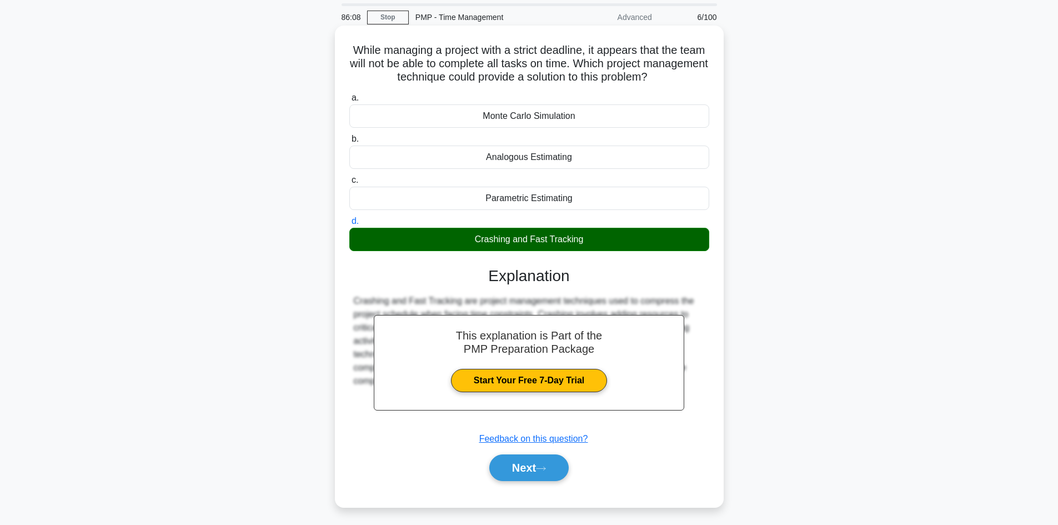
scroll to position [75, 0]
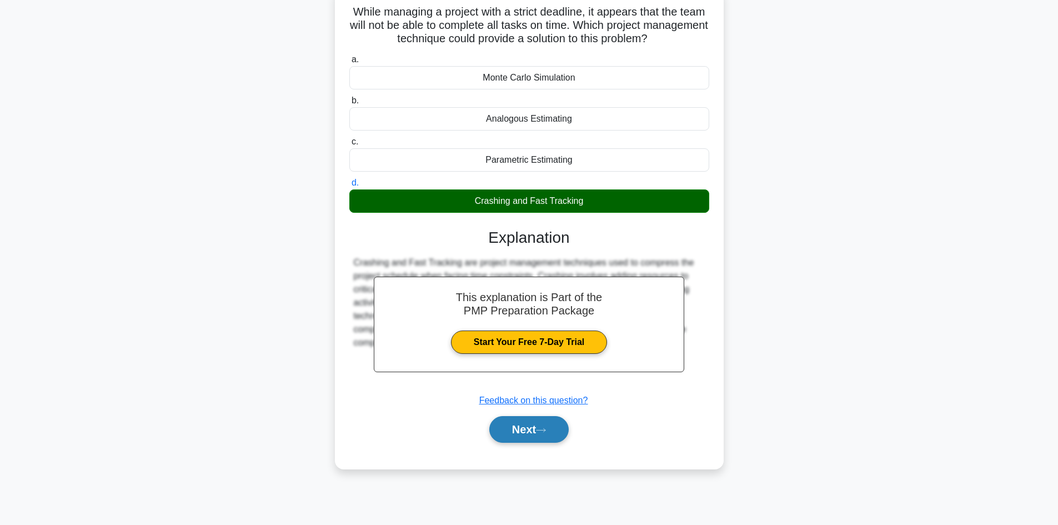
click at [563, 441] on button "Next" at bounding box center [528, 429] width 79 height 27
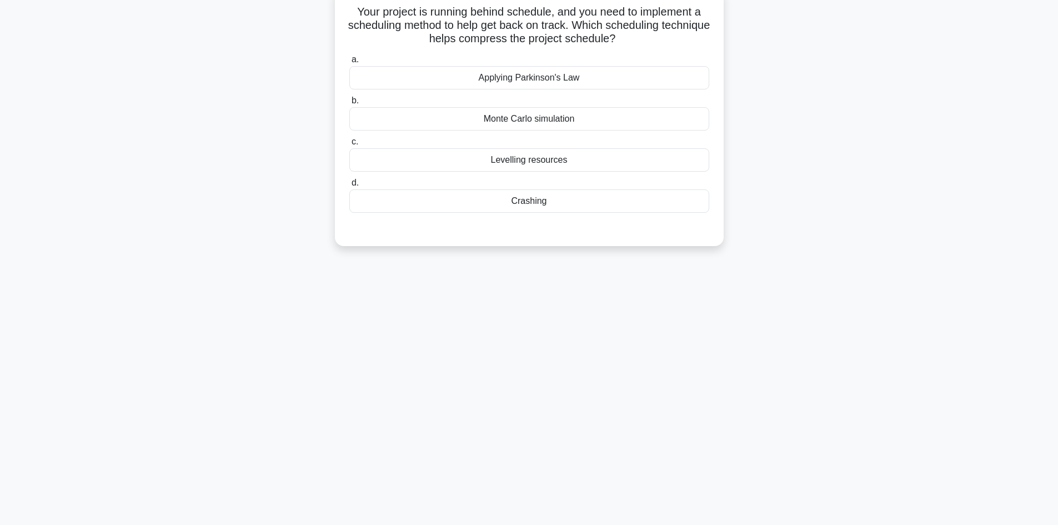
click at [551, 166] on div "Levelling resources" at bounding box center [529, 159] width 360 height 23
click at [349, 146] on input "c. Levelling resources" at bounding box center [349, 141] width 0 height 7
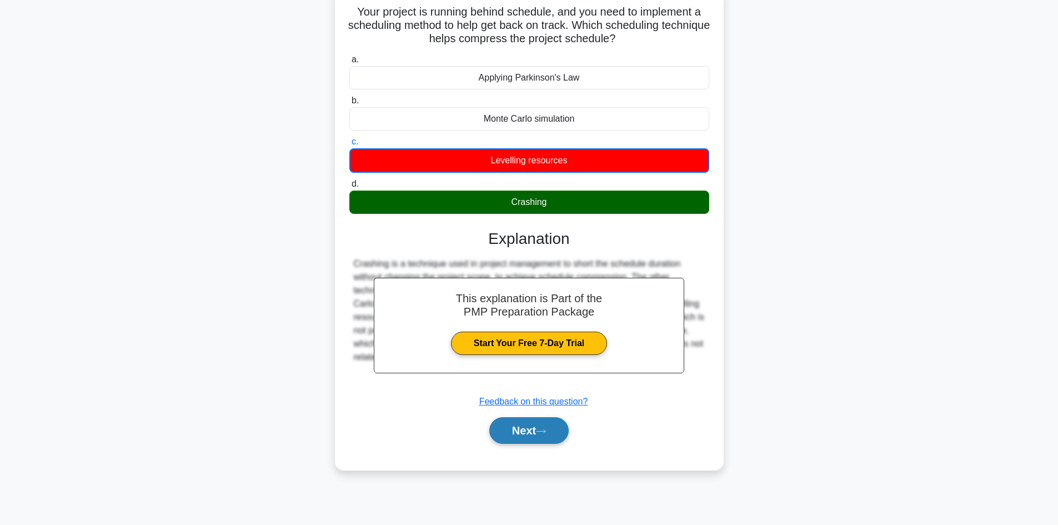
click at [526, 437] on button "Next" at bounding box center [528, 430] width 79 height 27
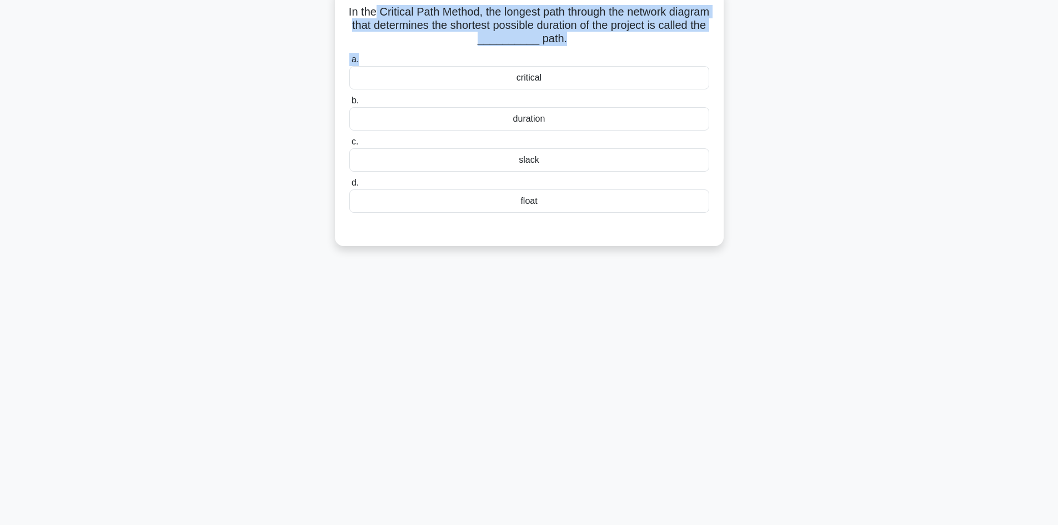
drag, startPoint x: 394, startPoint y: 13, endPoint x: 531, endPoint y: 56, distance: 143.6
click at [531, 56] on div "In the Critical Path Method, the longest path through the network diagram that …" at bounding box center [529, 117] width 380 height 250
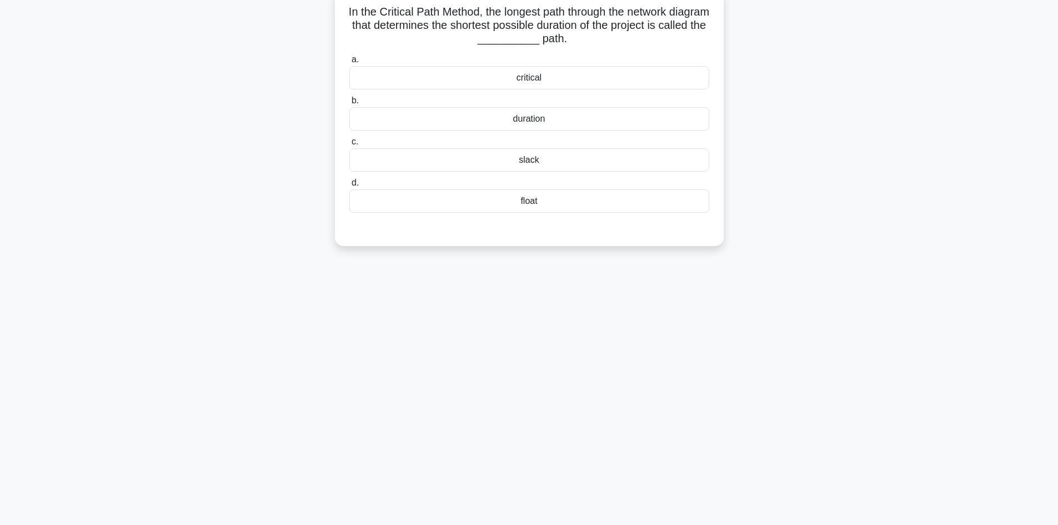
click at [541, 82] on div "critical" at bounding box center [529, 77] width 360 height 23
click at [349, 63] on input "a. critical" at bounding box center [349, 59] width 0 height 7
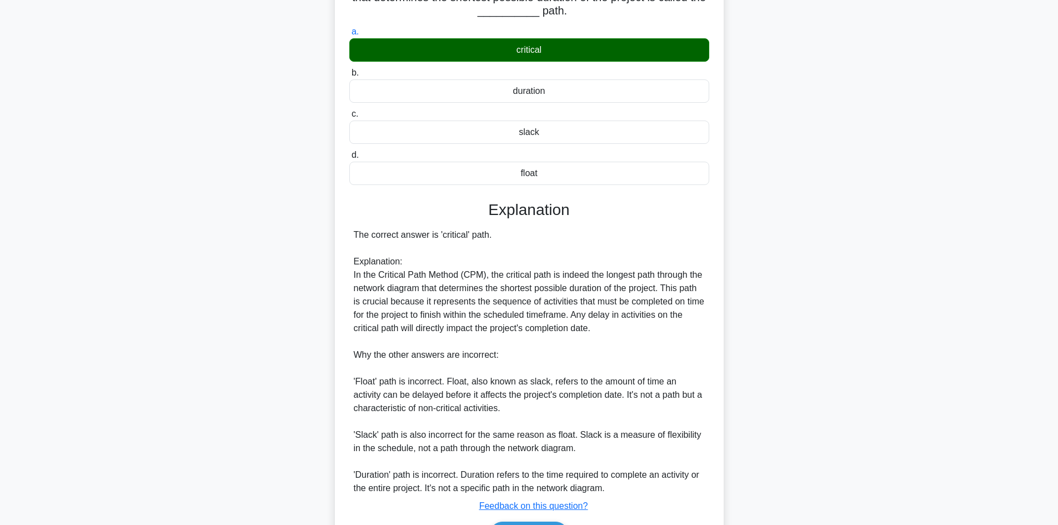
scroll to position [174, 0]
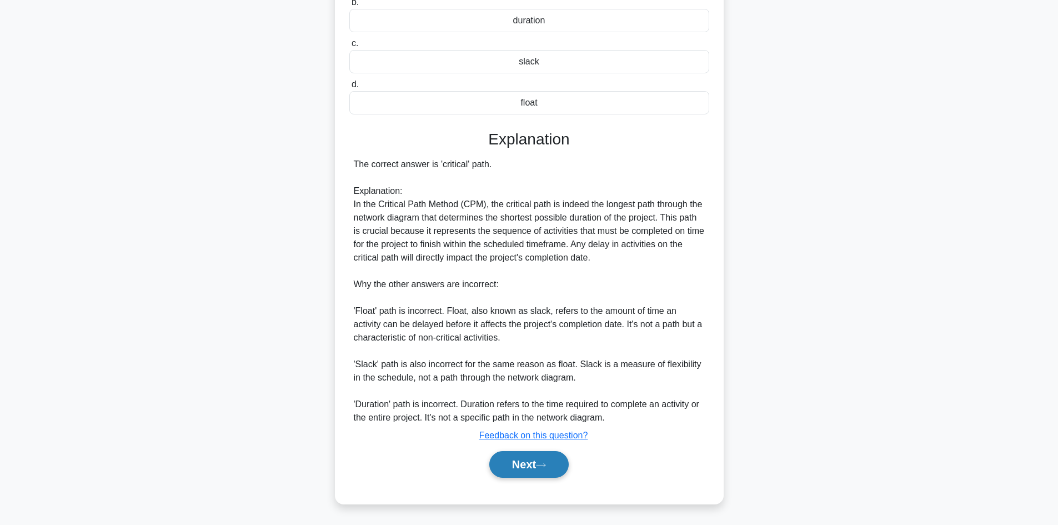
click at [538, 464] on button "Next" at bounding box center [528, 464] width 79 height 27
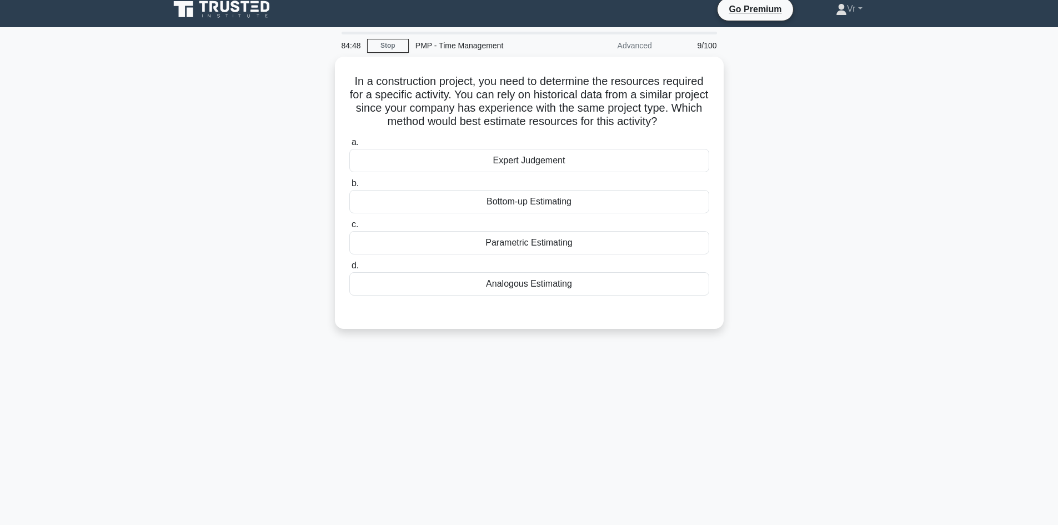
scroll to position [0, 0]
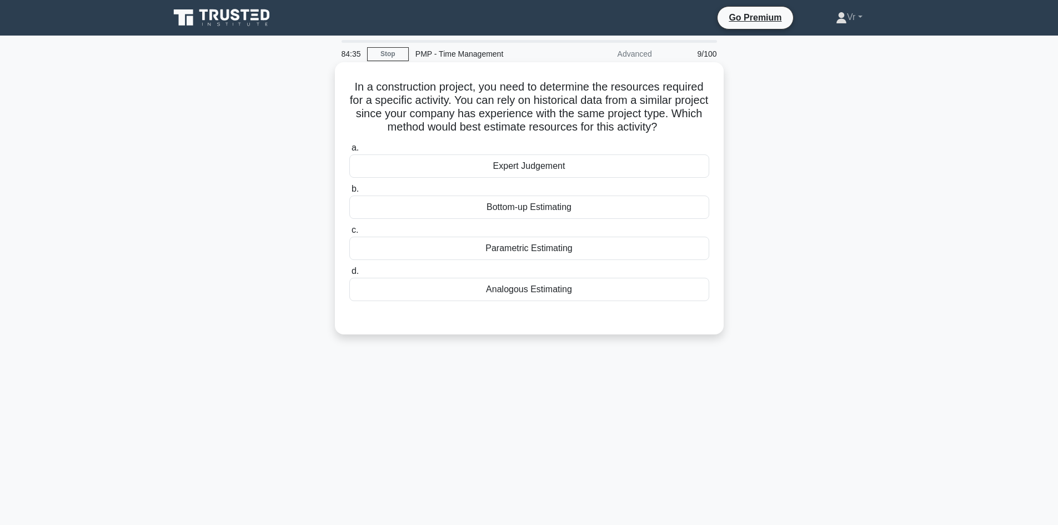
click at [554, 289] on div "Analogous Estimating" at bounding box center [529, 289] width 360 height 23
click at [349, 275] on input "d. Analogous Estimating" at bounding box center [349, 271] width 0 height 7
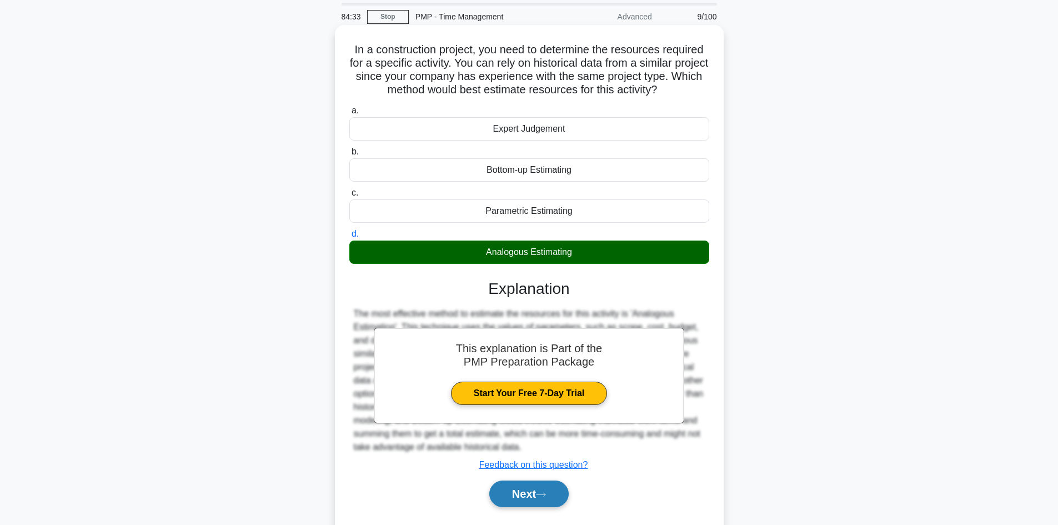
scroll to position [75, 0]
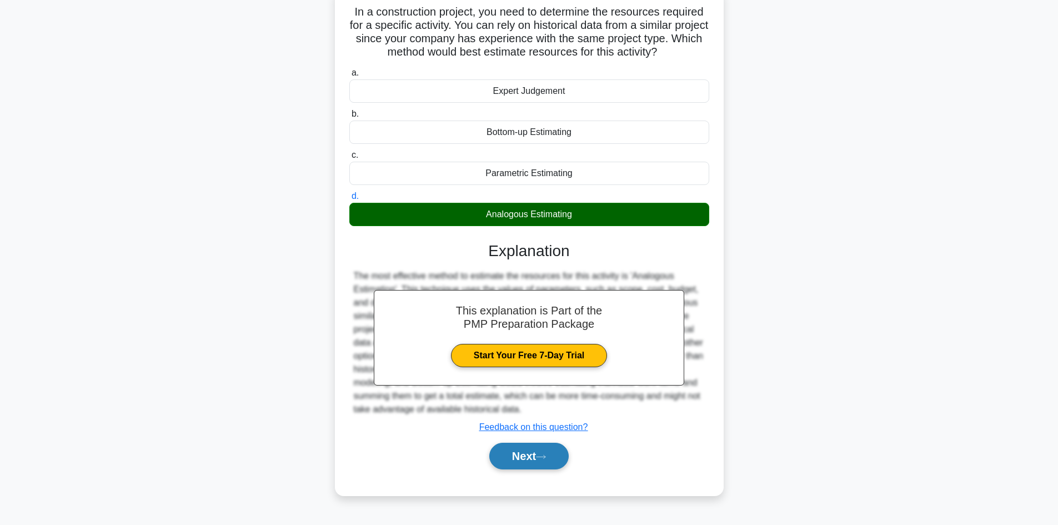
click at [526, 452] on button "Next" at bounding box center [528, 456] width 79 height 27
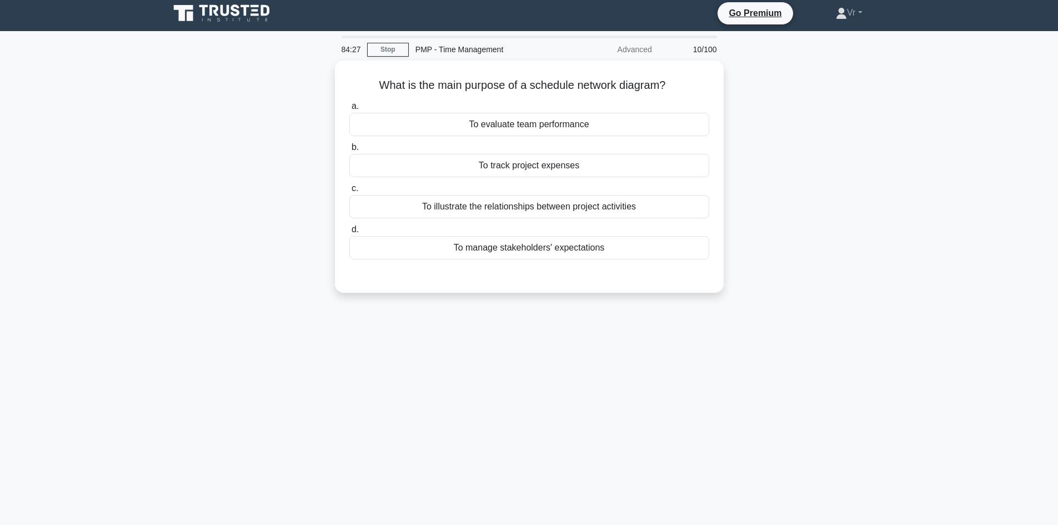
scroll to position [0, 0]
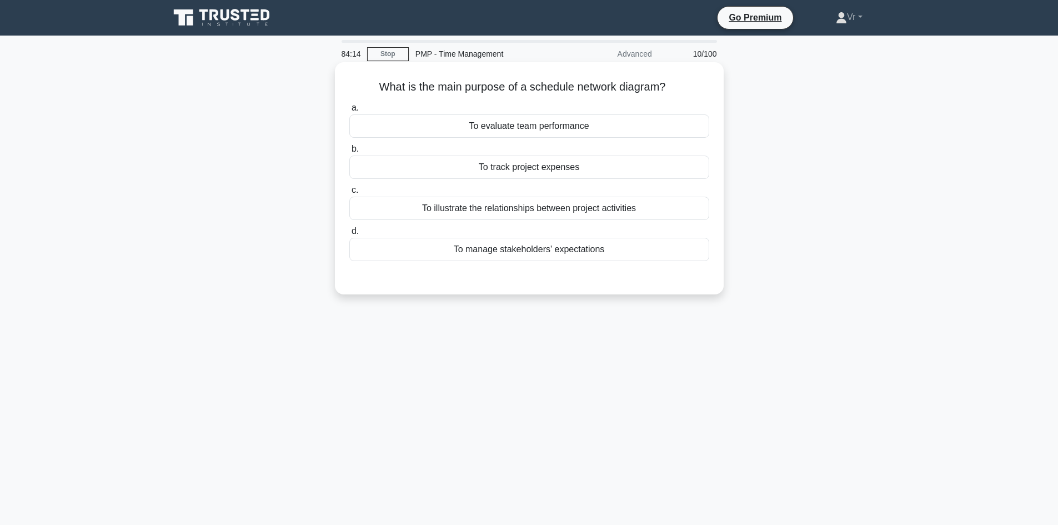
click at [520, 214] on div "To illustrate the relationships between project activities" at bounding box center [529, 208] width 360 height 23
click at [349, 194] on input "c. To illustrate the relationships between project activities" at bounding box center [349, 190] width 0 height 7
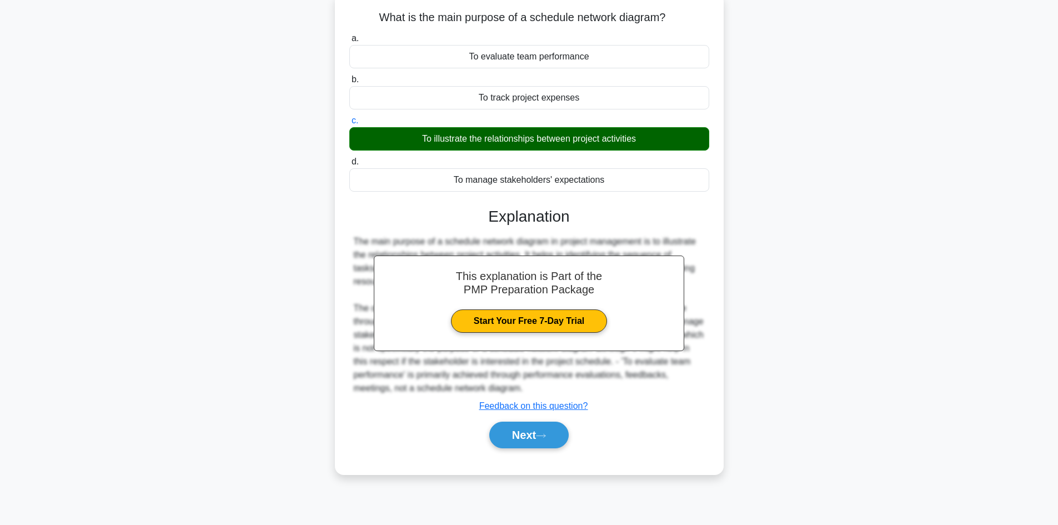
scroll to position [75, 0]
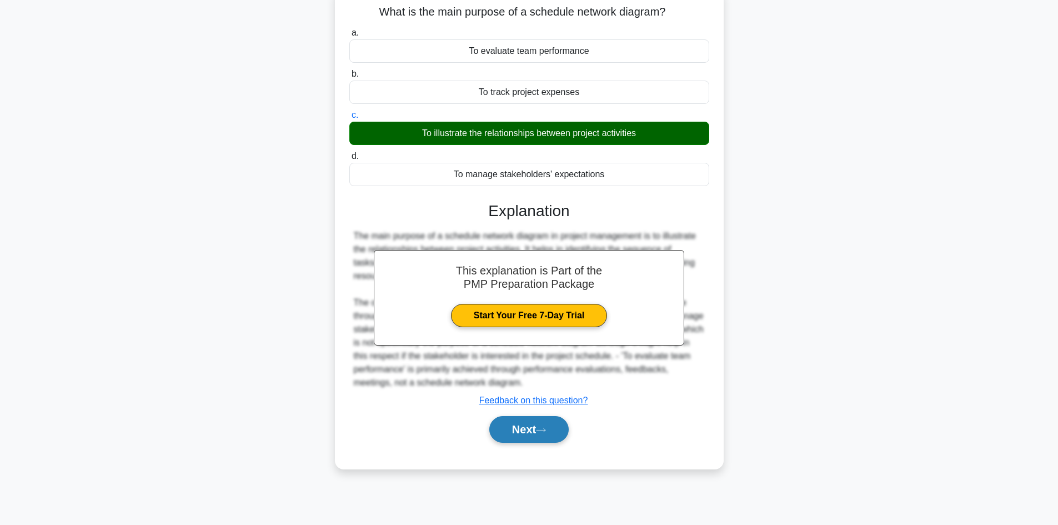
click at [544, 428] on icon at bounding box center [541, 430] width 10 height 6
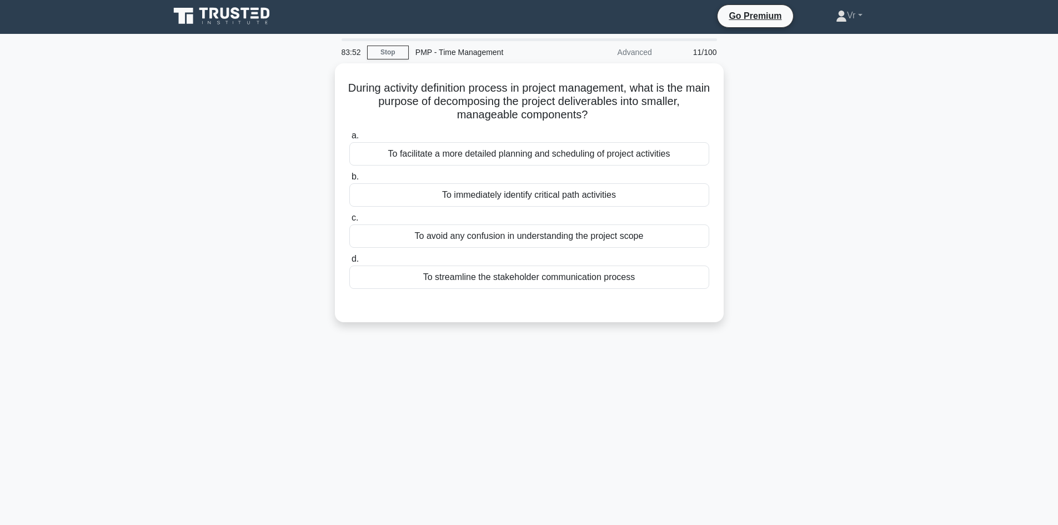
scroll to position [0, 0]
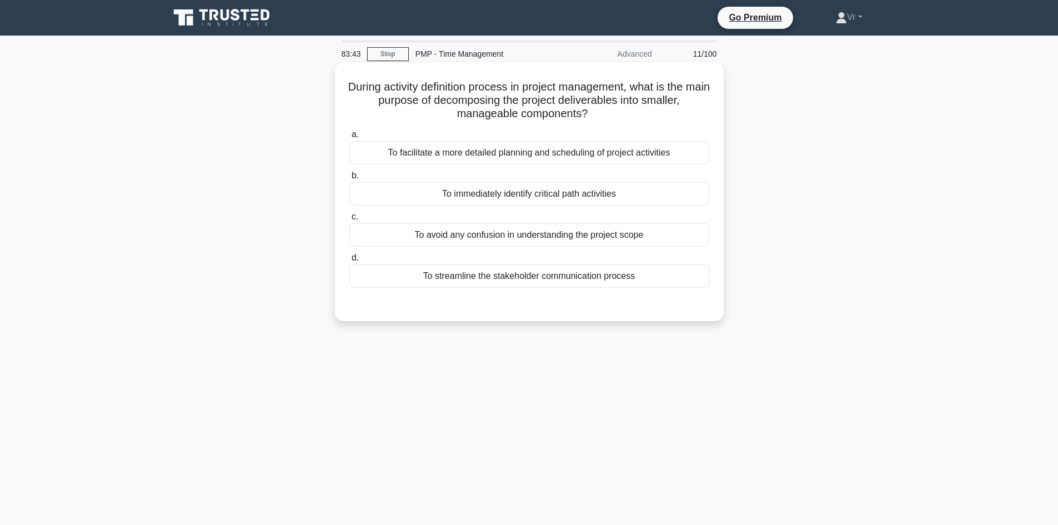
drag, startPoint x: 524, startPoint y: 89, endPoint x: 602, endPoint y: 104, distance: 79.9
click at [604, 121] on h5 "During activity definition process in project management, what is the main purp…" at bounding box center [529, 100] width 362 height 41
click at [481, 155] on div "To facilitate a more detailed planning and scheduling of project activities" at bounding box center [529, 152] width 360 height 23
click at [349, 138] on input "a. To facilitate a more detailed planning and scheduling of project activities" at bounding box center [349, 134] width 0 height 7
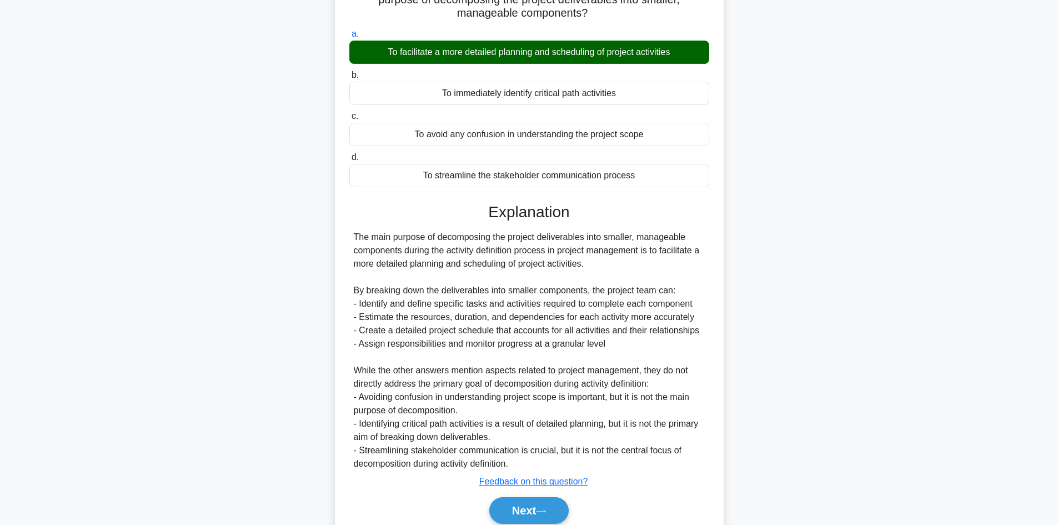
scroll to position [147, 0]
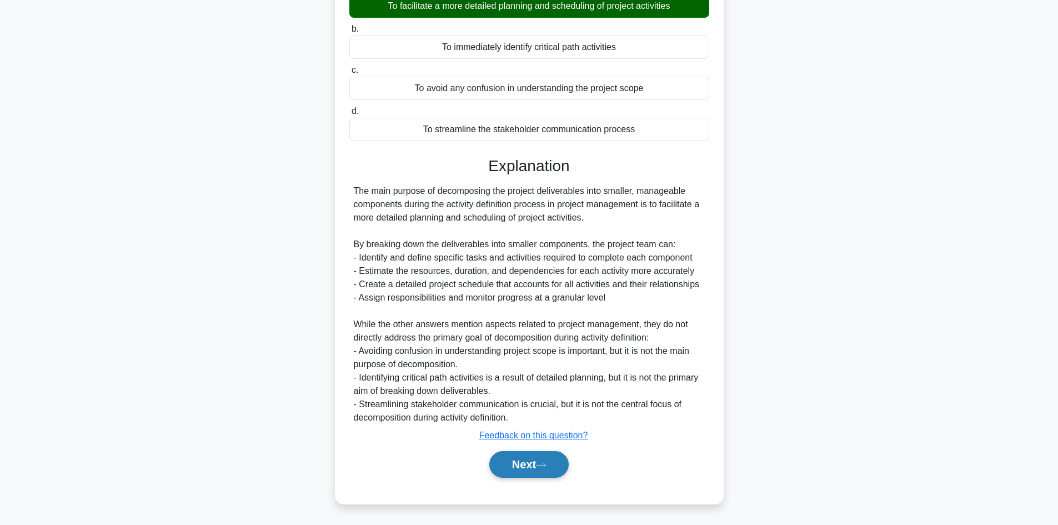
click at [532, 463] on button "Next" at bounding box center [528, 464] width 79 height 27
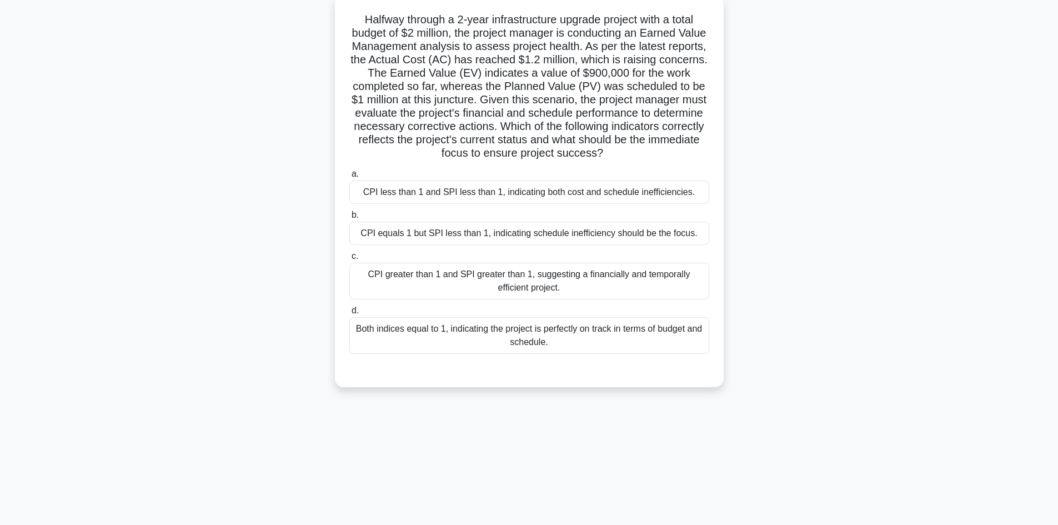
scroll to position [0, 0]
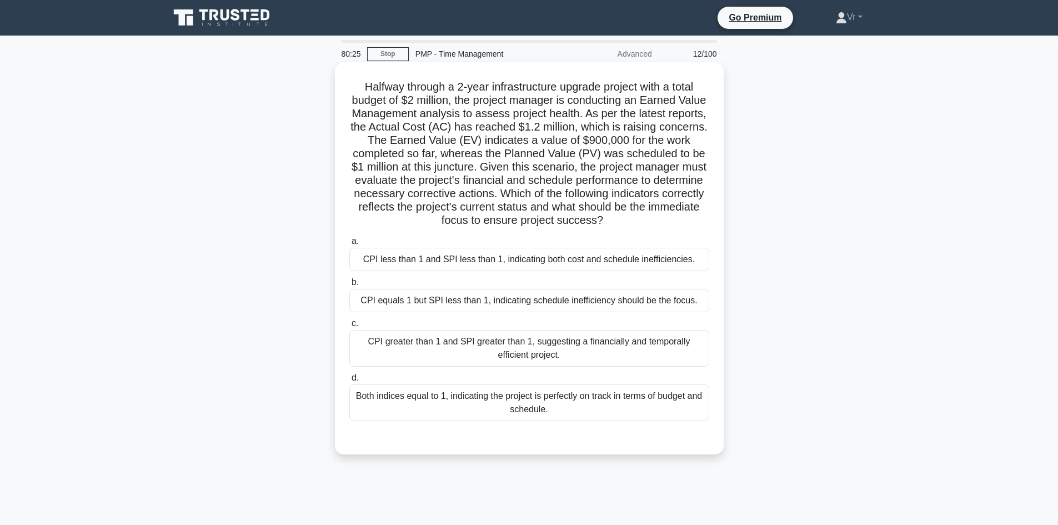
click at [451, 302] on div "CPI equals 1 but SPI less than 1, indicating schedule inefficiency should be th…" at bounding box center [529, 300] width 360 height 23
click at [349, 286] on input "b. CPI equals 1 but SPI less than 1, indicating schedule inefficiency should be…" at bounding box center [349, 282] width 0 height 7
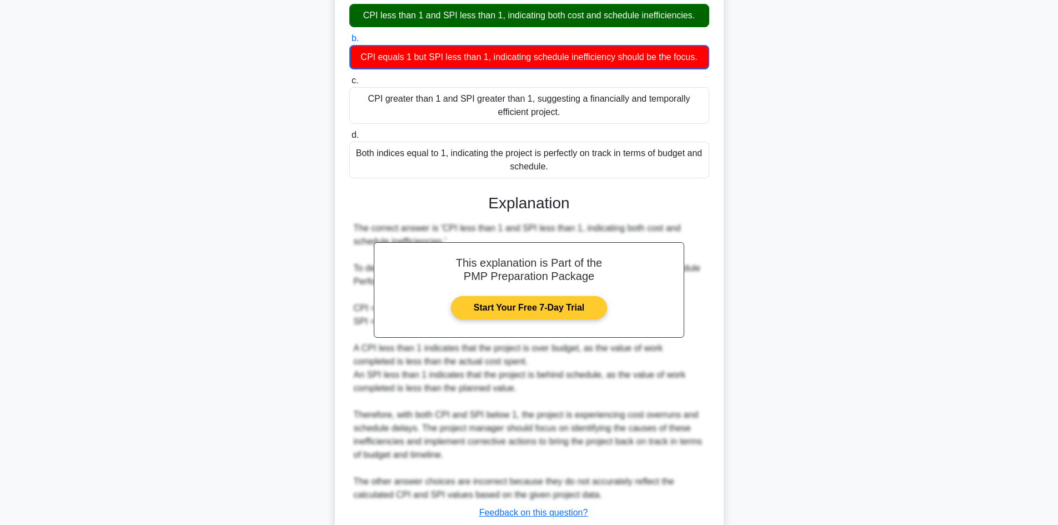
scroll to position [322, 0]
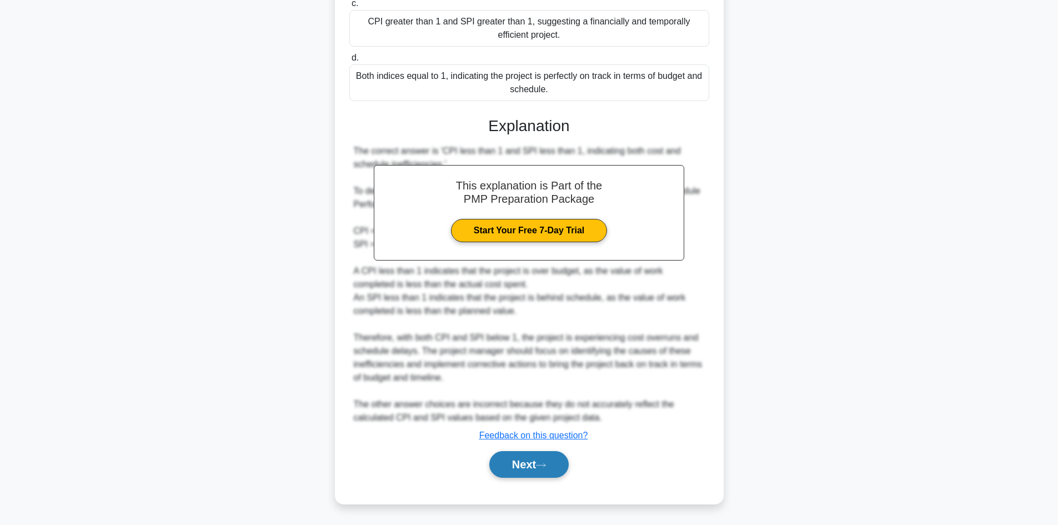
click at [513, 464] on button "Next" at bounding box center [528, 464] width 79 height 27
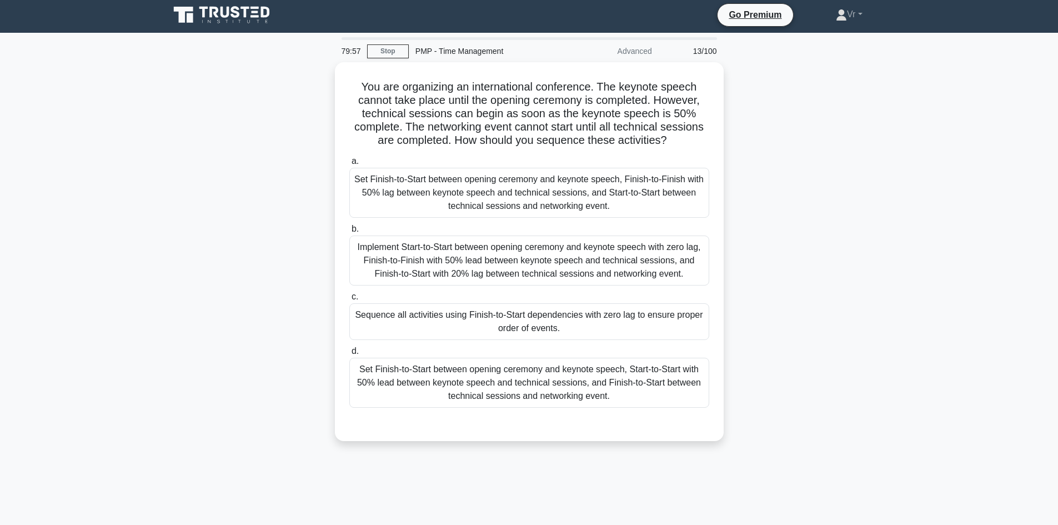
scroll to position [0, 0]
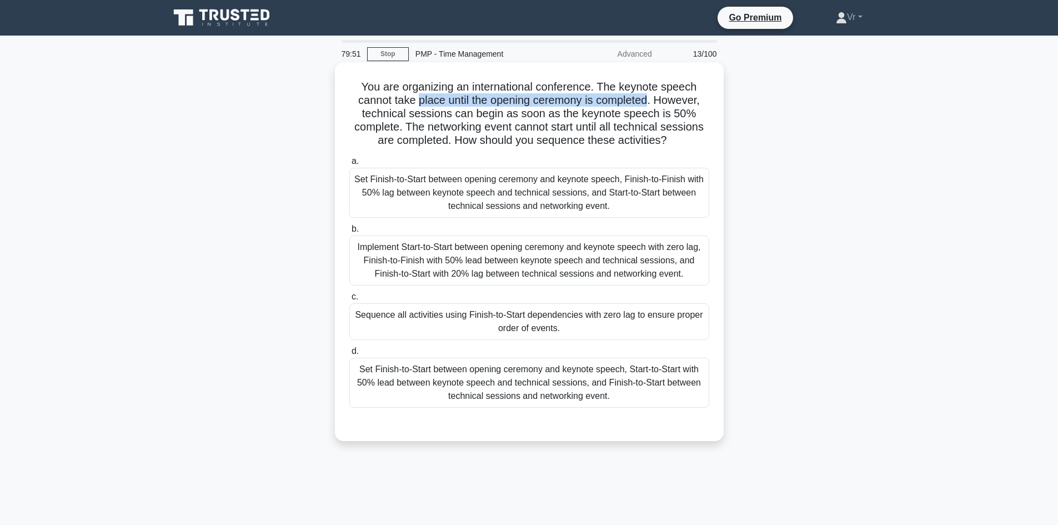
drag, startPoint x: 418, startPoint y: 103, endPoint x: 653, endPoint y: 100, distance: 235.0
click at [653, 100] on h5 "You are organizing an international conference. The keynote speech cannot take …" at bounding box center [529, 114] width 362 height 68
drag, startPoint x: 668, startPoint y: 101, endPoint x: 693, endPoint y: 104, distance: 25.2
click at [693, 104] on h5 "You are organizing an international conference. The keynote speech cannot take …" at bounding box center [529, 114] width 362 height 68
drag, startPoint x: 503, startPoint y: 116, endPoint x: 674, endPoint y: 115, distance: 171.1
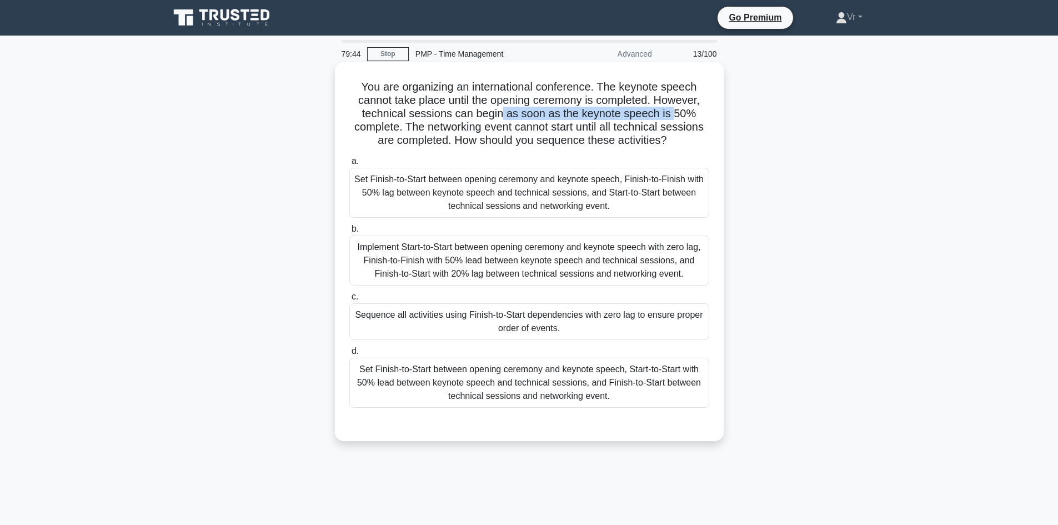
click at [674, 115] on h5 "You are organizing an international conference. The keynote speech cannot take …" at bounding box center [529, 114] width 362 height 68
drag, startPoint x: 412, startPoint y: 127, endPoint x: 712, endPoint y: 148, distance: 301.3
click at [712, 148] on div "You are organizing an international conference. The keynote speech cannot take …" at bounding box center [529, 252] width 380 height 370
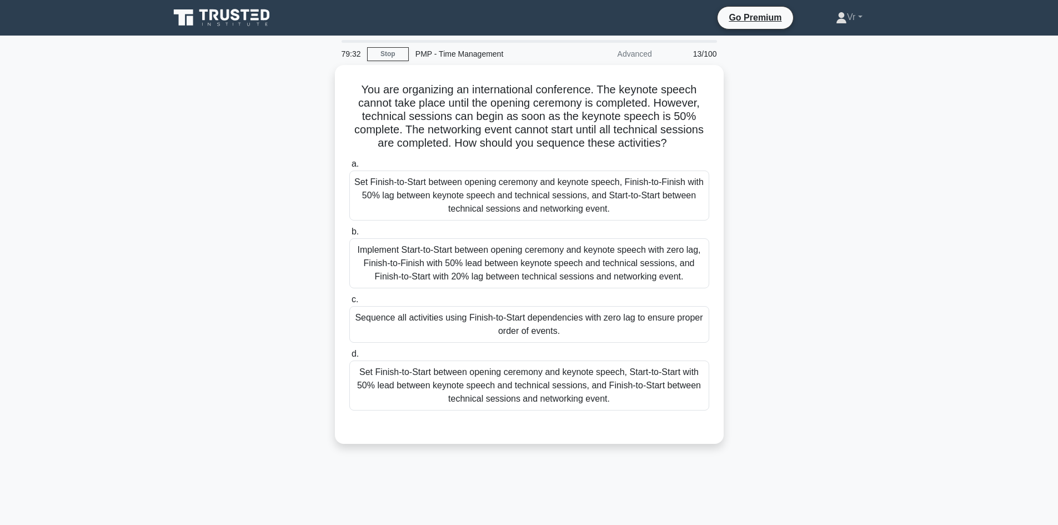
click at [828, 157] on div "You are organizing an international conference. The keynote speech cannot take …" at bounding box center [529, 261] width 733 height 392
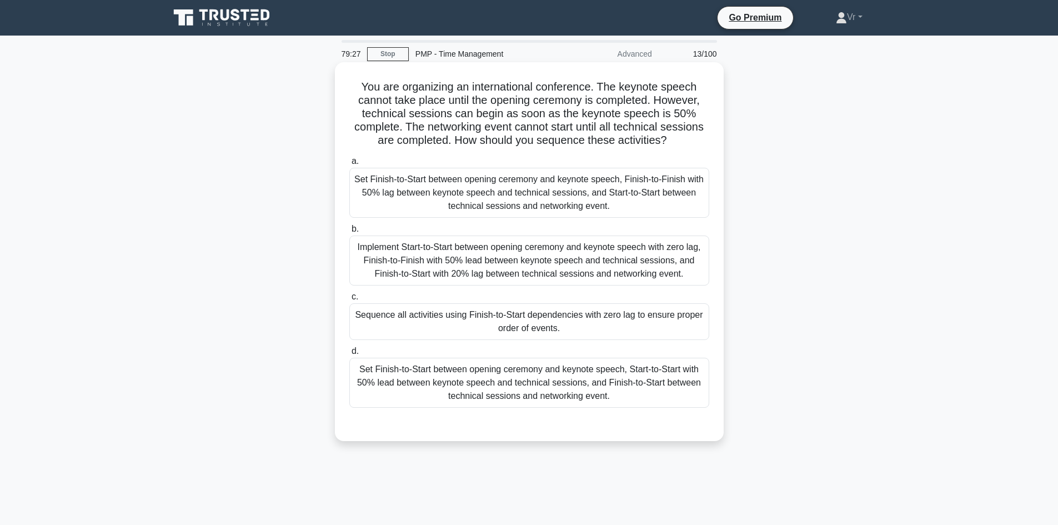
click at [417, 378] on div "Set Finish-to-Start between opening ceremony and keynote speech, Start-to-Start…" at bounding box center [529, 383] width 360 height 50
click at [349, 355] on input "d. Set Finish-to-Start between opening ceremony and keynote speech, Start-to-St…" at bounding box center [349, 351] width 0 height 7
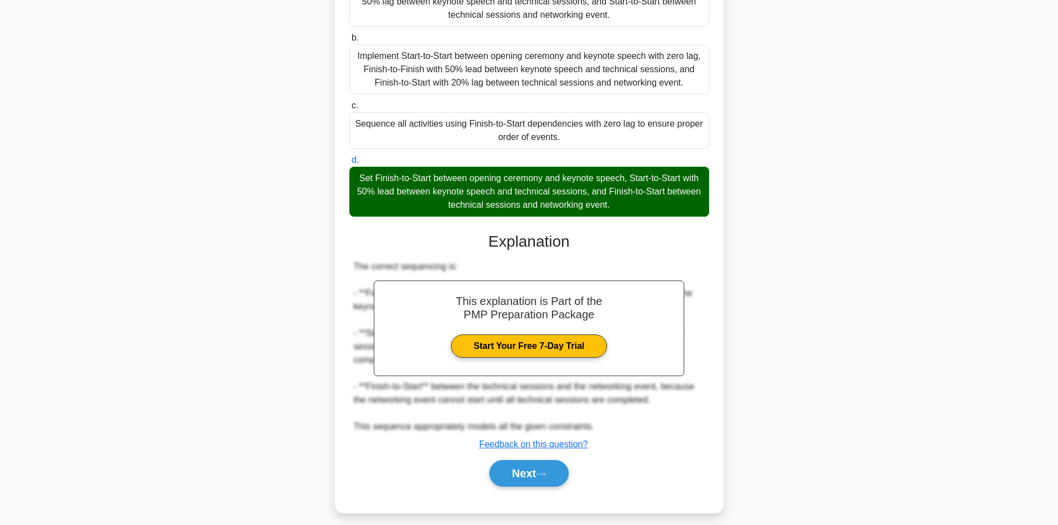
scroll to position [201, 0]
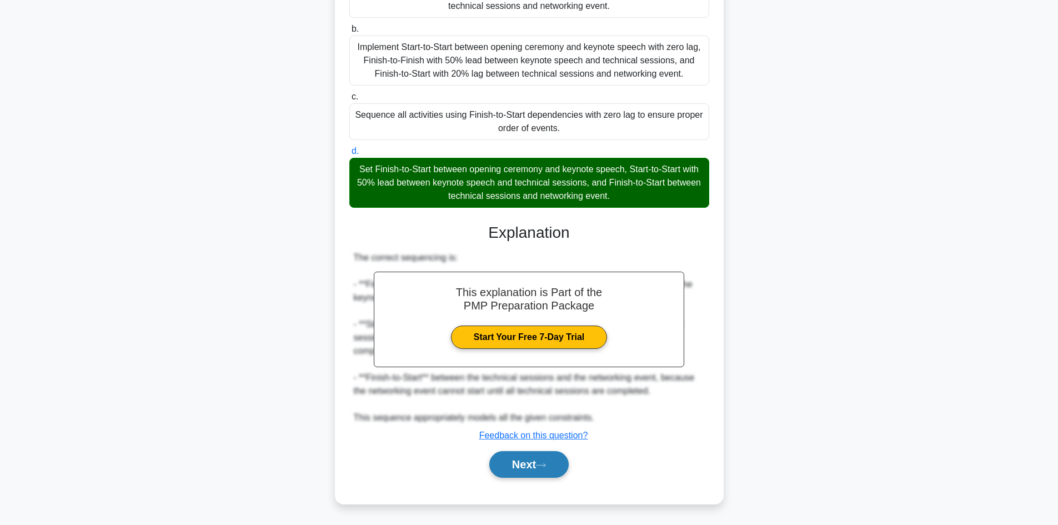
click at [545, 471] on button "Next" at bounding box center [528, 464] width 79 height 27
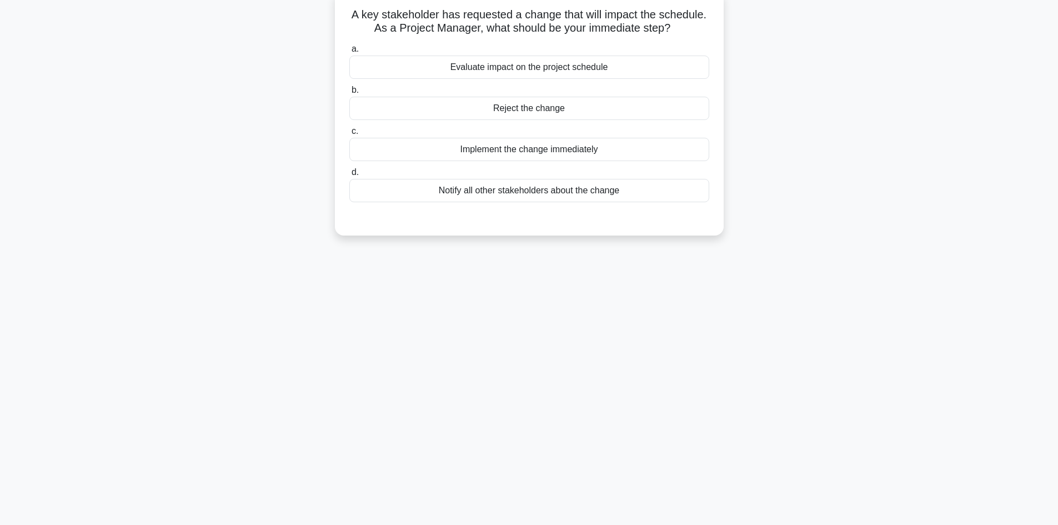
scroll to position [0, 0]
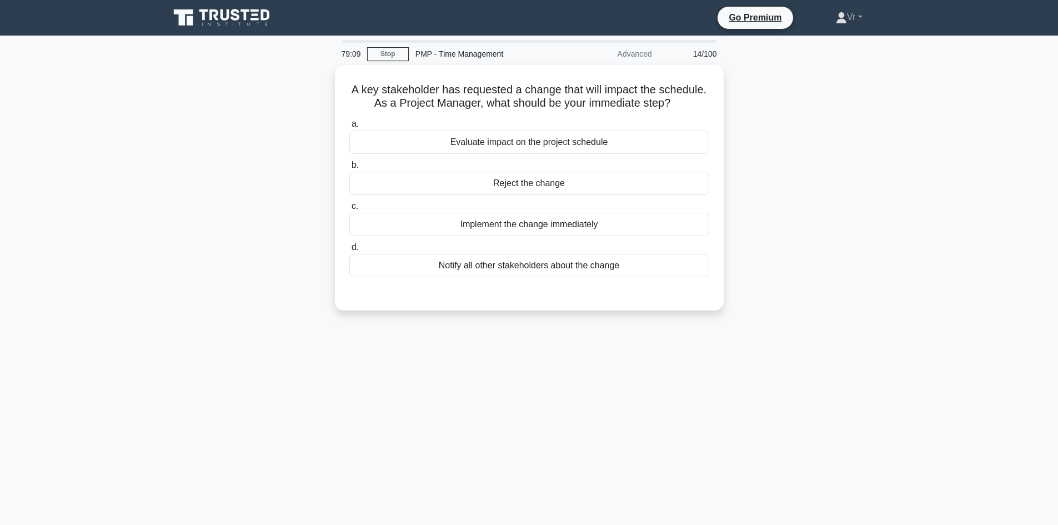
drag, startPoint x: 417, startPoint y: 106, endPoint x: 811, endPoint y: 104, distance: 393.9
click at [811, 104] on div "A key stakeholder has requested a change that will impact the schedule. As a Pr…" at bounding box center [529, 194] width 733 height 259
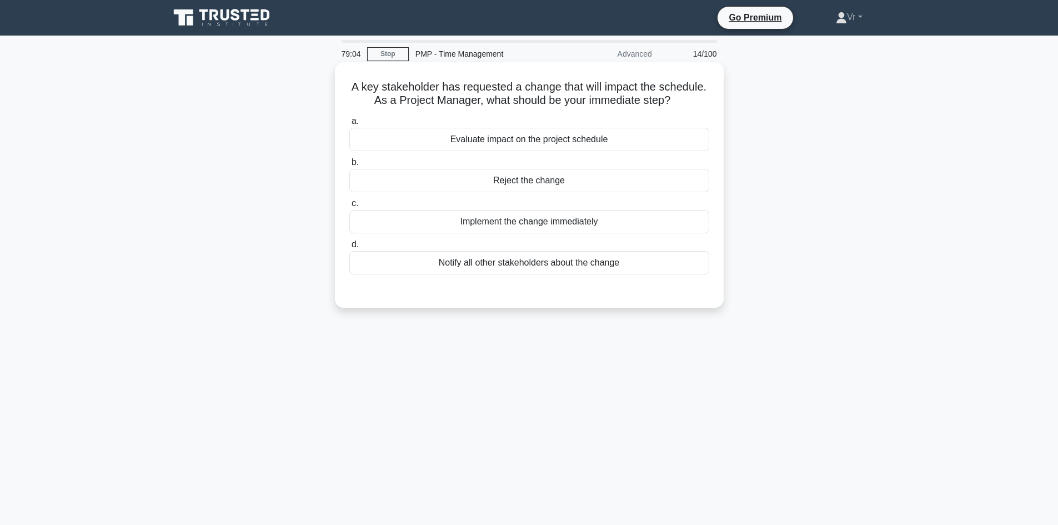
click at [522, 142] on div "Evaluate impact on the project schedule" at bounding box center [529, 139] width 360 height 23
click at [349, 125] on input "a. Evaluate impact on the project schedule" at bounding box center [349, 121] width 0 height 7
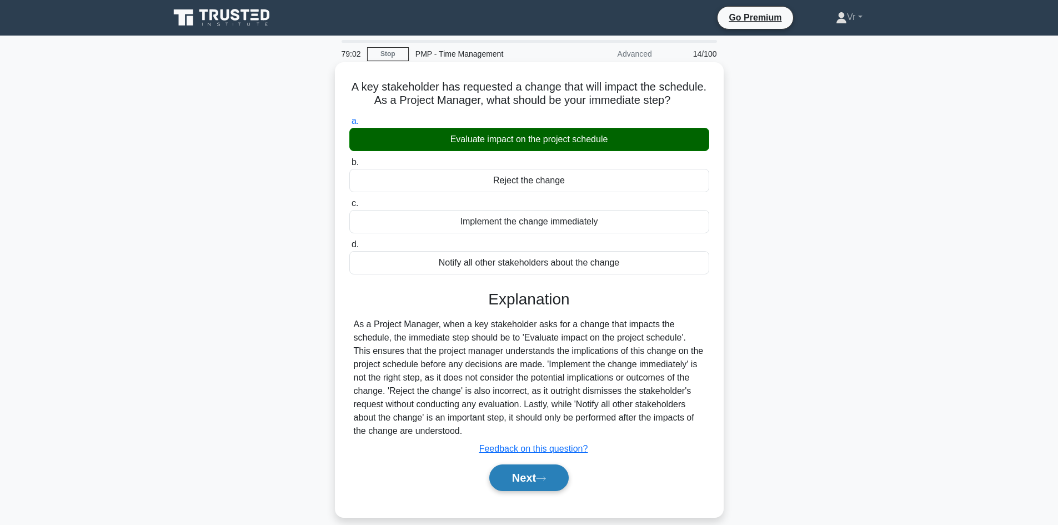
click at [550, 484] on button "Next" at bounding box center [528, 477] width 79 height 27
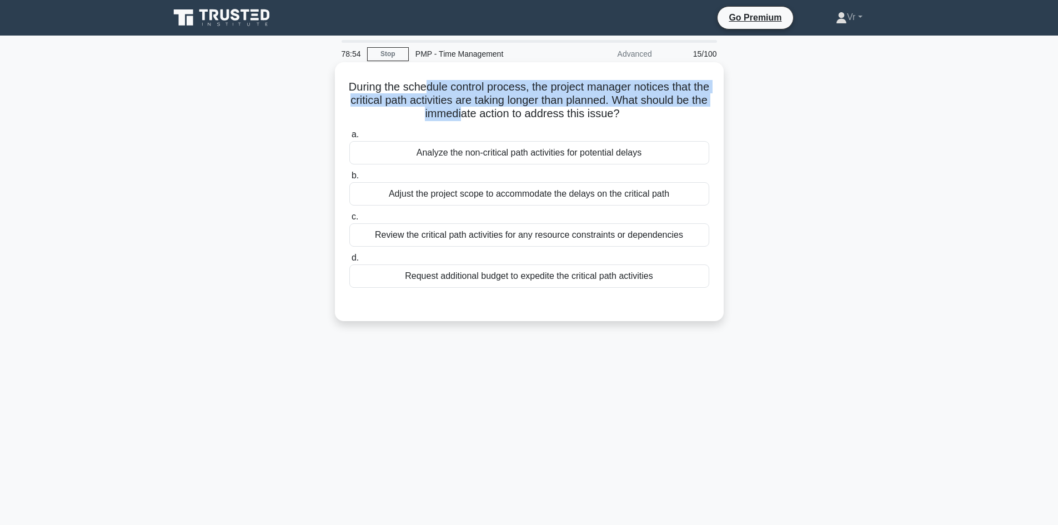
drag, startPoint x: 436, startPoint y: 82, endPoint x: 479, endPoint y: 112, distance: 53.2
click at [479, 112] on h5 "During the schedule control process, the project manager notices that the criti…" at bounding box center [529, 100] width 362 height 41
click at [547, 101] on h5 "During the schedule control process, the project manager notices that the criti…" at bounding box center [529, 100] width 362 height 41
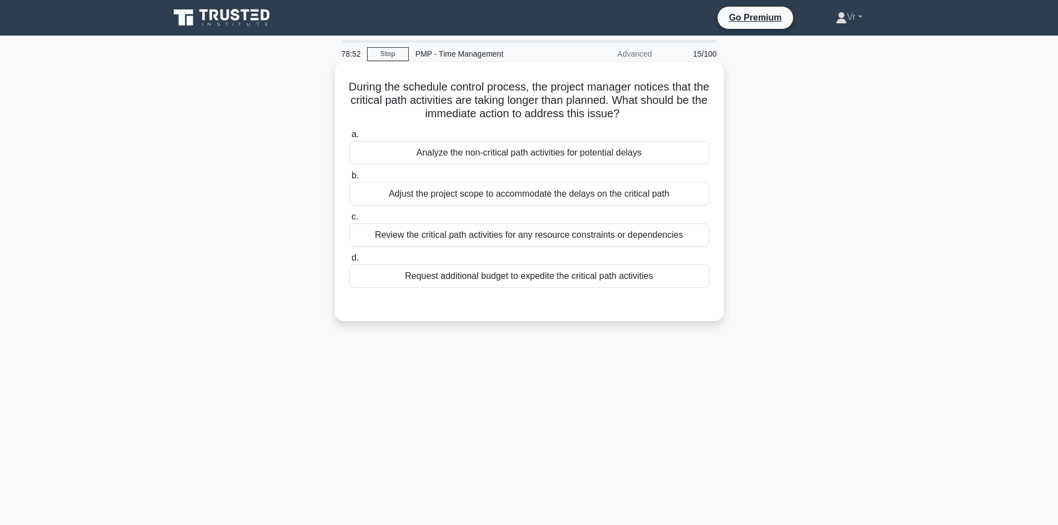
click at [606, 100] on h5 "During the schedule control process, the project manager notices that the criti…" at bounding box center [529, 100] width 362 height 41
drag, startPoint x: 666, startPoint y: 101, endPoint x: 654, endPoint y: 118, distance: 21.3
click at [654, 118] on h5 "During the schedule control process, the project manager notices that the criti…" at bounding box center [529, 100] width 362 height 41
click at [512, 232] on div "Review the critical path activities for any resource constraints or dependencies" at bounding box center [529, 234] width 360 height 23
click at [349, 221] on input "c. Review the critical path activities for any resource constraints or dependen…" at bounding box center [349, 216] width 0 height 7
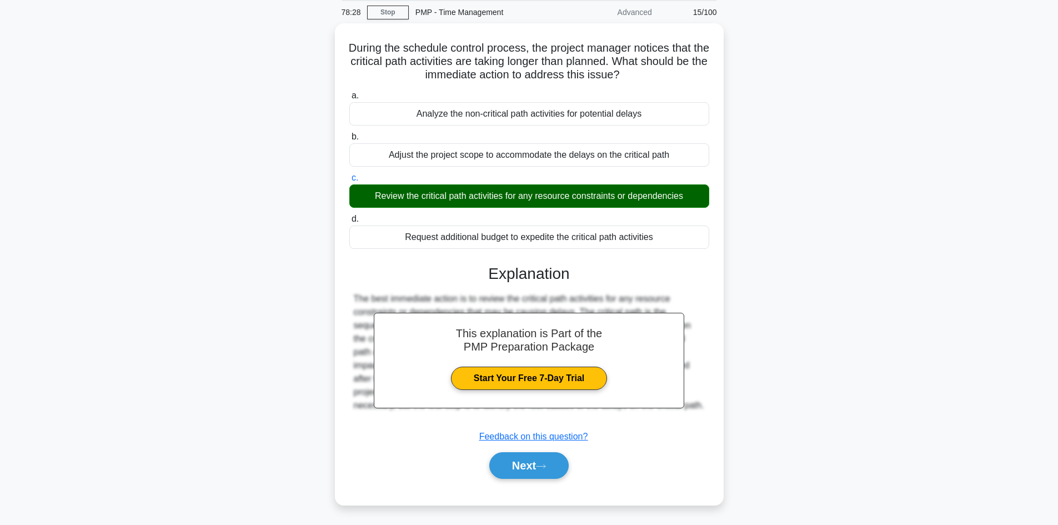
scroll to position [75, 0]
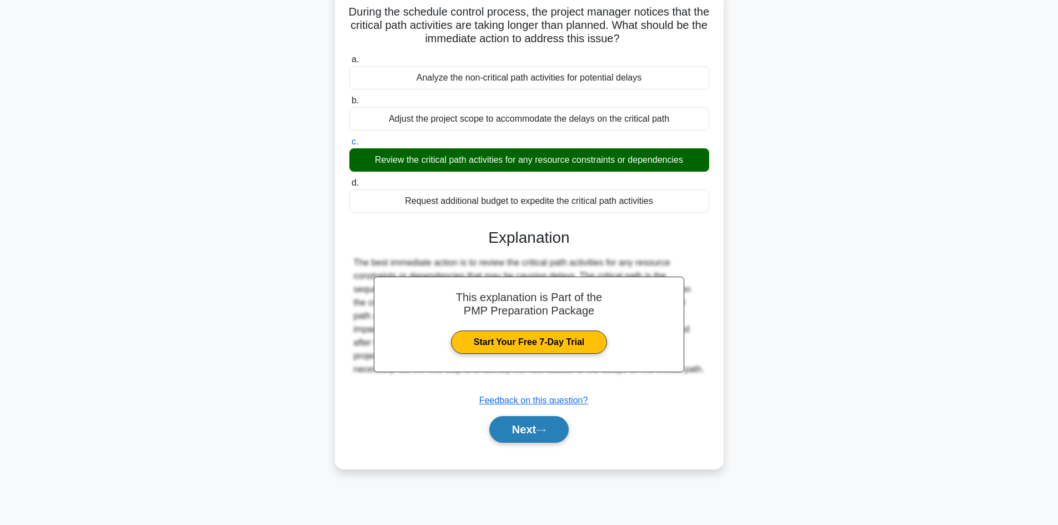
click at [526, 431] on button "Next" at bounding box center [528, 429] width 79 height 27
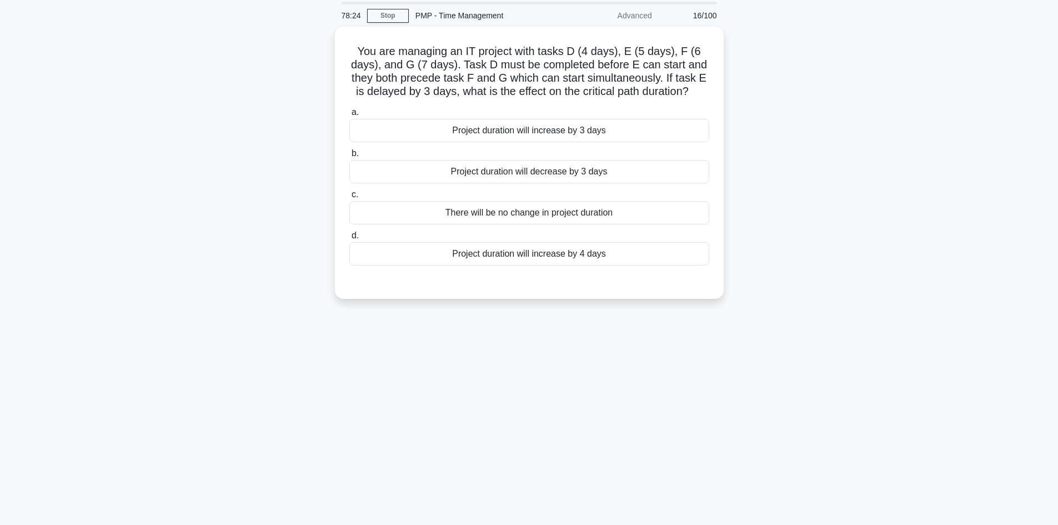
scroll to position [0, 0]
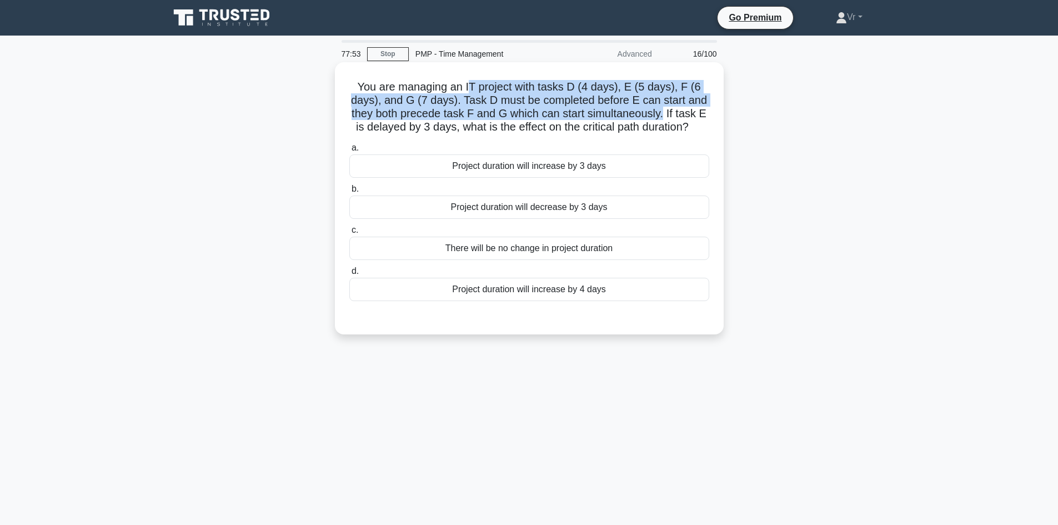
drag, startPoint x: 542, startPoint y: 92, endPoint x: 666, endPoint y: 118, distance: 126.5
click at [666, 118] on h5 "You are managing an IT project with tasks D (4 days), E (5 days), F (6 days), a…" at bounding box center [529, 107] width 362 height 54
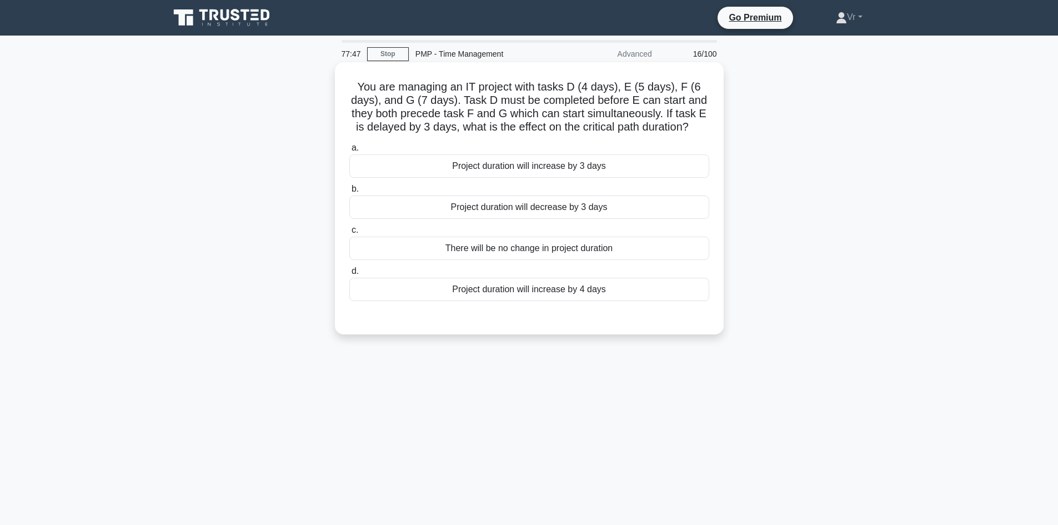
click at [683, 139] on div "a. Project duration will increase by 3 days b. Project duration will decrease b…" at bounding box center [529, 221] width 373 height 164
click at [599, 88] on h5 "You are managing an IT project with tasks D (4 days), E (5 days), F (6 days), a…" at bounding box center [529, 107] width 362 height 54
drag, startPoint x: 690, startPoint y: 88, endPoint x: 612, endPoint y: 97, distance: 78.9
click at [693, 91] on h5 "You are managing an IT project with tasks D (4 days), E (5 days), F (6 days), a…" at bounding box center [529, 107] width 362 height 54
drag, startPoint x: 419, startPoint y: 99, endPoint x: 433, endPoint y: 99, distance: 14.4
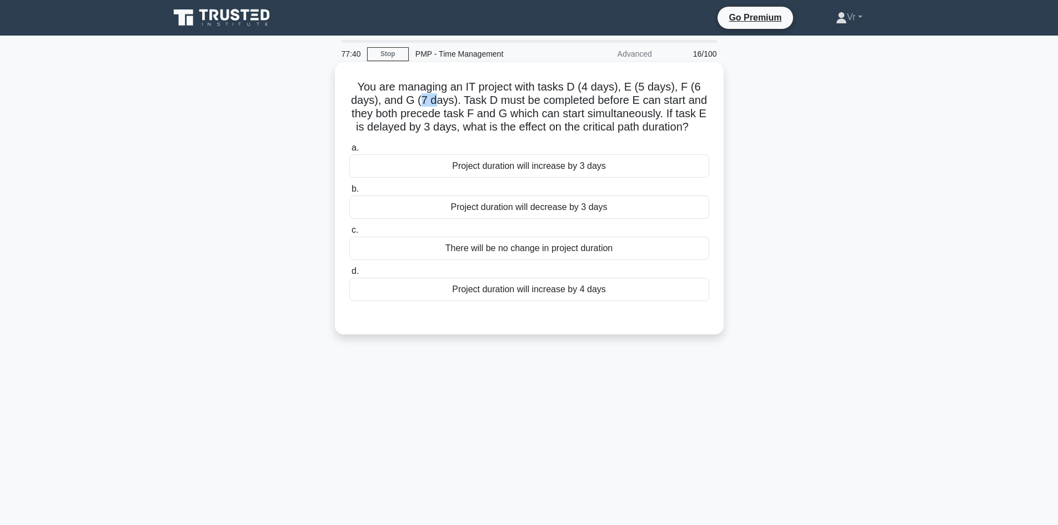
click at [433, 99] on h5 "You are managing an IT project with tasks D (4 days), E (5 days), F (6 days), a…" at bounding box center [529, 107] width 362 height 54
click at [598, 287] on div "Project duration will increase by 4 days" at bounding box center [529, 289] width 360 height 23
click at [349, 275] on input "d. Project duration will increase by 4 days" at bounding box center [349, 271] width 0 height 7
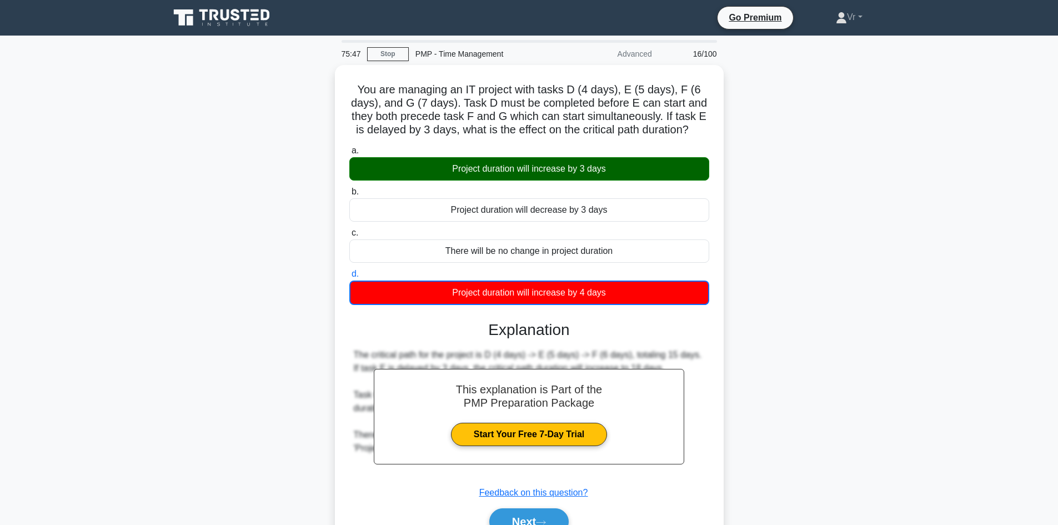
click at [938, 235] on main "75:47 Stop PMP - Time Management Advanced 16/100 You are managing an IT project…" at bounding box center [529, 318] width 1058 height 564
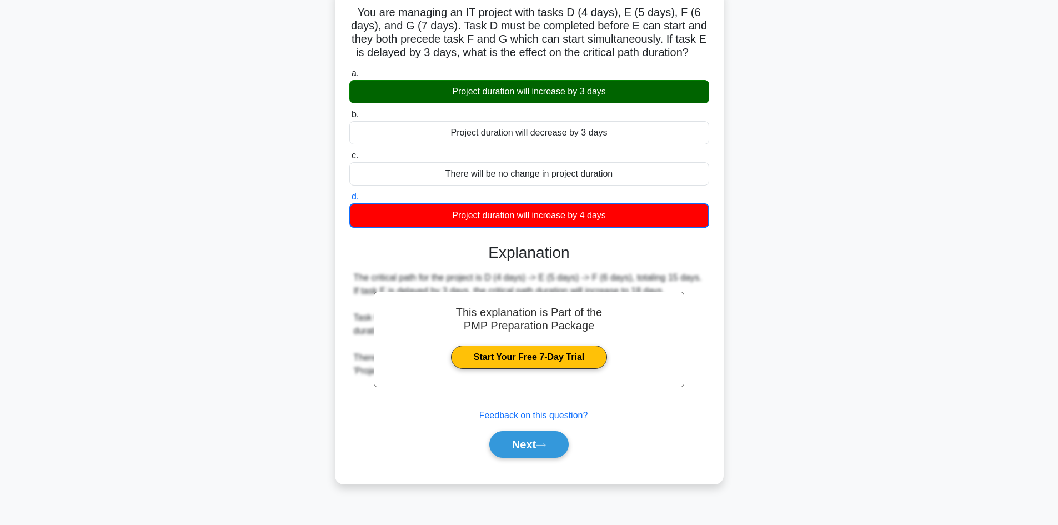
scroll to position [75, 0]
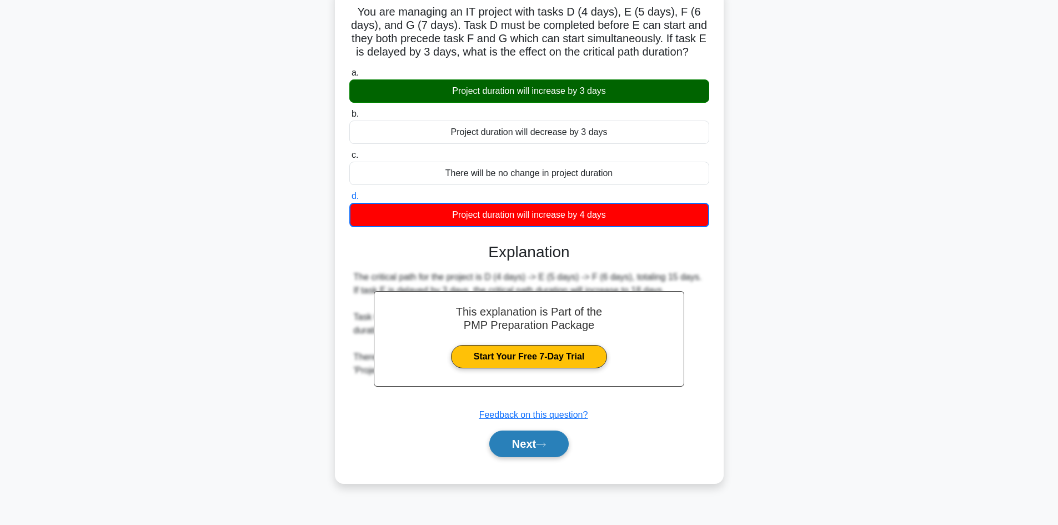
click at [558, 446] on button "Next" at bounding box center [528, 444] width 79 height 27
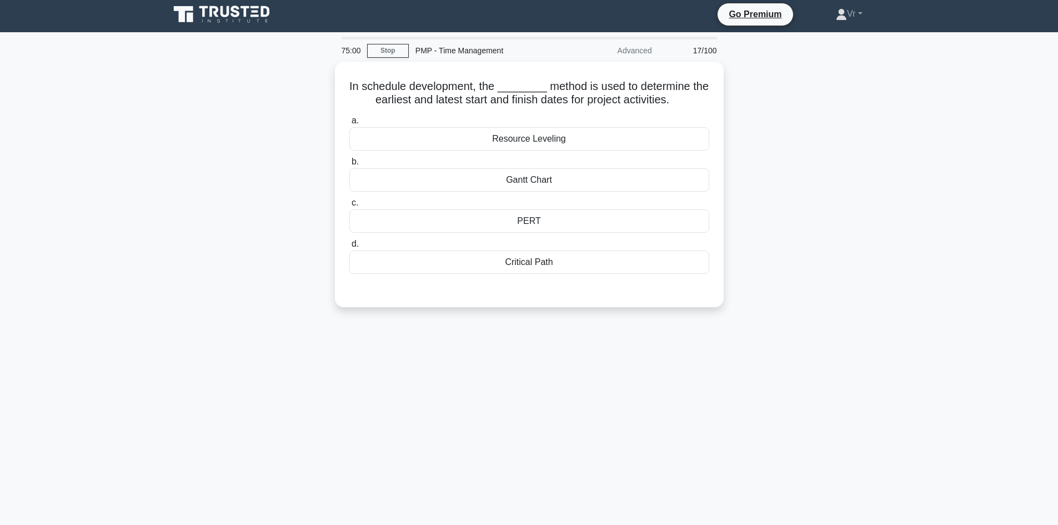
scroll to position [0, 0]
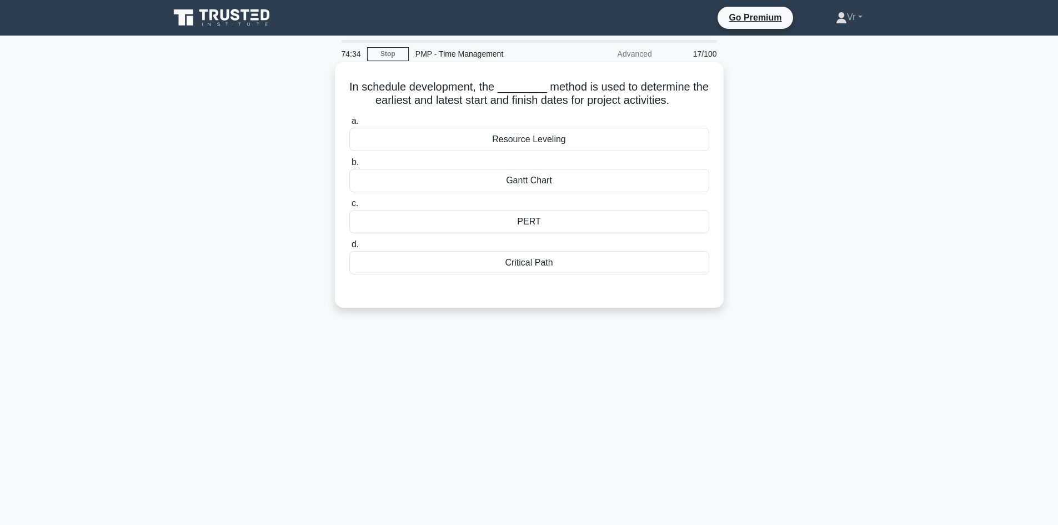
click at [540, 221] on div "PERT" at bounding box center [529, 221] width 360 height 23
click at [349, 207] on input "c. PERT" at bounding box center [349, 203] width 0 height 7
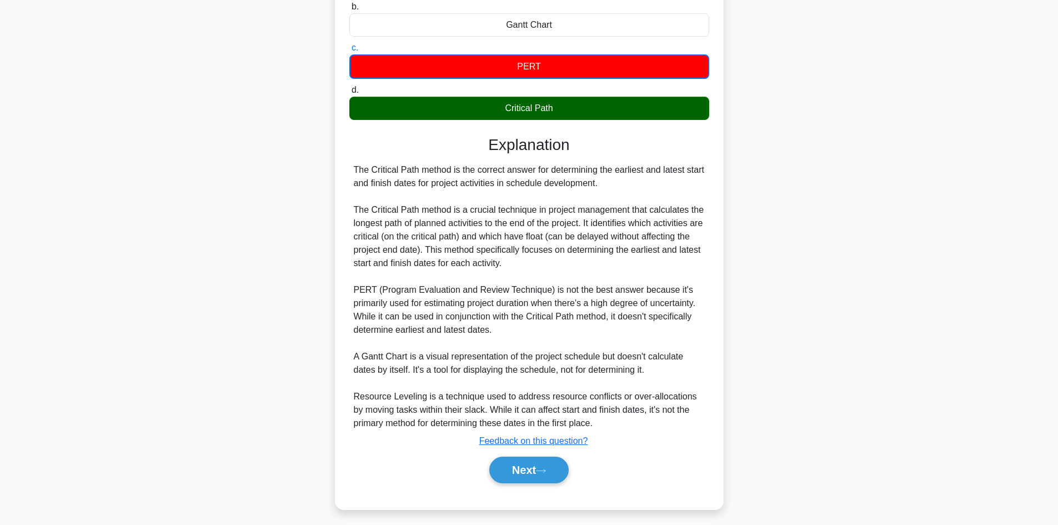
scroll to position [162, 0]
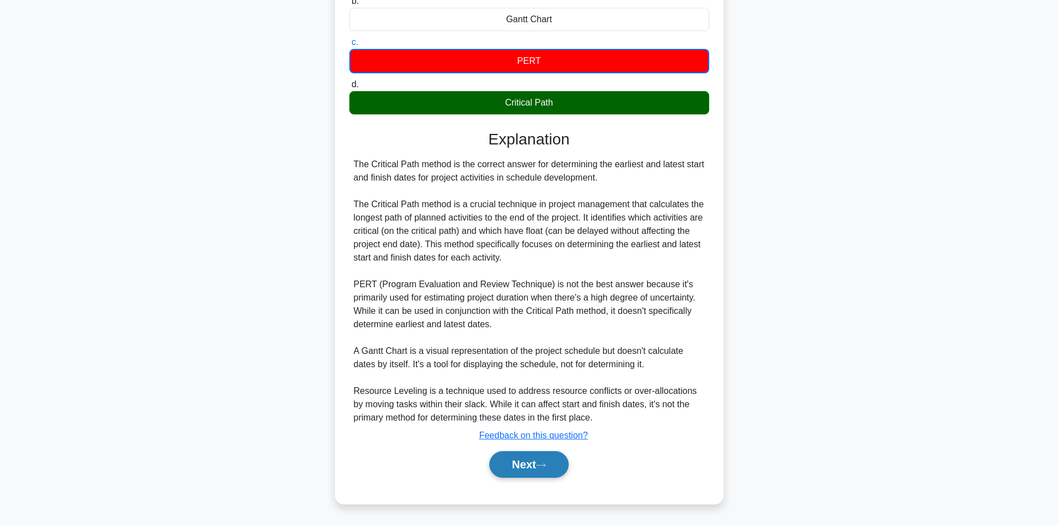
click at [532, 459] on button "Next" at bounding box center [528, 464] width 79 height 27
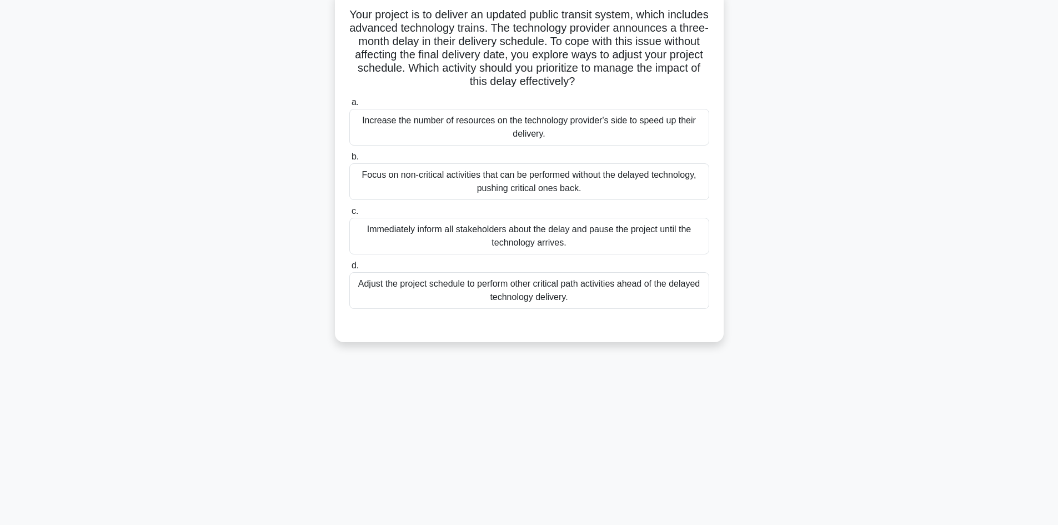
scroll to position [0, 0]
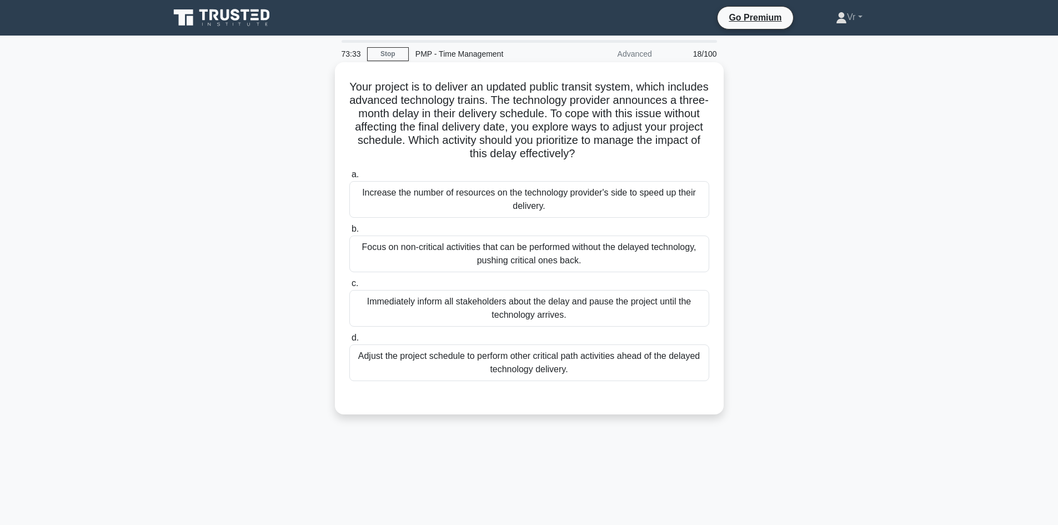
click at [420, 355] on div "Adjust the project schedule to perform other critical path activities ahead of …" at bounding box center [529, 362] width 360 height 37
click at [349, 342] on input "d. Adjust the project schedule to perform other critical path activities ahead …" at bounding box center [349, 337] width 0 height 7
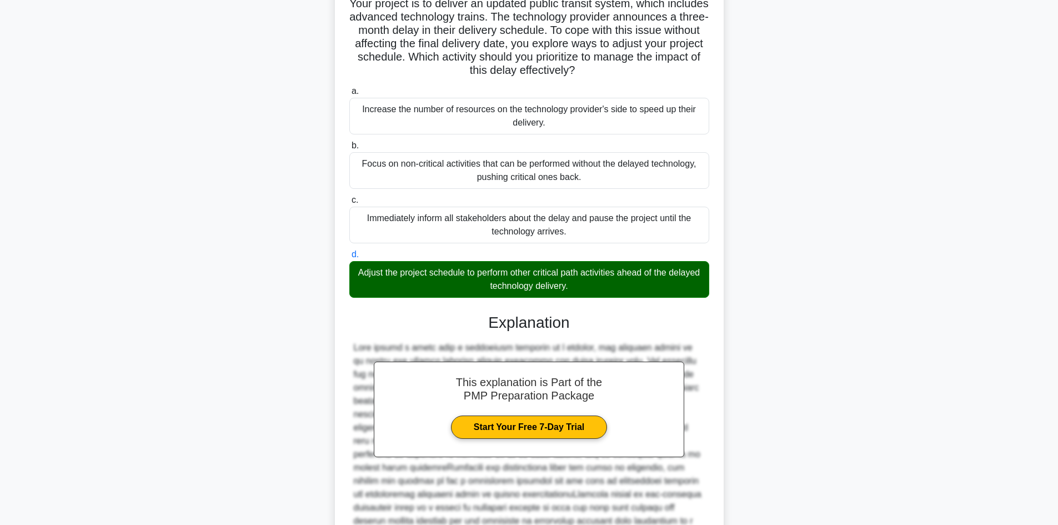
scroll to position [201, 0]
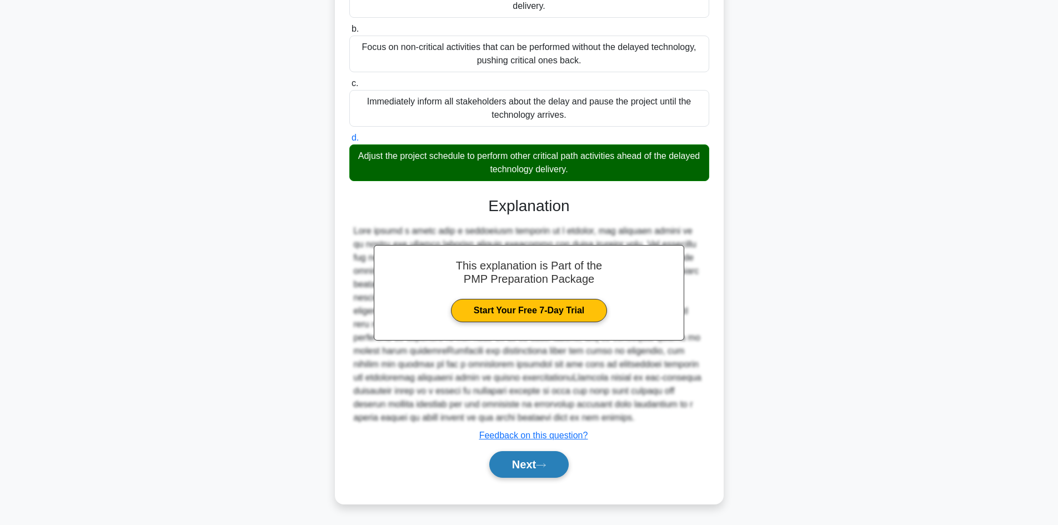
click at [509, 461] on button "Next" at bounding box center [528, 464] width 79 height 27
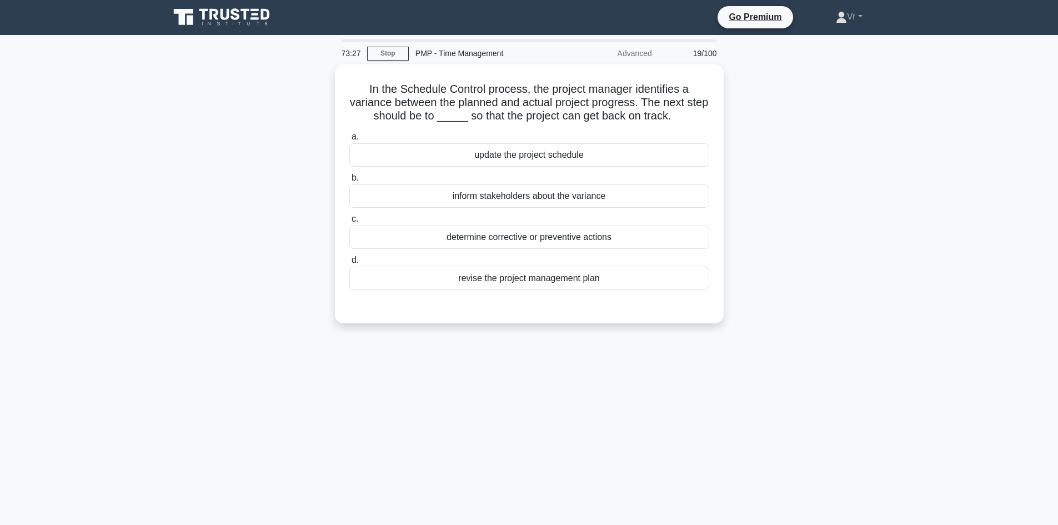
scroll to position [0, 0]
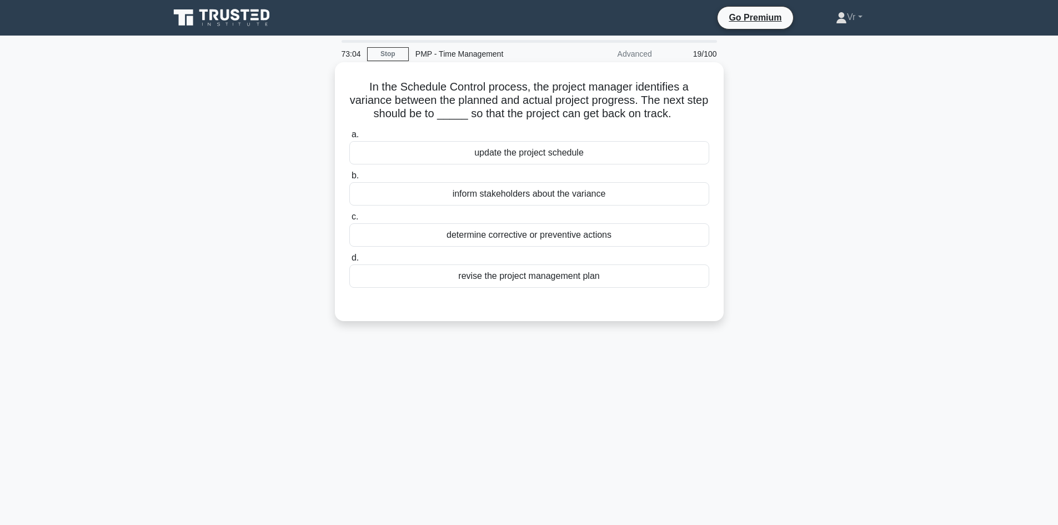
click at [512, 151] on div "update the project schedule" at bounding box center [529, 152] width 360 height 23
click at [349, 138] on input "a. update the project schedule" at bounding box center [349, 134] width 0 height 7
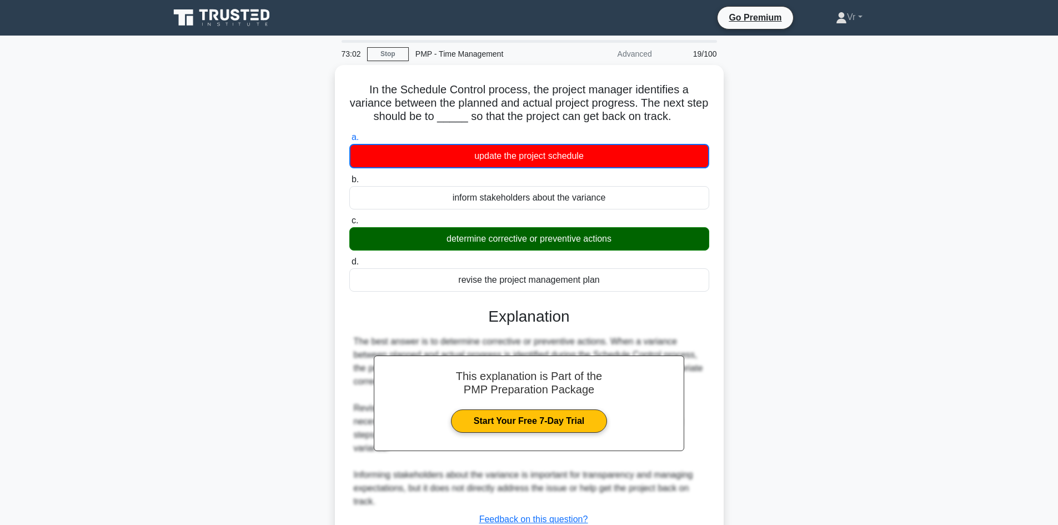
click at [816, 276] on div "In the Schedule Control process, the project manager identifies a variance betw…" at bounding box center [529, 333] width 733 height 536
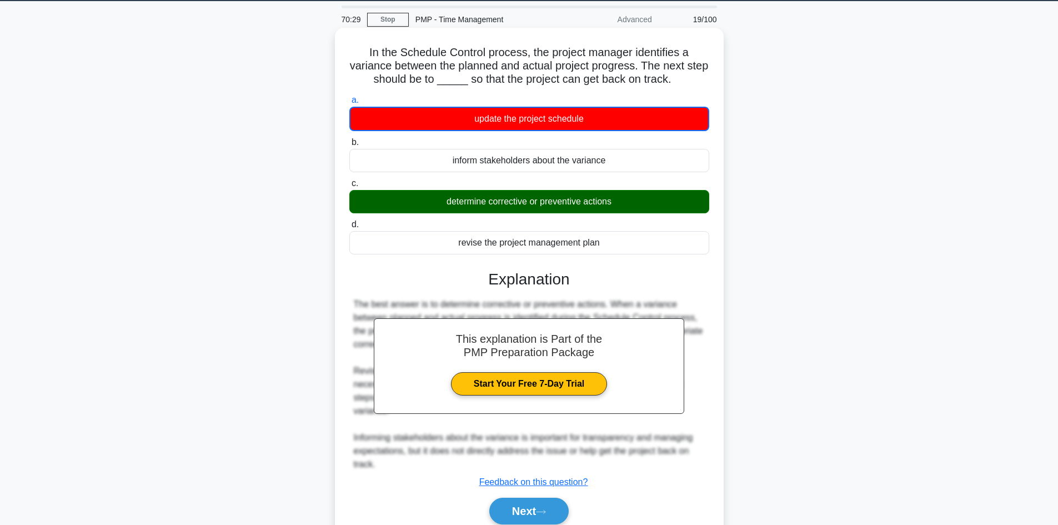
scroll to position [75, 0]
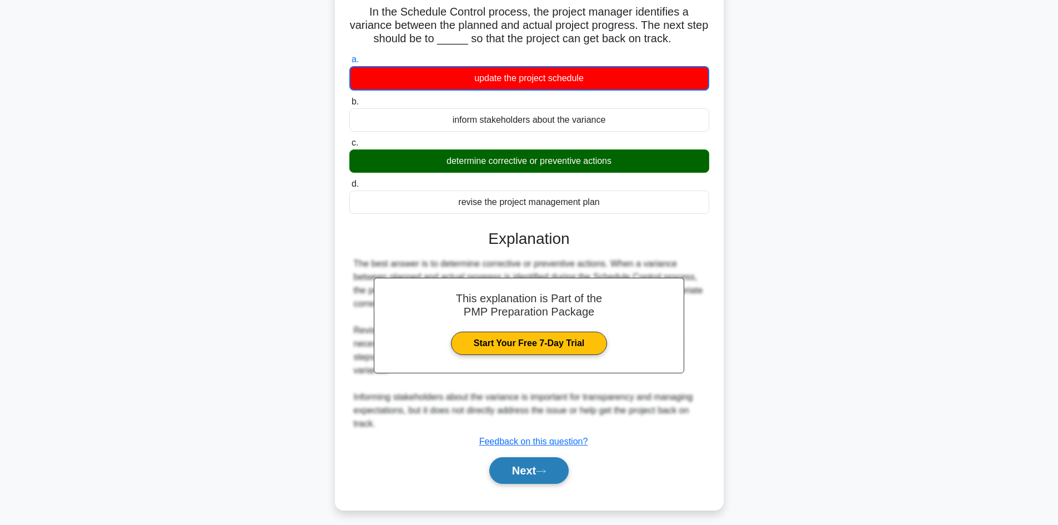
click at [531, 468] on button "Next" at bounding box center [528, 470] width 79 height 27
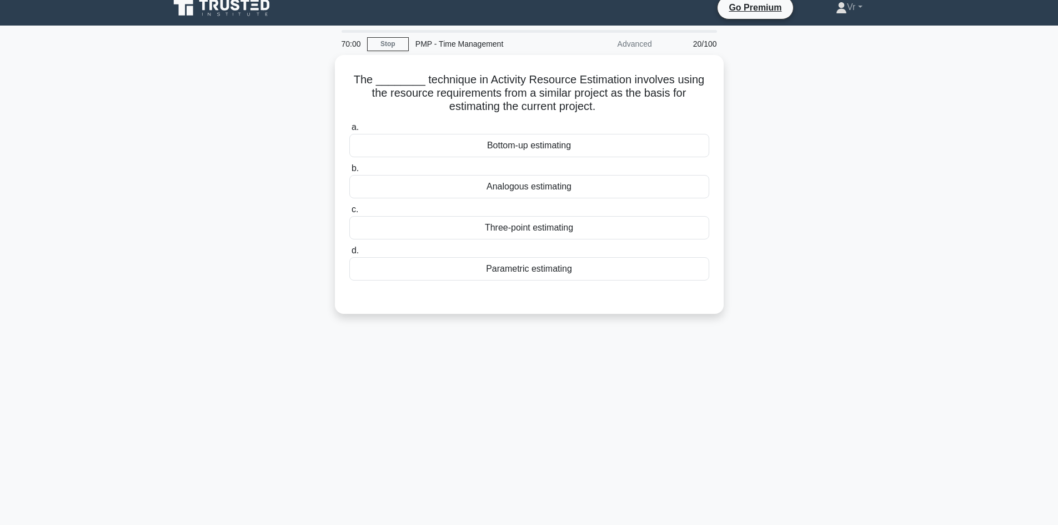
scroll to position [0, 0]
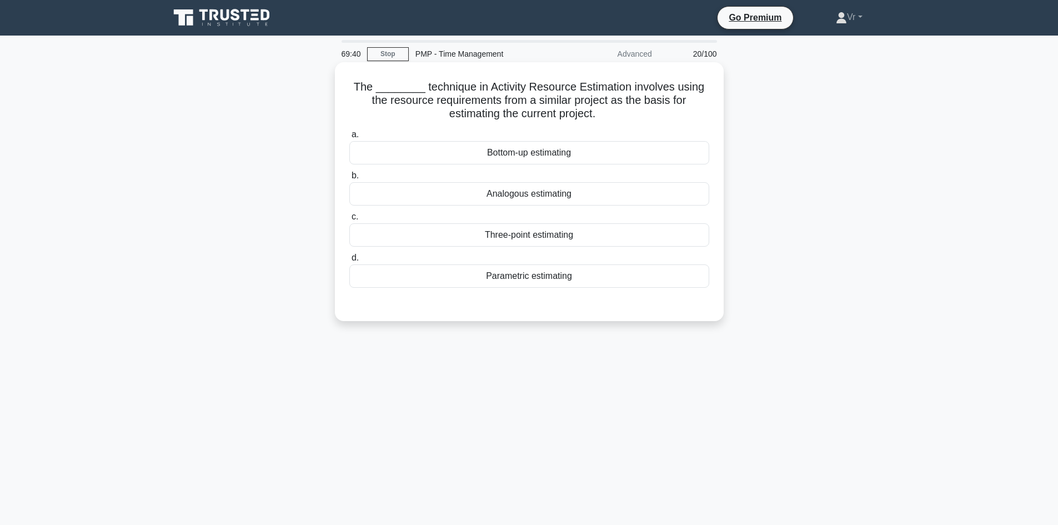
click at [543, 198] on div "Analogous estimating" at bounding box center [529, 193] width 360 height 23
click at [349, 179] on input "b. Analogous estimating" at bounding box center [349, 175] width 0 height 7
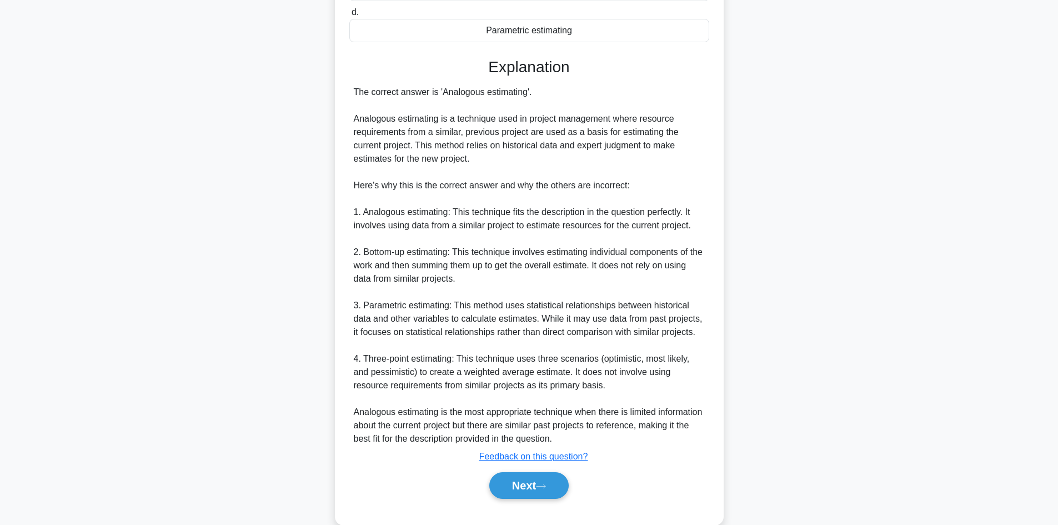
scroll to position [267, 0]
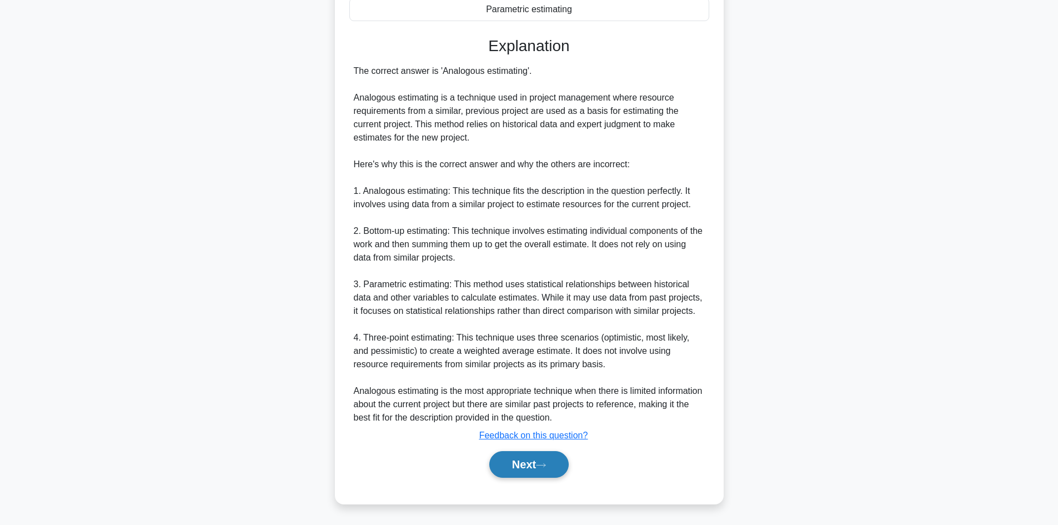
click at [528, 471] on button "Next" at bounding box center [528, 464] width 79 height 27
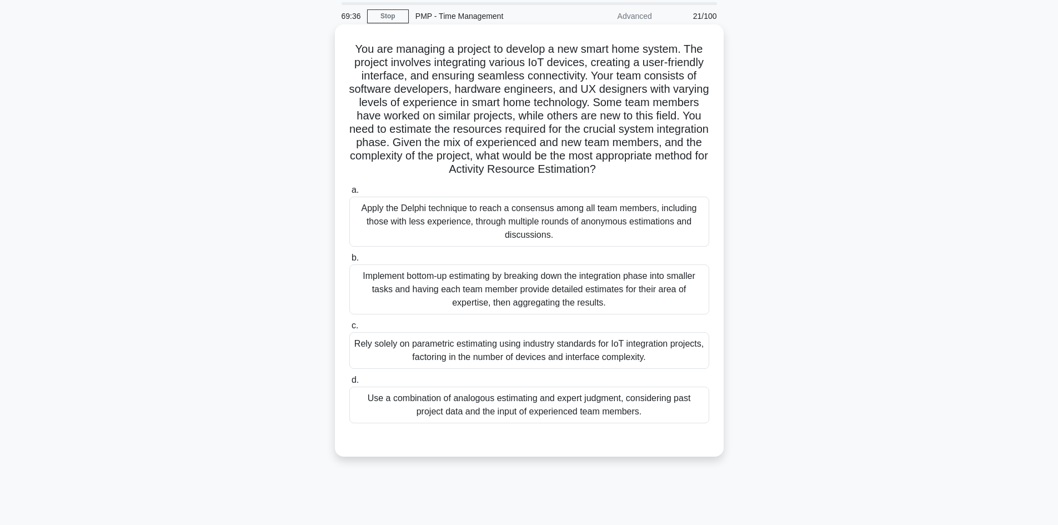
scroll to position [0, 0]
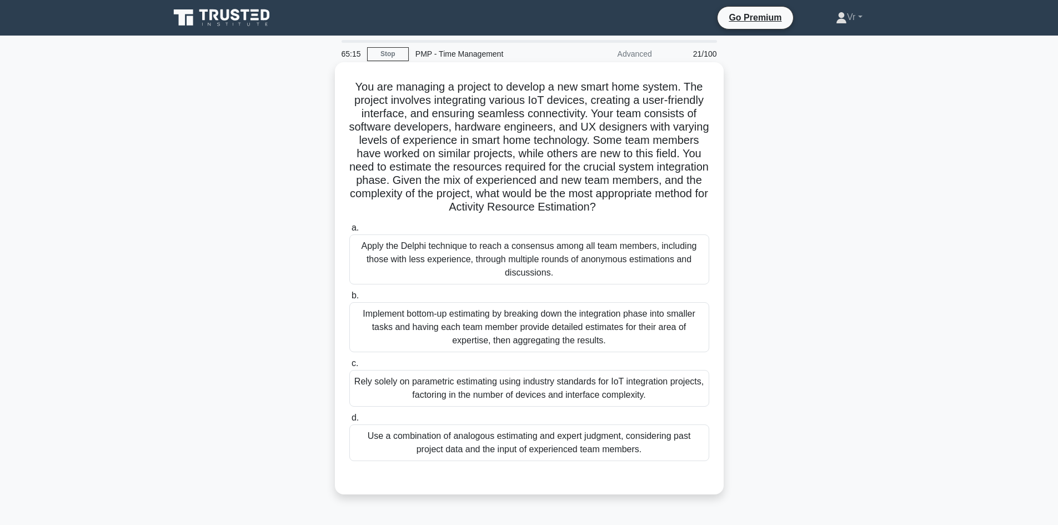
click at [431, 250] on div "Apply the Delphi technique to reach a consensus among all team members, includi…" at bounding box center [529, 259] width 360 height 50
click at [349, 232] on input "a. Apply the Delphi technique to reach a consensus among all team members, incl…" at bounding box center [349, 227] width 0 height 7
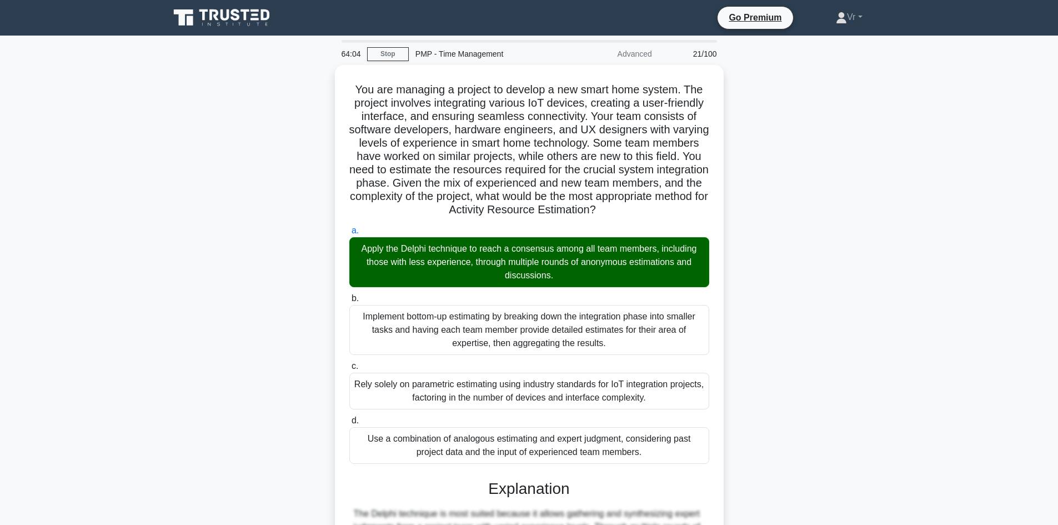
click at [856, 204] on div "You are managing a project to develop a new smart home system. The project invo…" at bounding box center [529, 399] width 733 height 668
